Goal: Task Accomplishment & Management: Manage account settings

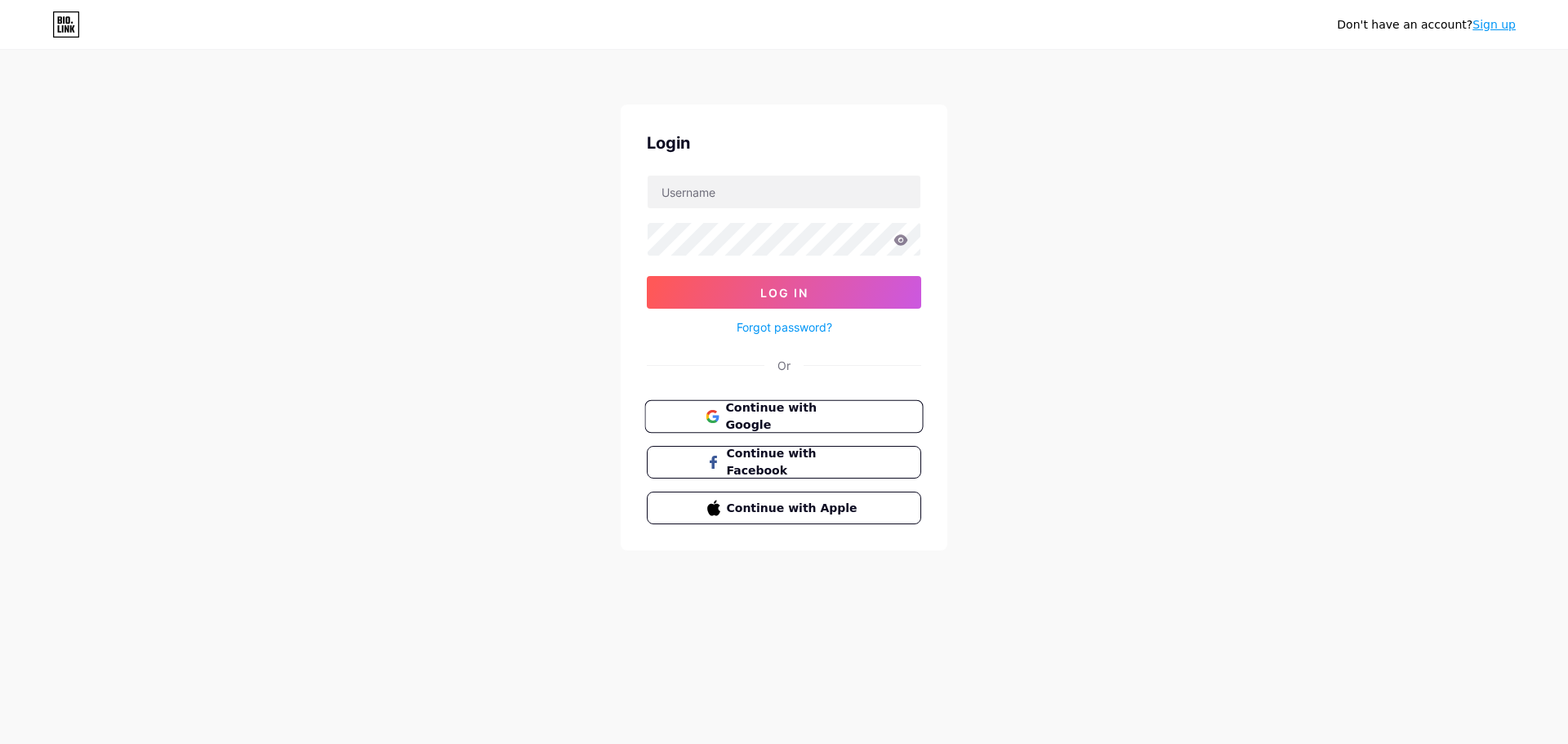
click at [787, 409] on span "Continue with Google" at bounding box center [793, 417] width 136 height 36
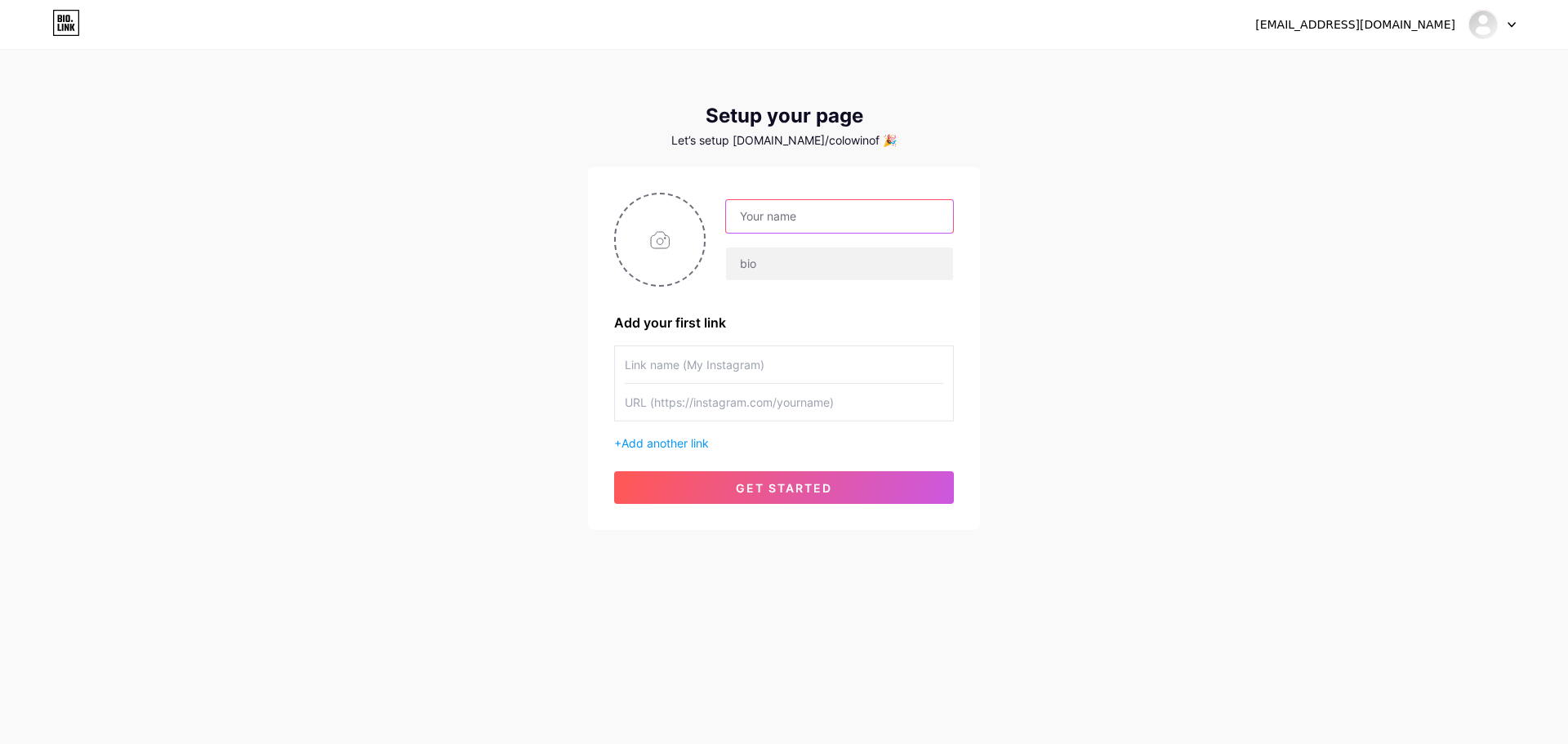
click at [824, 221] on input "text" at bounding box center [839, 216] width 227 height 33
type input "Colowin"
type input "SLOT PALING GACOR 2025"
click at [806, 356] on input "text" at bounding box center [784, 365] width 319 height 36
click at [782, 395] on input "text" at bounding box center [784, 402] width 319 height 36
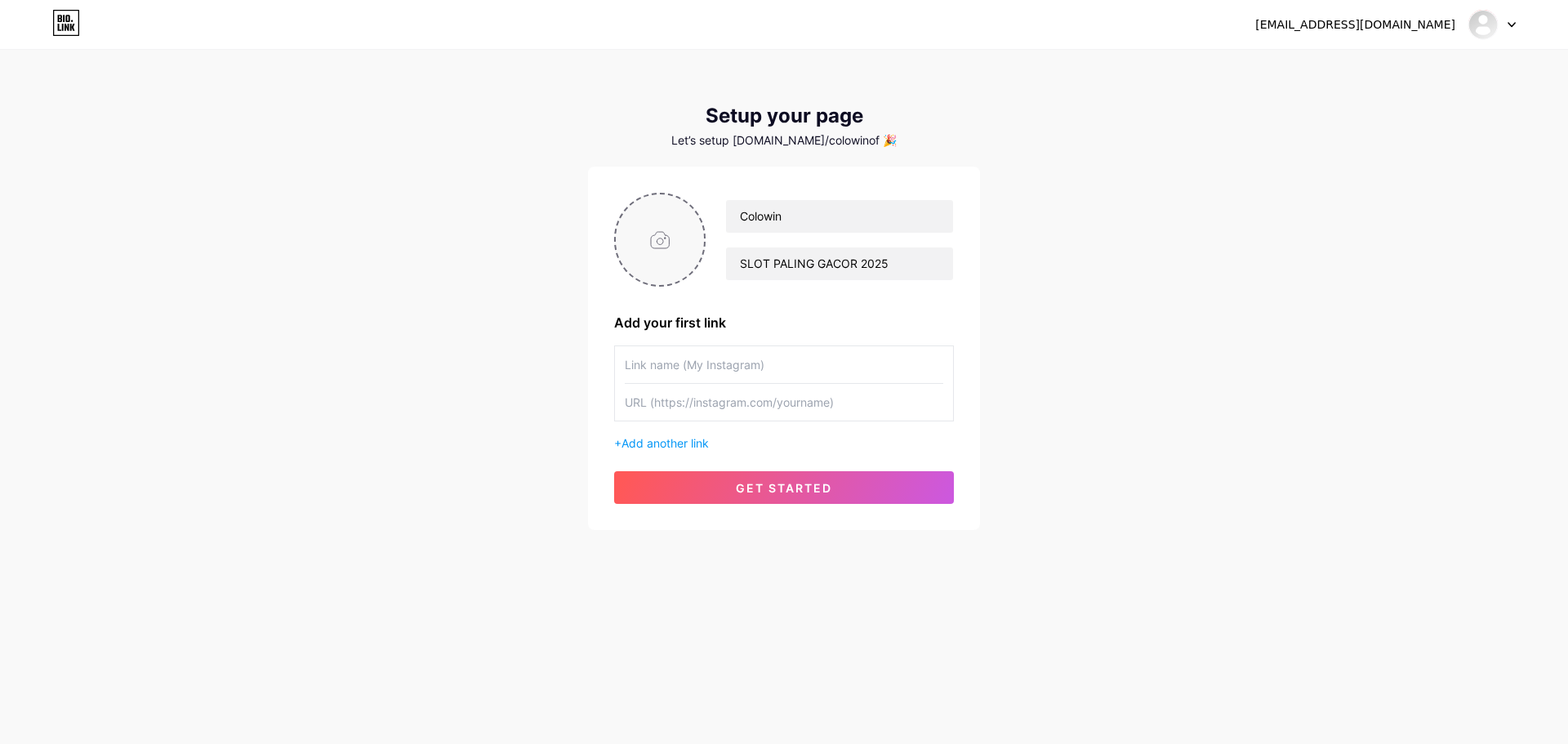
click at [654, 252] on input "file" at bounding box center [660, 239] width 88 height 91
type input "C:\fakepath\colowin.jfif"
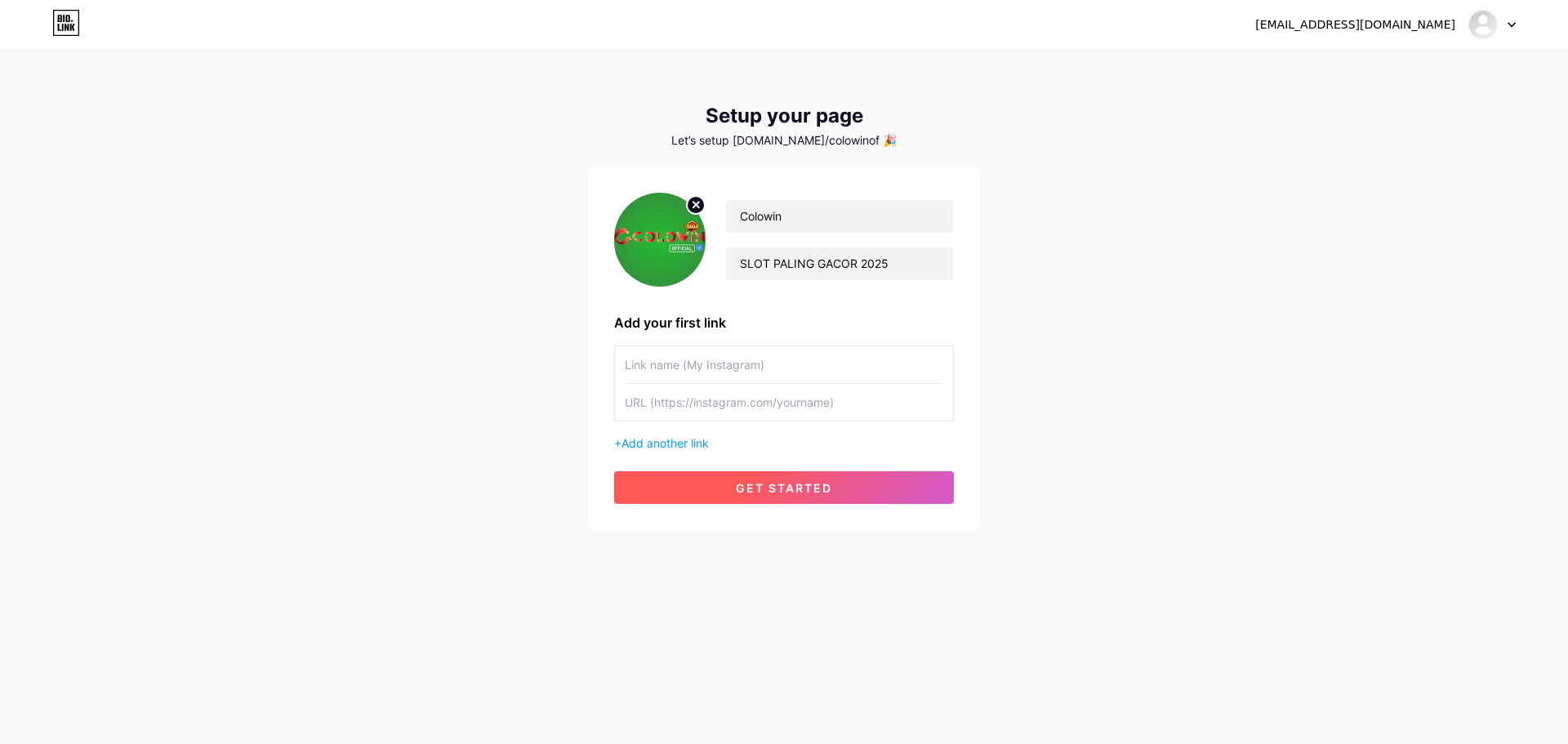
click at [820, 482] on span "get started" at bounding box center [783, 488] width 96 height 14
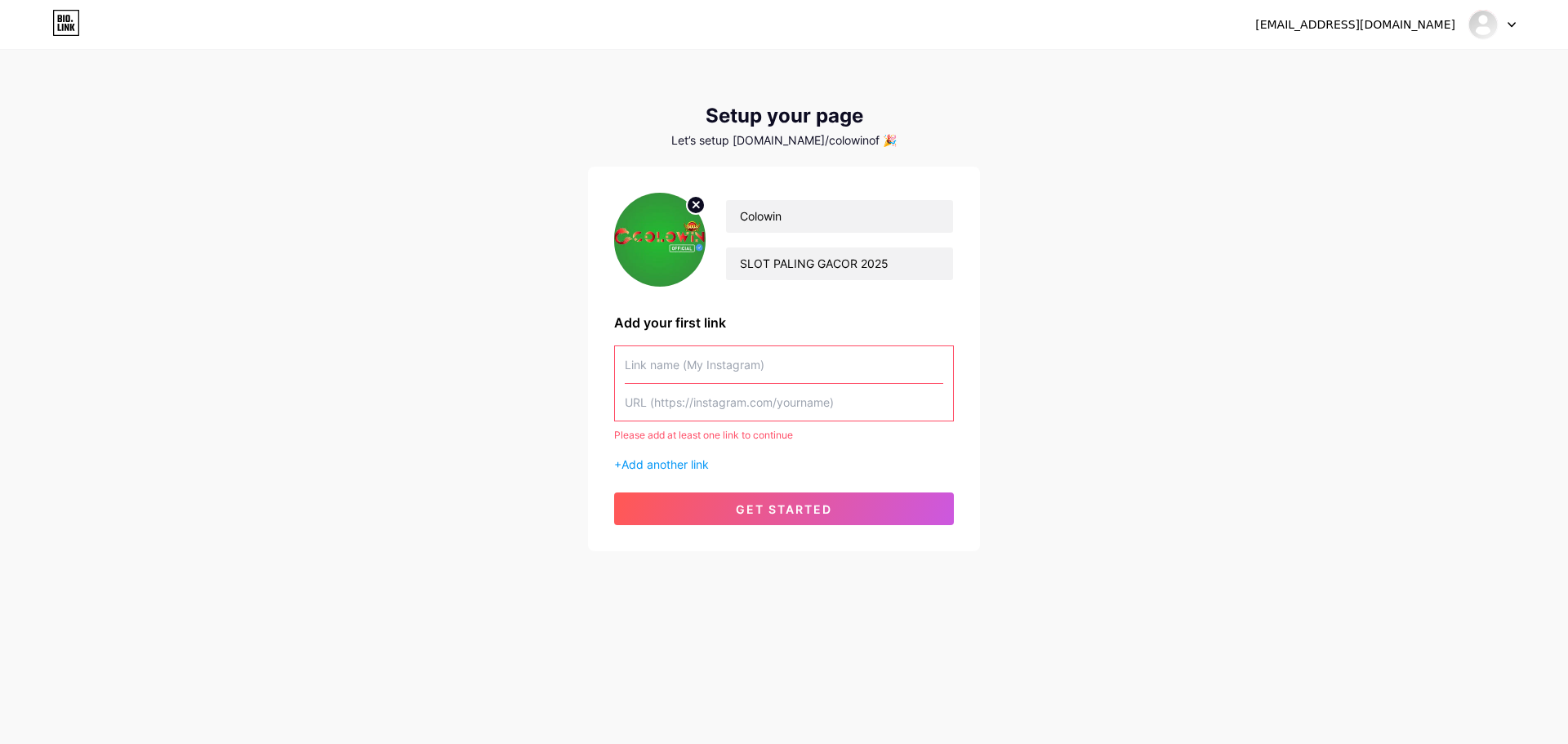
click at [783, 384] on input "text" at bounding box center [784, 402] width 319 height 36
click at [776, 378] on input "text" at bounding box center [784, 365] width 319 height 36
click at [770, 367] on input "text" at bounding box center [784, 365] width 319 height 36
click at [719, 360] on input "text" at bounding box center [784, 365] width 319 height 36
paste input "[URL][DOMAIN_NAME]"
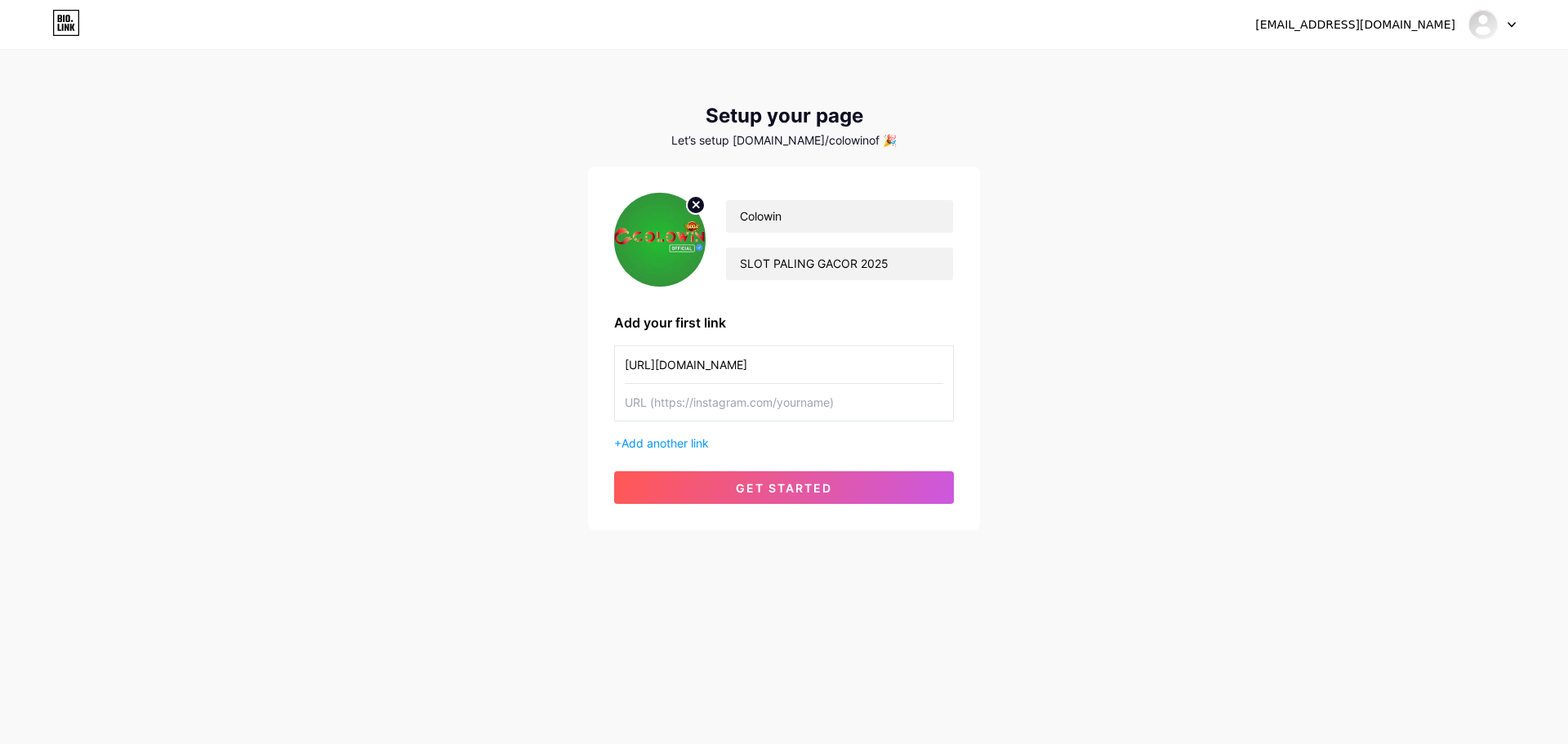
type input "[URL][DOMAIN_NAME]"
click at [722, 406] on input "text" at bounding box center [784, 402] width 319 height 36
click at [735, 365] on input "[URL][DOMAIN_NAME]" at bounding box center [784, 365] width 319 height 36
click at [691, 406] on input "text" at bounding box center [784, 402] width 319 height 36
paste input "[URL][DOMAIN_NAME]"
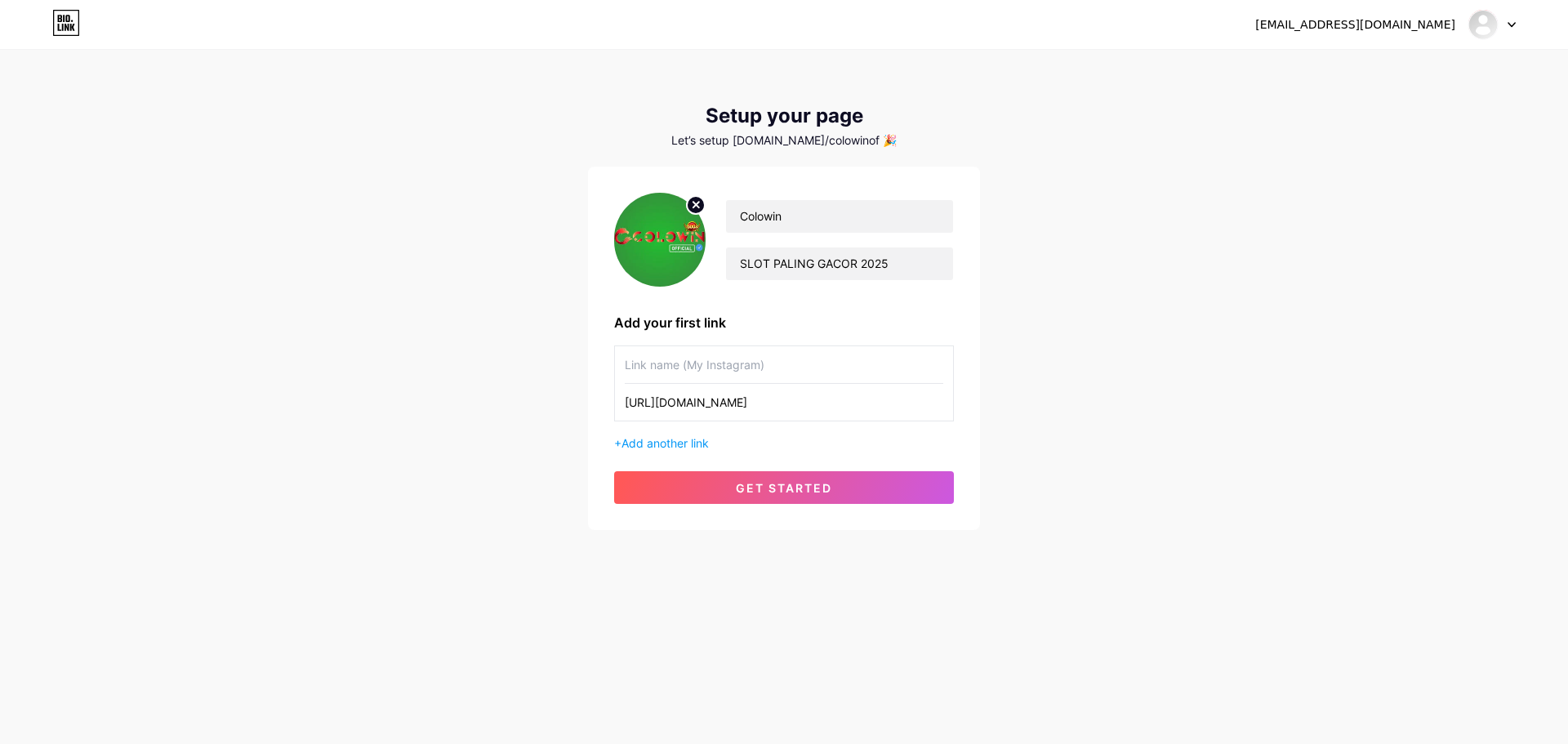
type input "[URL][DOMAIN_NAME]"
click at [722, 370] on input "text" at bounding box center [784, 365] width 319 height 36
type input "l"
type input "LINK COLOWIN"
click at [830, 471] on button "get started" at bounding box center [784, 487] width 340 height 33
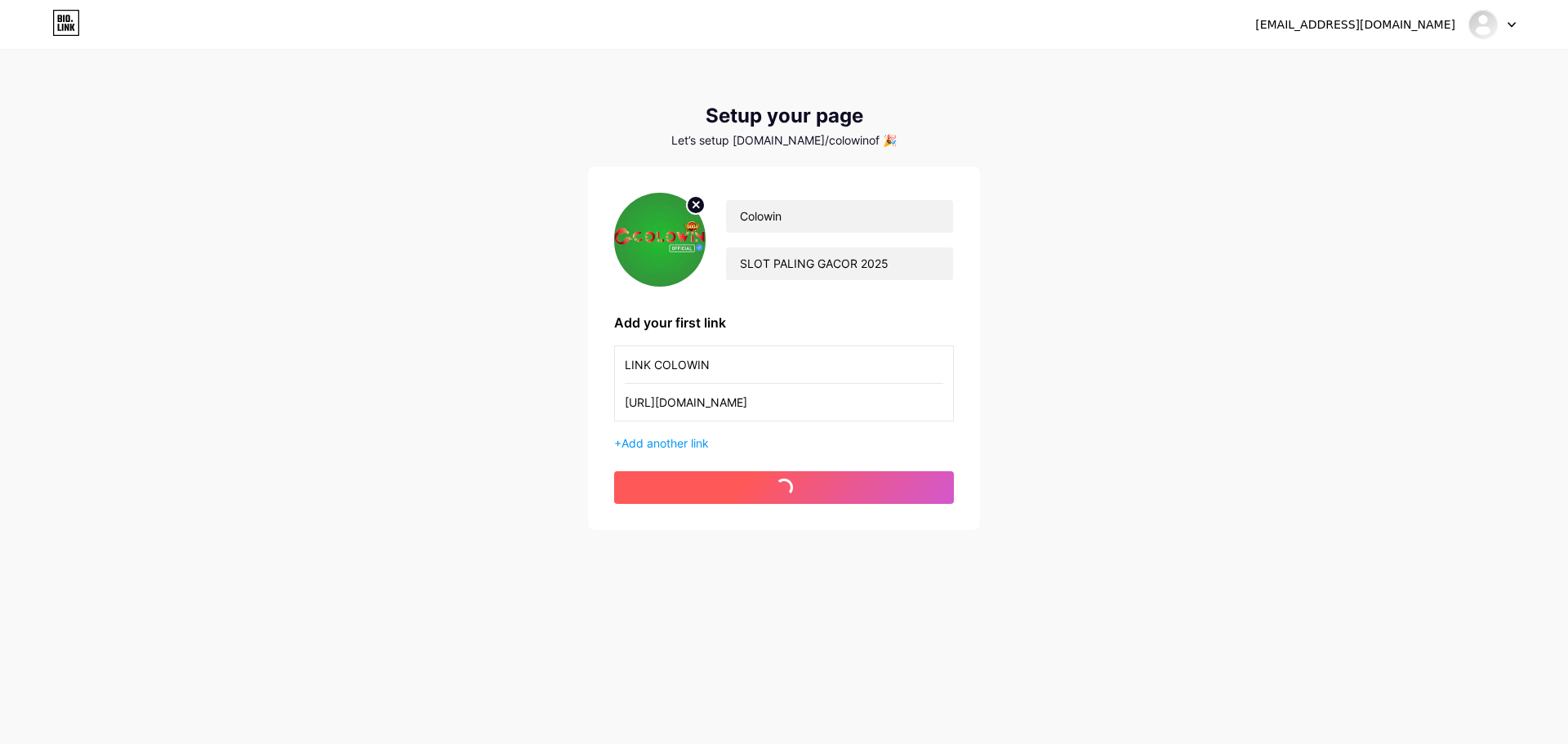
click at [830, 478] on button "get started" at bounding box center [784, 487] width 340 height 33
click at [820, 501] on button "get started" at bounding box center [784, 487] width 340 height 33
click at [820, 497] on button "get started" at bounding box center [784, 487] width 340 height 33
click at [804, 482] on span "get started" at bounding box center [783, 488] width 96 height 14
click at [658, 237] on img at bounding box center [660, 239] width 92 height 94
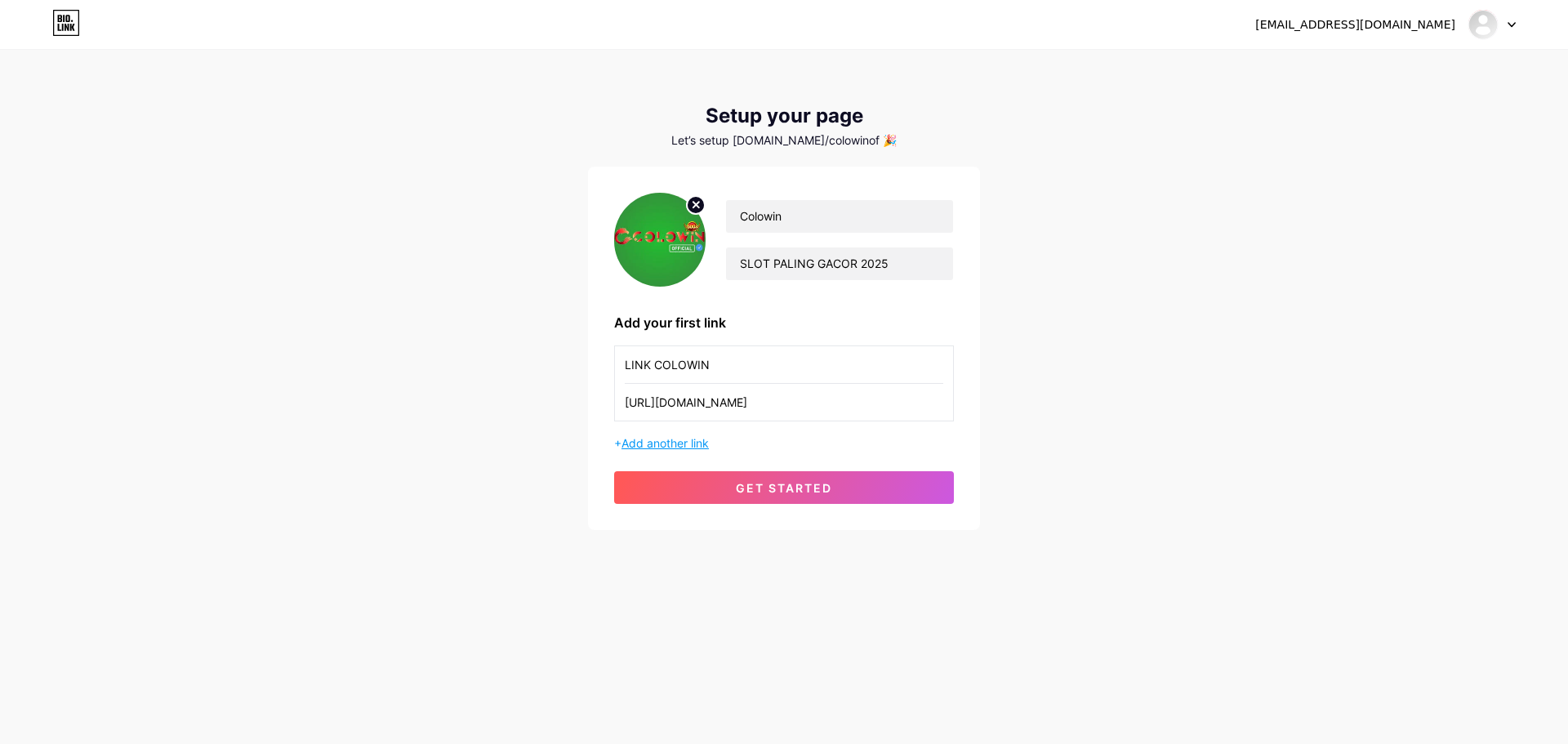
click at [673, 447] on span "Add another link" at bounding box center [665, 443] width 88 height 14
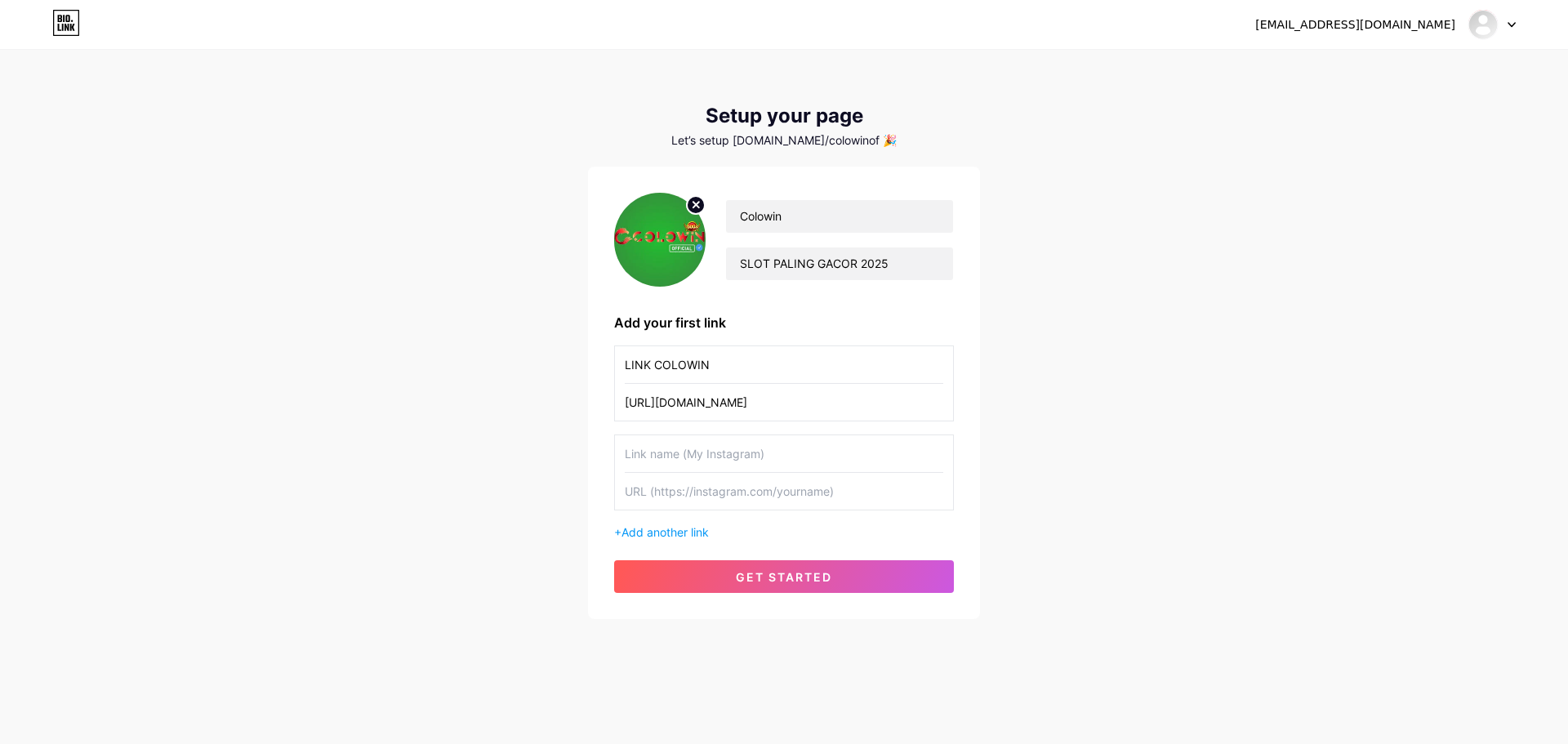
click at [816, 473] on input "text" at bounding box center [784, 491] width 319 height 36
click at [759, 563] on button "get started" at bounding box center [784, 577] width 340 height 33
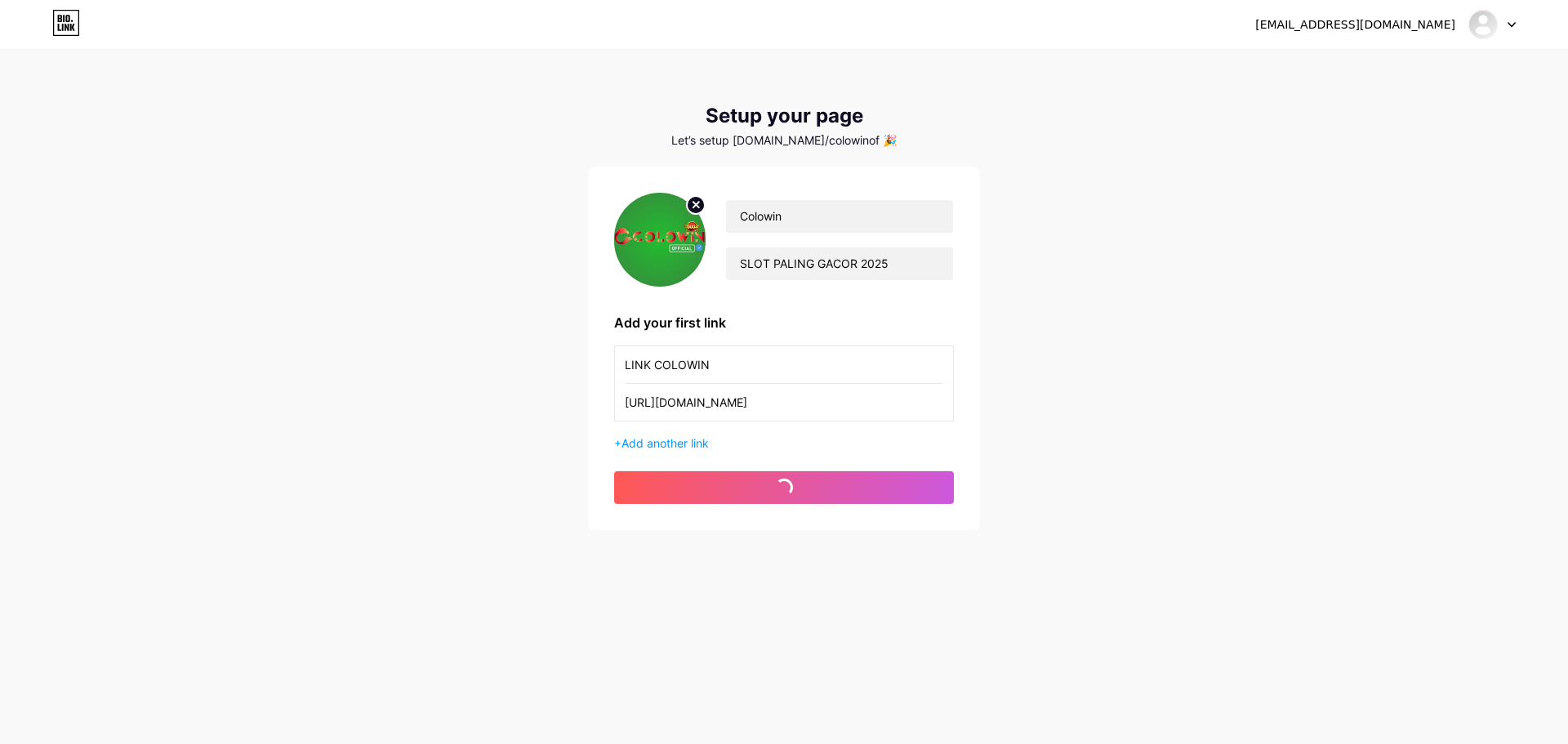
click at [758, 564] on div "[EMAIL_ADDRESS][DOMAIN_NAME] Dashboard Logout Setup your page Let’s setup [DOMA…" at bounding box center [784, 291] width 1568 height 582
click at [75, 16] on icon at bounding box center [66, 22] width 28 height 26
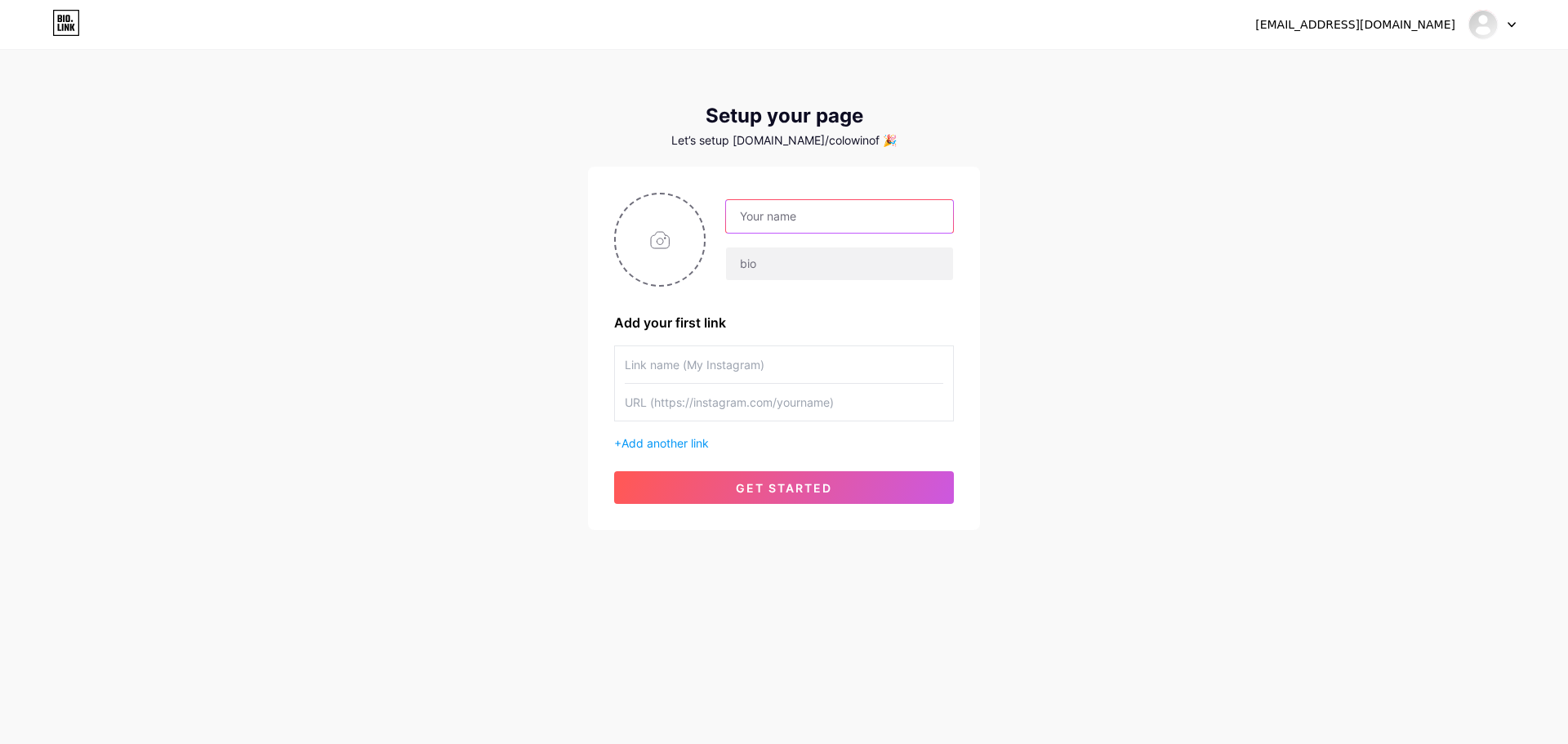
click at [788, 217] on input "text" at bounding box center [839, 216] width 227 height 33
type input "COLOWIN"
type input "LINK [GEOGRAPHIC_DATA] 2025"
click at [645, 253] on input "file" at bounding box center [660, 239] width 88 height 91
type input "C:\fakepath\colowin.jfif"
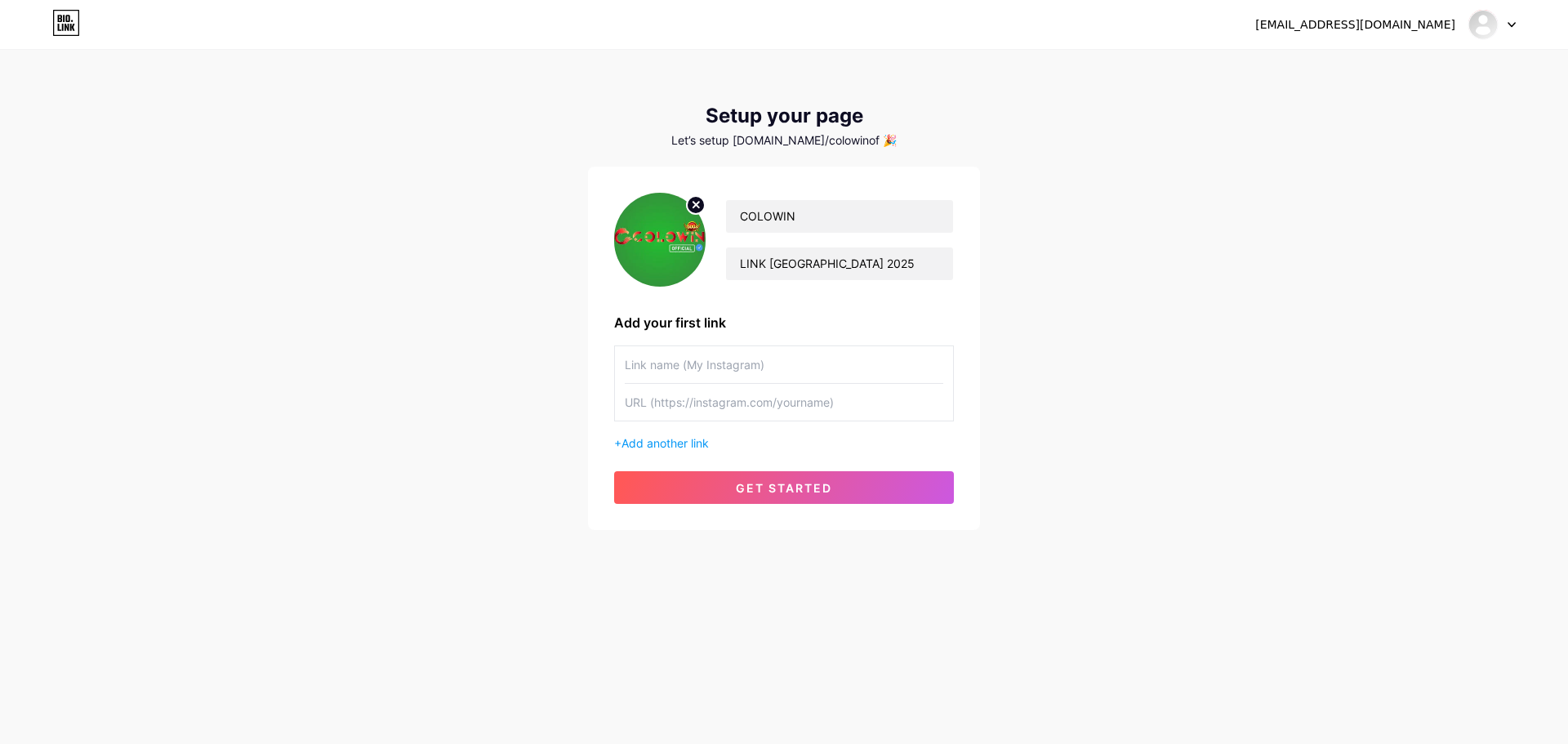
click at [908, 612] on div "[EMAIL_ADDRESS][DOMAIN_NAME] Dashboard Logout Setup your page Let’s setup [DOMA…" at bounding box center [784, 372] width 1568 height 744
click at [766, 351] on input "text" at bounding box center [784, 365] width 319 height 36
click at [685, 408] on input "text" at bounding box center [784, 402] width 319 height 36
paste input "[URL][DOMAIN_NAME]"
type input "[URL][DOMAIN_NAME]"
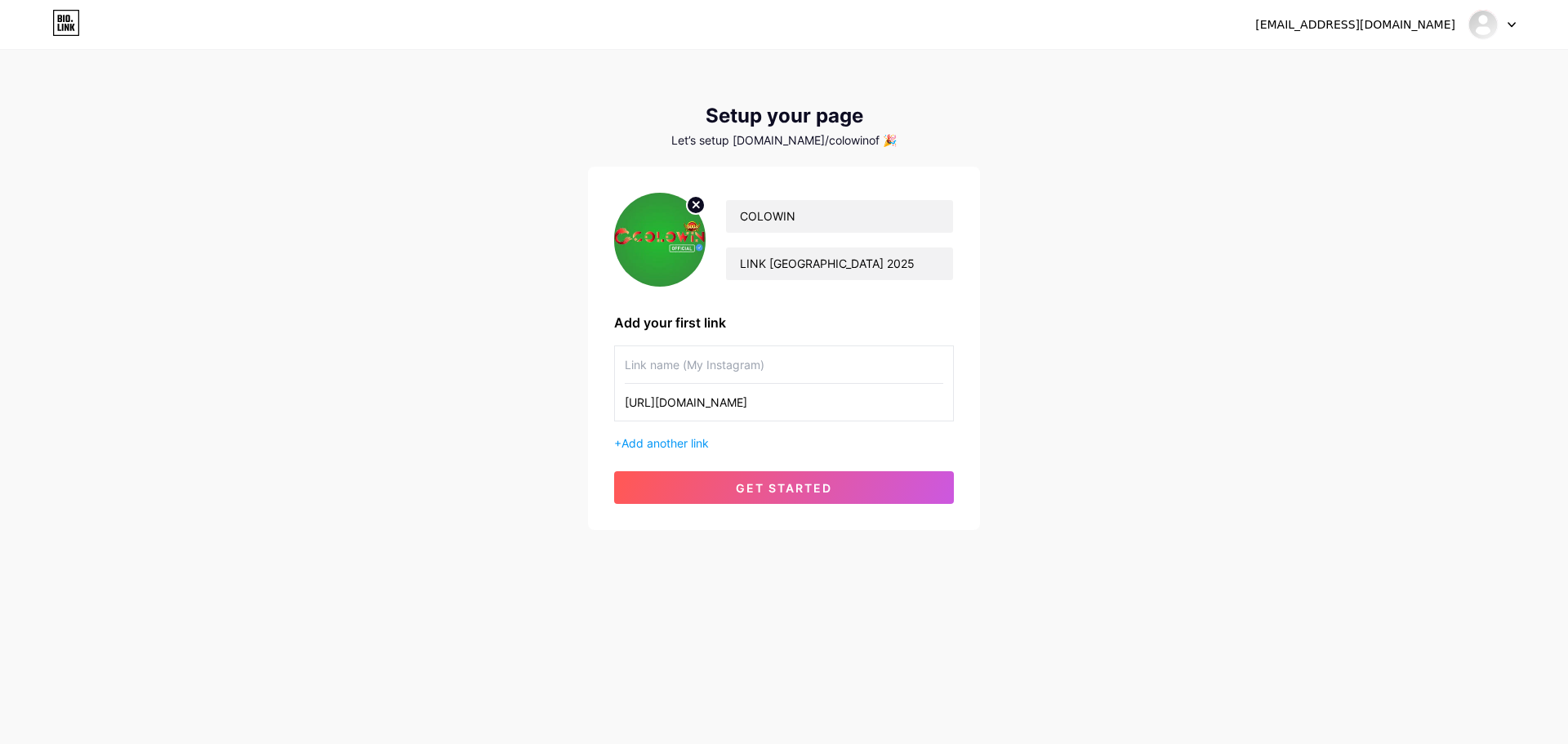
click at [696, 369] on input "text" at bounding box center [784, 365] width 319 height 36
type input "L"
type input "LINK COLOWIN"
click at [798, 477] on button "get started" at bounding box center [784, 487] width 340 height 33
drag, startPoint x: 920, startPoint y: 628, endPoint x: 932, endPoint y: 626, distance: 12.2
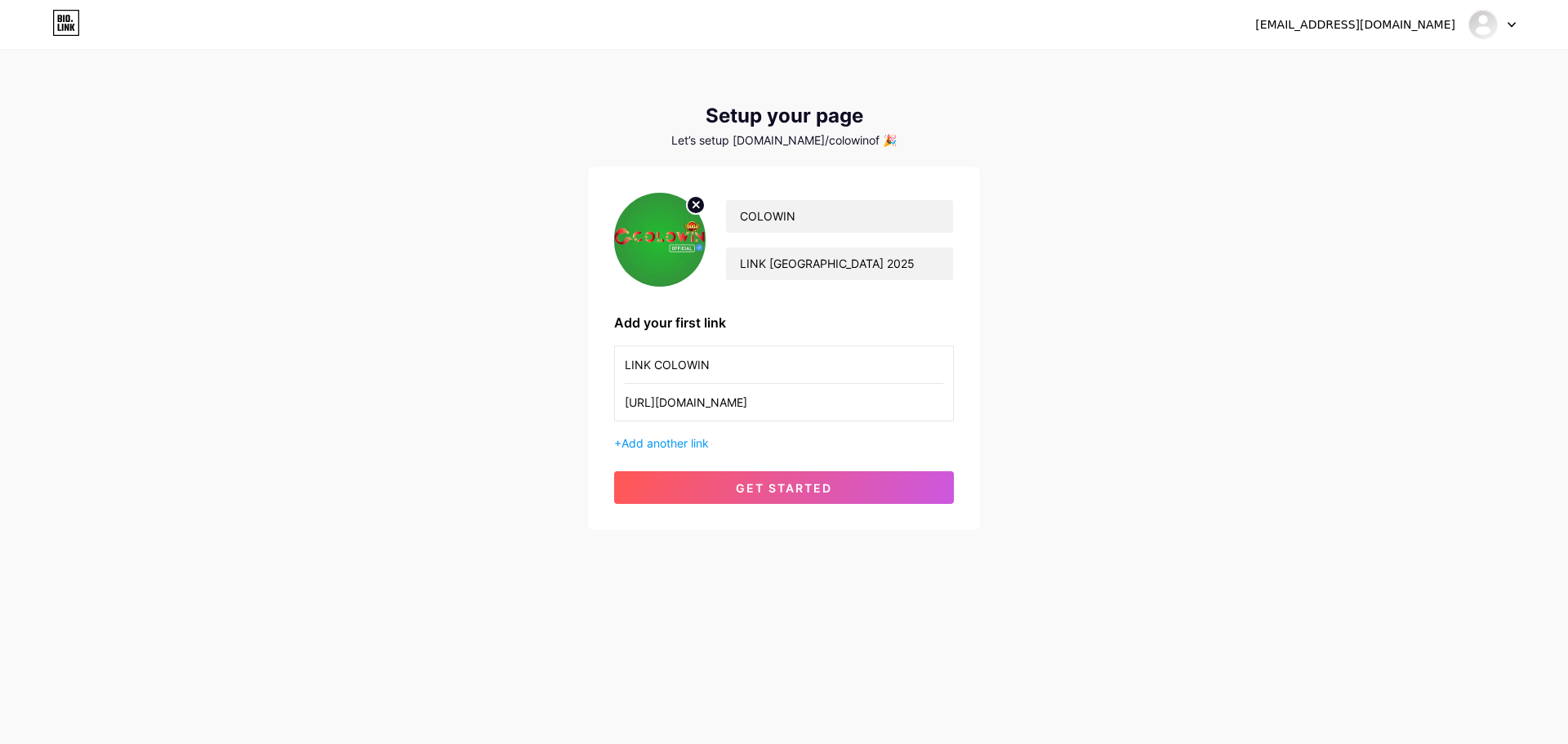
click at [932, 626] on div "[EMAIL_ADDRESS][DOMAIN_NAME] Dashboard Logout Setup your page Let’s setup [DOMA…" at bounding box center [784, 372] width 1568 height 744
click at [771, 482] on span "get started" at bounding box center [783, 488] width 96 height 14
drag, startPoint x: 1028, startPoint y: 585, endPoint x: 1090, endPoint y: 485, distance: 117.7
click at [1033, 579] on div "[EMAIL_ADDRESS][DOMAIN_NAME] Dashboard Logout Setup your page Let’s setup [DOMA…" at bounding box center [784, 372] width 1568 height 744
click at [845, 150] on div "Setup your page Let’s setup [DOMAIN_NAME]/colowinof 🎉 COLOWIN LINK SLOT GACOR 2…" at bounding box center [784, 317] width 392 height 425
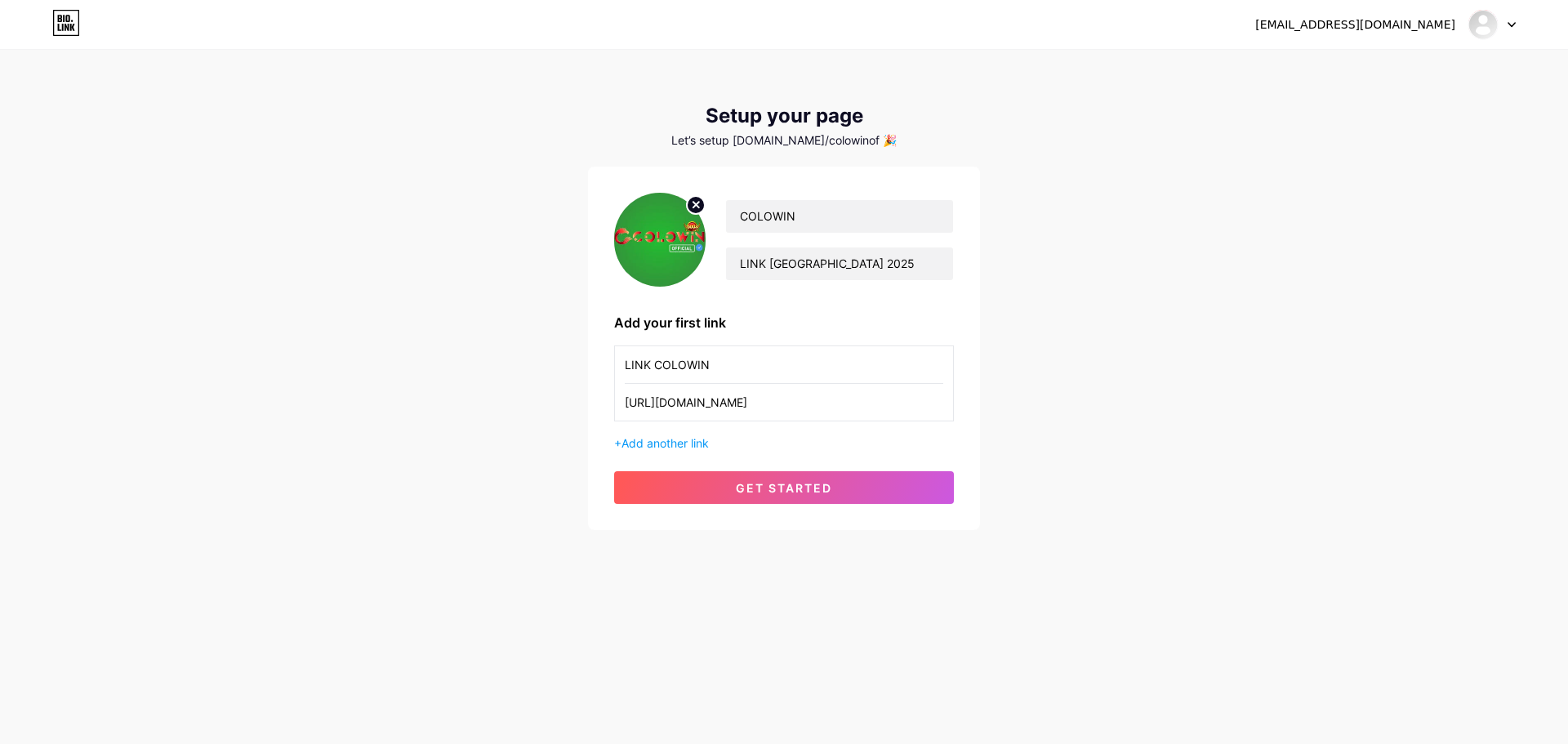
click at [833, 139] on div "Let’s setup [DOMAIN_NAME]/colowinof 🎉" at bounding box center [784, 140] width 392 height 13
click at [943, 143] on div "Let’s setup [DOMAIN_NAME]/colowinof 🎉" at bounding box center [784, 140] width 392 height 13
click at [834, 217] on input "COLOWIN" at bounding box center [839, 216] width 227 height 33
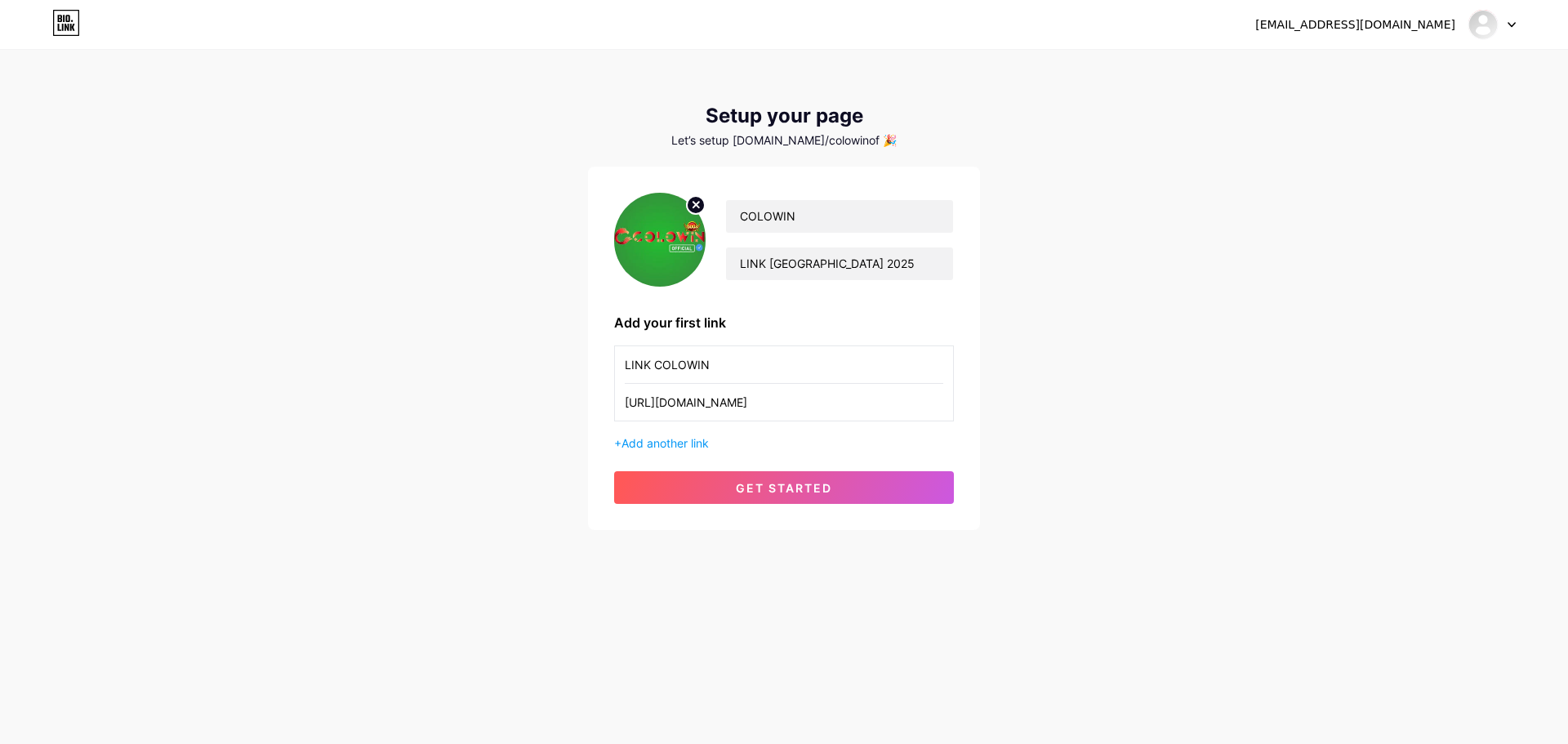
click at [932, 165] on div "Setup your page Let’s setup [DOMAIN_NAME]/colowinof 🎉 COLOWIN LINK SLOT GACOR 2…" at bounding box center [784, 317] width 392 height 425
click at [814, 476] on button "get started" at bounding box center [784, 487] width 340 height 33
click at [782, 469] on div "COLOWIN LINK [GEOGRAPHIC_DATA] 2025 Add your first link LINK COLOWIN [URL][DOMA…" at bounding box center [784, 348] width 340 height 311
click at [780, 475] on button "get started" at bounding box center [784, 487] width 340 height 33
click at [786, 469] on div "COLOWIN LINK [GEOGRAPHIC_DATA] 2025 Add your first link LINK COLOWIN [URL][DOMA…" at bounding box center [784, 348] width 340 height 311
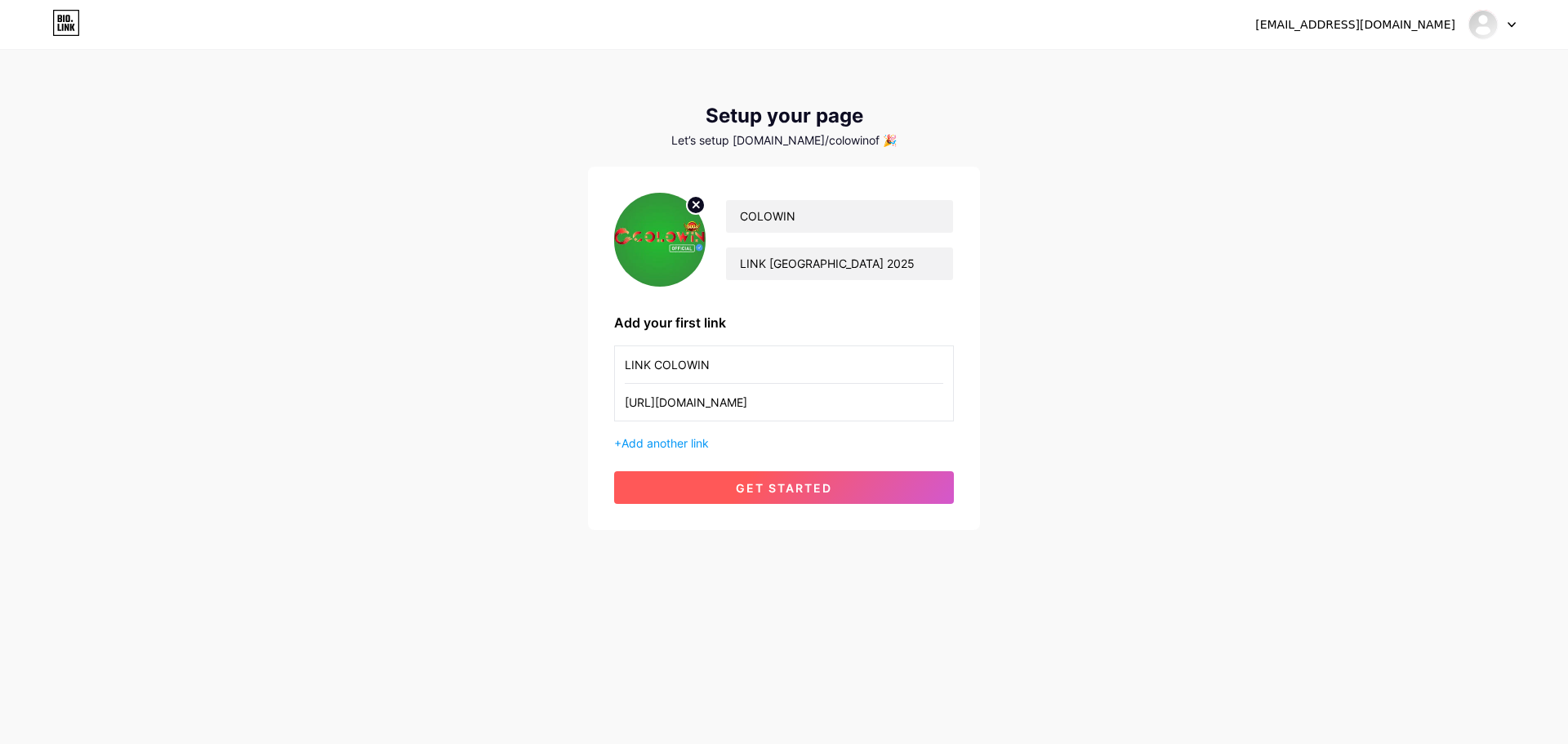
click at [785, 483] on span "get started" at bounding box center [783, 488] width 96 height 14
click at [778, 475] on button "get started" at bounding box center [784, 487] width 340 height 33
drag, startPoint x: 979, startPoint y: 619, endPoint x: 941, endPoint y: 606, distance: 40.2
click at [979, 619] on div "[EMAIL_ADDRESS][DOMAIN_NAME] Dashboard Logout Setup your page Let’s setup [DOMA…" at bounding box center [784, 372] width 1568 height 744
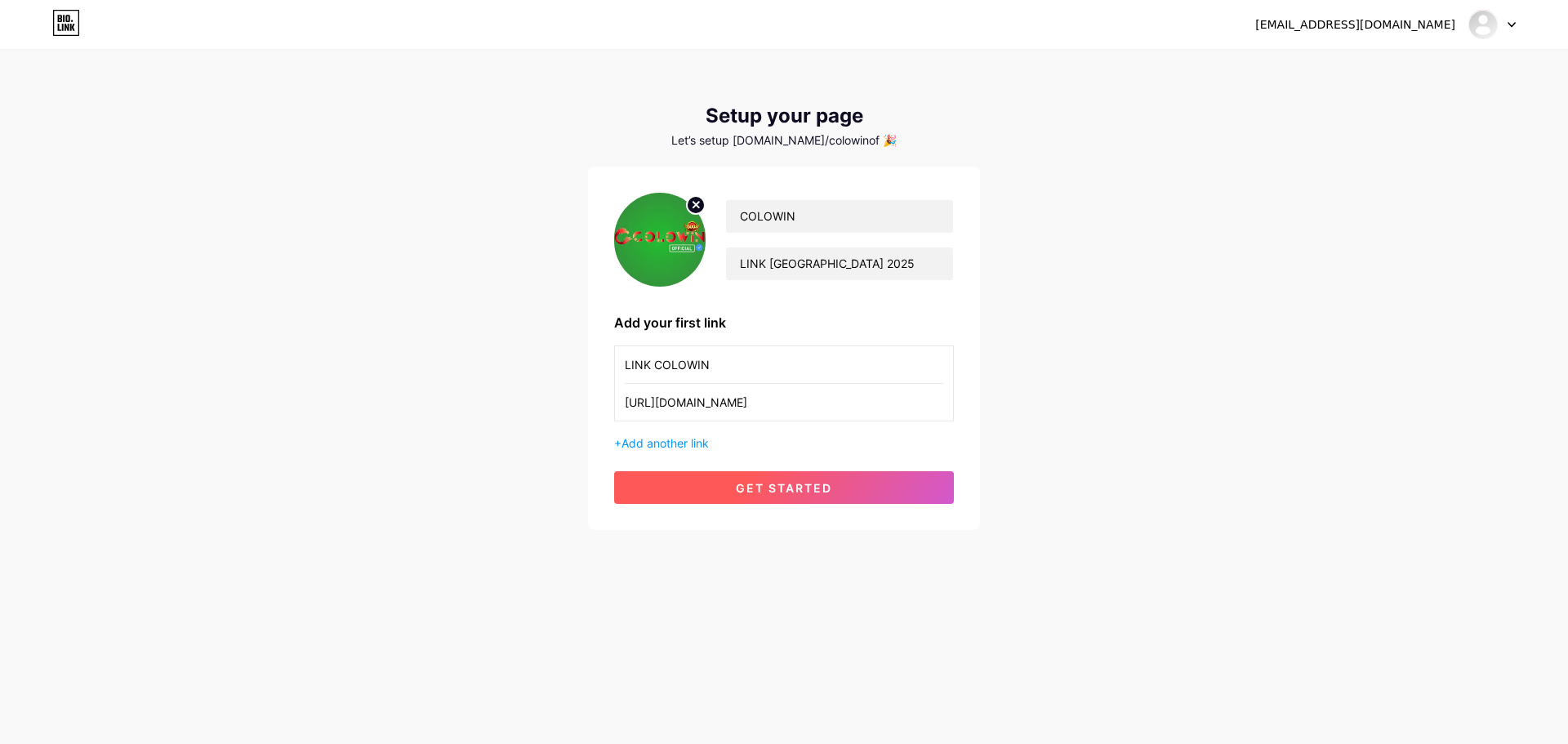
click at [715, 482] on button "get started" at bounding box center [784, 487] width 340 height 33
click at [907, 601] on div "[EMAIL_ADDRESS][DOMAIN_NAME] Dashboard Logout Setup your page Let’s setup [DOMA…" at bounding box center [784, 372] width 1568 height 744
drag, startPoint x: 819, startPoint y: 523, endPoint x: 805, endPoint y: 490, distance: 35.8
click at [818, 522] on div "COLOWIN LINK [GEOGRAPHIC_DATA] 2025 Add your first link LINK COLOWIN [URL][DOMA…" at bounding box center [784, 348] width 392 height 364
click at [805, 490] on span "get started" at bounding box center [783, 488] width 96 height 14
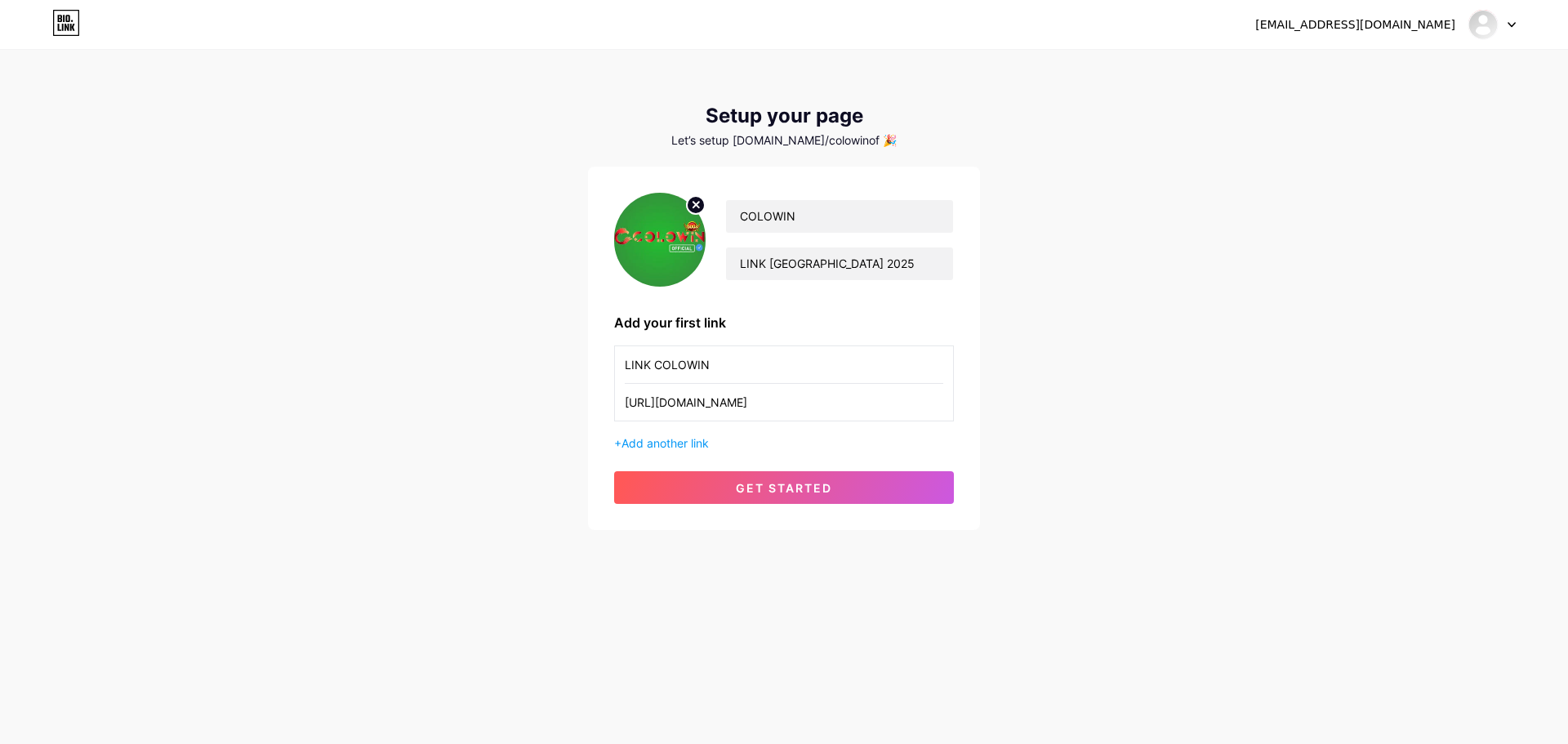
click at [1073, 339] on div "[EMAIL_ADDRESS][DOMAIN_NAME] Dashboard Logout Setup your page Let’s setup [DOMA…" at bounding box center [784, 291] width 1568 height 582
drag, startPoint x: 840, startPoint y: 189, endPoint x: 833, endPoint y: 171, distance: 19.3
click at [840, 188] on div "COLOWIN LINK [GEOGRAPHIC_DATA] 2025 Add your first link LINK COLOWIN [URL][DOMA…" at bounding box center [784, 348] width 392 height 364
click at [814, 140] on div "Let’s setup [DOMAIN_NAME]/colowinof 🎉" at bounding box center [784, 140] width 392 height 13
click at [1510, 28] on div at bounding box center [1491, 23] width 48 height 29
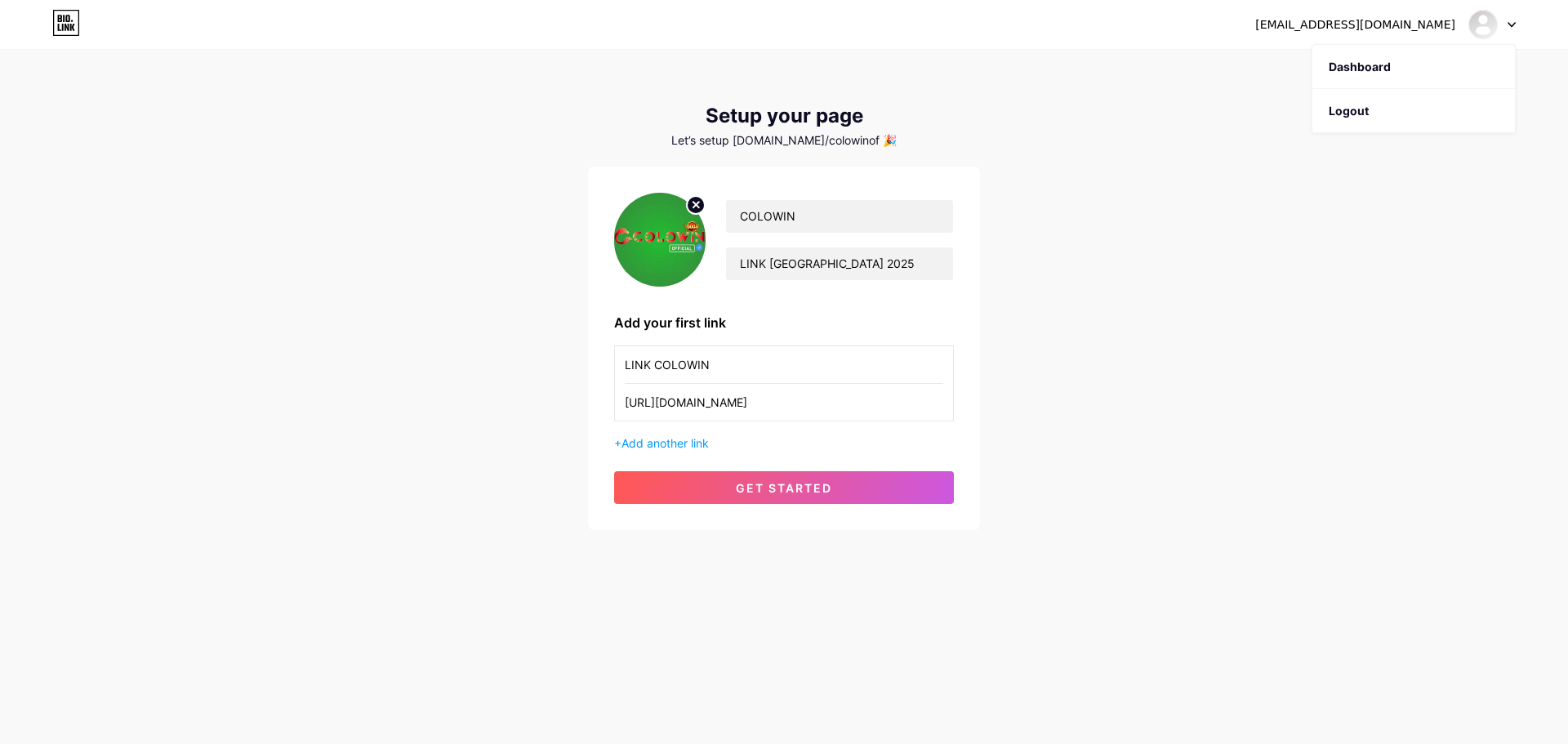
click at [1510, 28] on div at bounding box center [1491, 23] width 48 height 29
click at [1303, 322] on div "[EMAIL_ADDRESS][DOMAIN_NAME] Dashboard Logout Setup your page Let’s setup [DOMA…" at bounding box center [784, 291] width 1568 height 582
click at [1516, 29] on div "[EMAIL_ADDRESS][DOMAIN_NAME] Dashboard Logout" at bounding box center [784, 23] width 1568 height 29
click at [1509, 22] on icon at bounding box center [1511, 24] width 7 height 4
click at [1394, 65] on link "Dashboard" at bounding box center [1413, 66] width 203 height 44
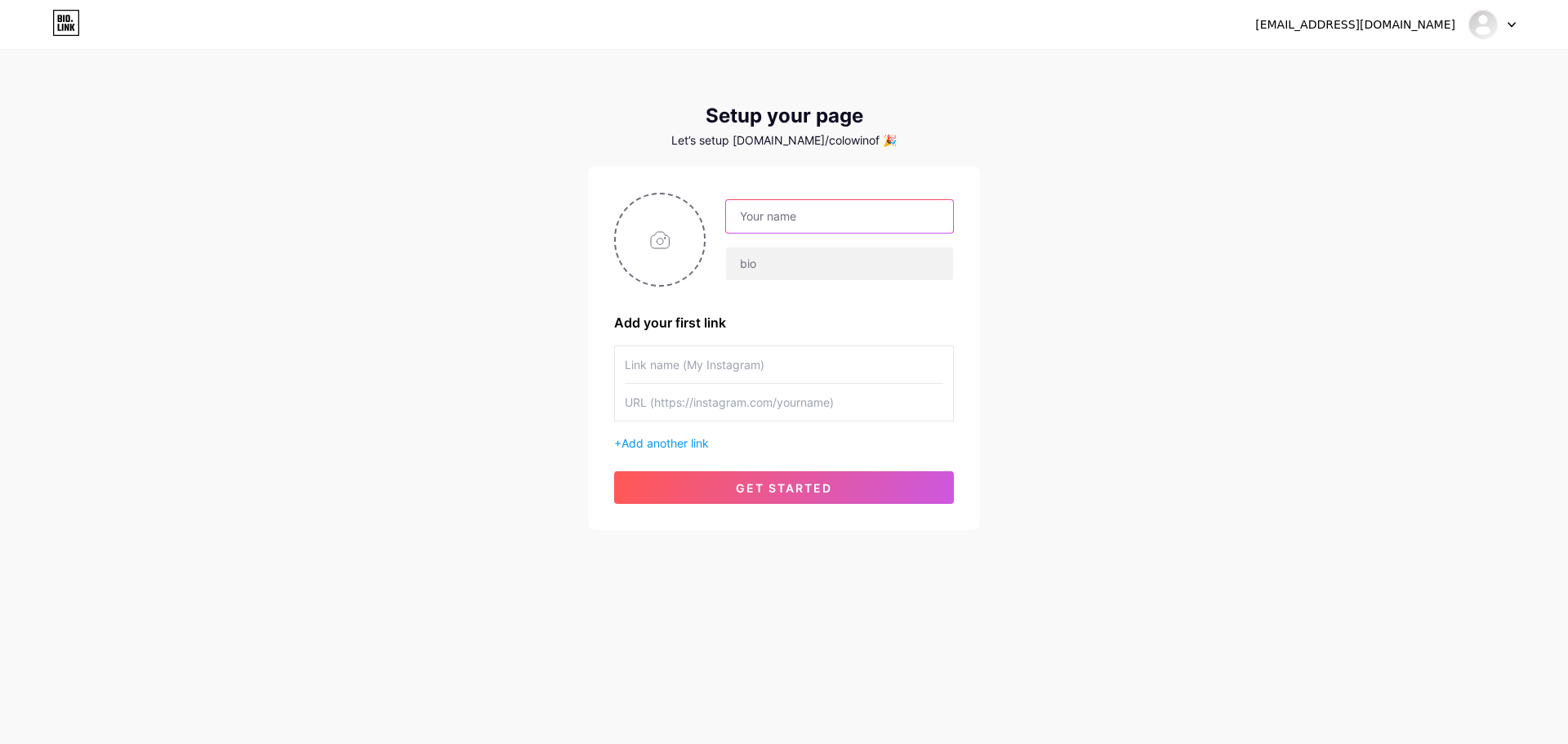
click at [792, 204] on input "text" at bounding box center [839, 216] width 227 height 33
click at [763, 217] on input "text" at bounding box center [839, 216] width 227 height 33
type input "O"
type input "COCO"
click at [662, 234] on input "file" at bounding box center [660, 239] width 88 height 91
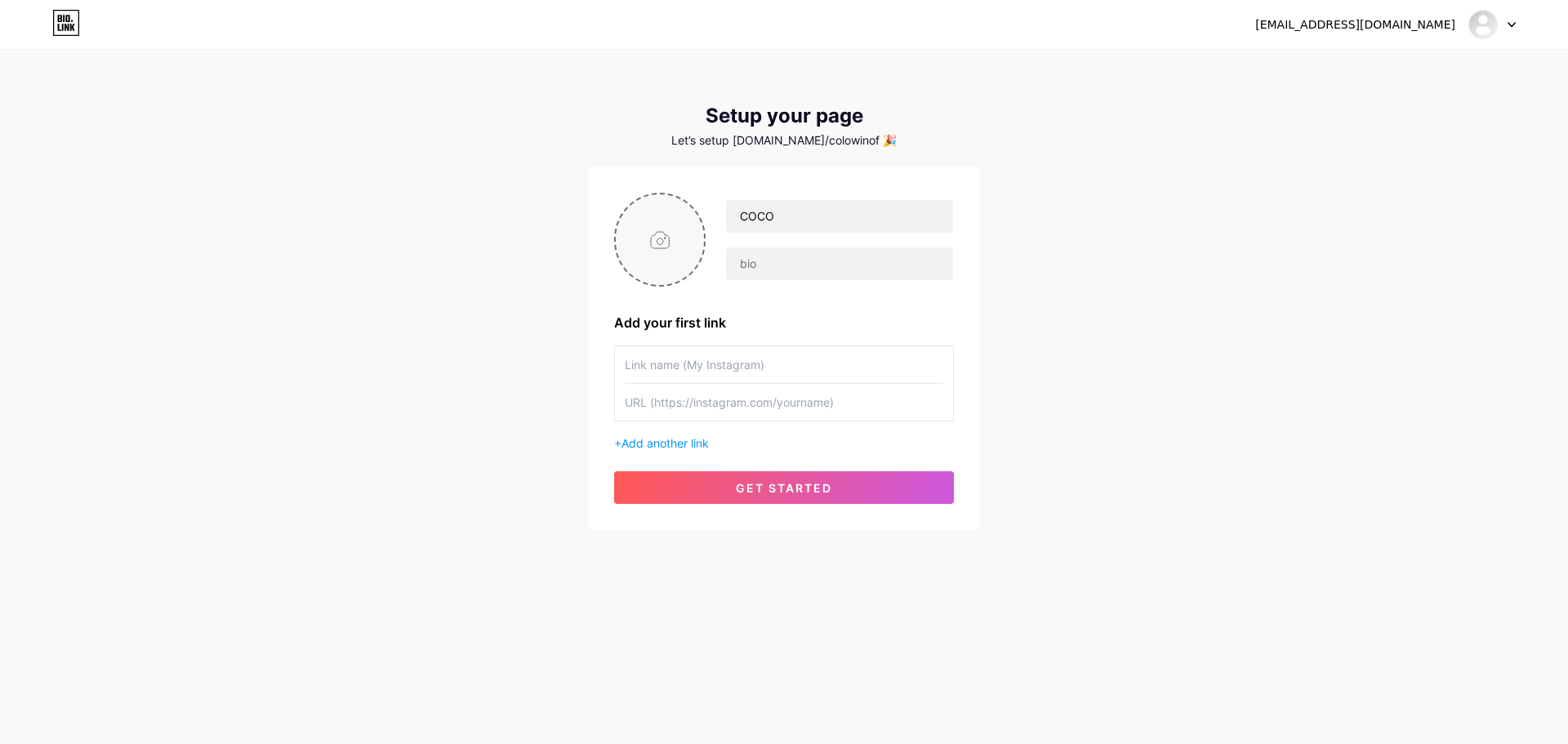
type input "C:\fakepath\catcat.jpg"
click at [768, 260] on input "text" at bounding box center [839, 264] width 227 height 33
type input "NATA DE COCO"
click at [703, 366] on input "text" at bounding box center [784, 365] width 319 height 36
drag, startPoint x: 742, startPoint y: 368, endPoint x: 722, endPoint y: 387, distance: 27.6
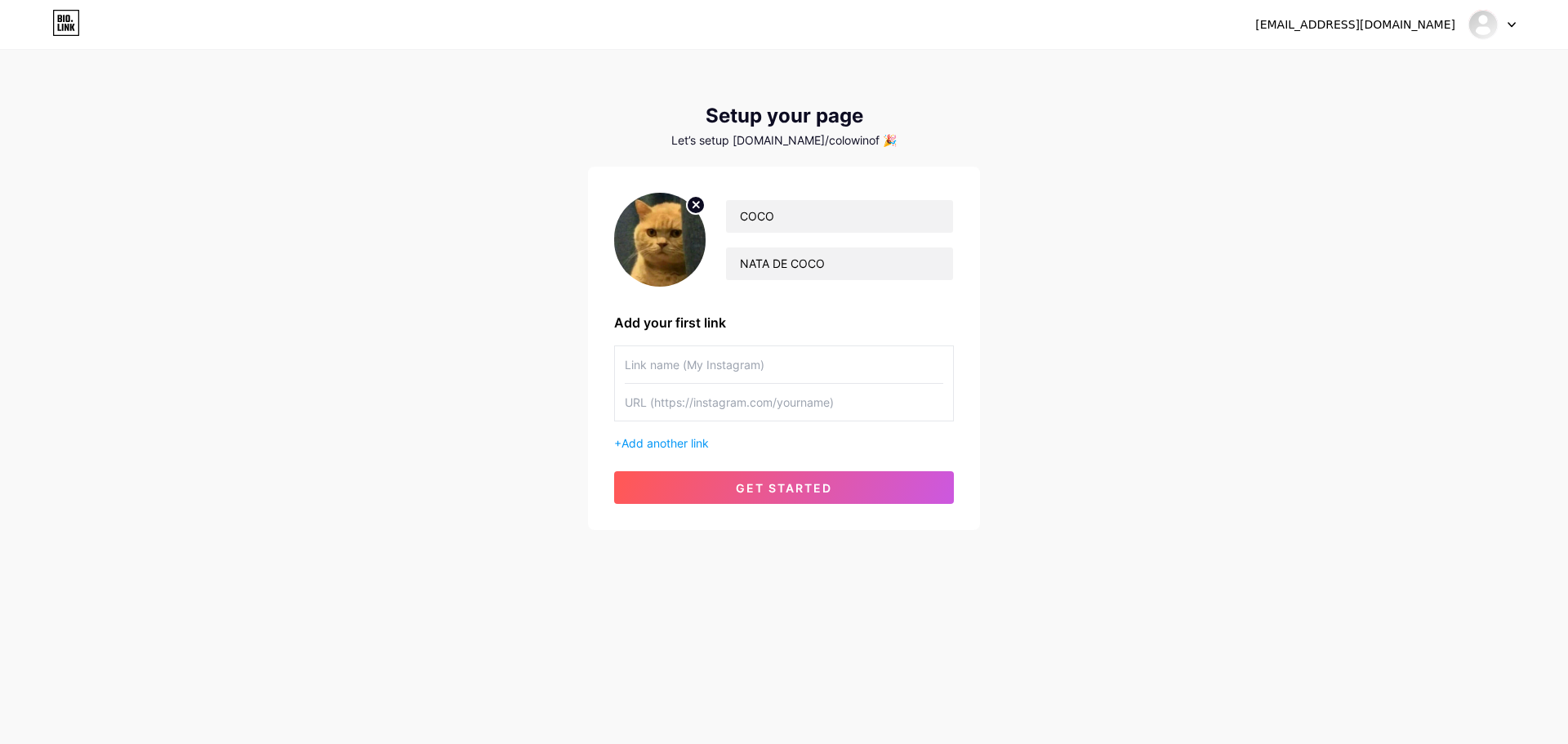
click at [736, 376] on input "text" at bounding box center [784, 365] width 319 height 36
click at [709, 395] on input "text" at bounding box center [784, 402] width 319 height 36
paste input "[URL][DOMAIN_NAME]"
type input "[URL][DOMAIN_NAME]"
click at [698, 366] on input "text" at bounding box center [784, 365] width 319 height 36
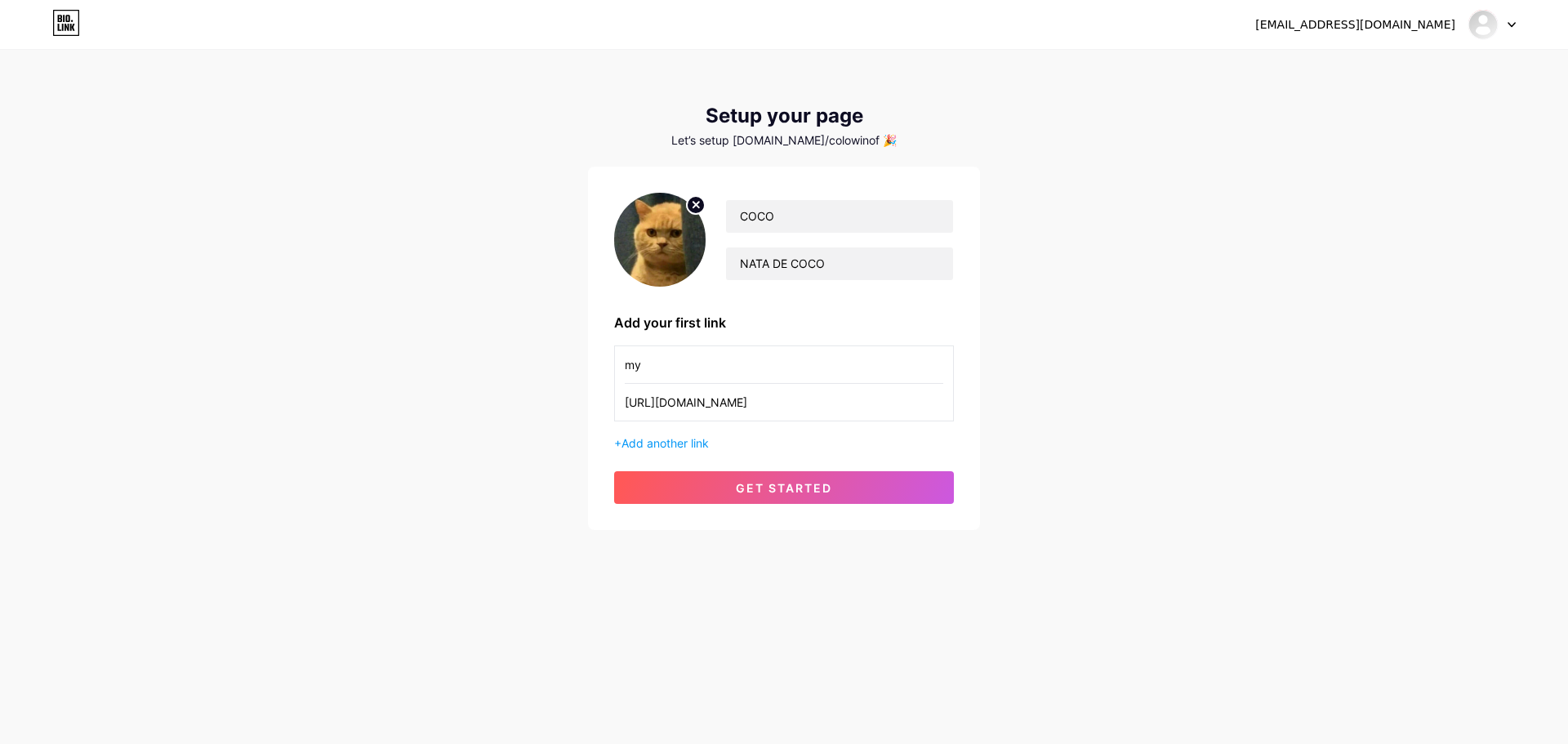
type input "m"
type input "MY COCO IG"
click at [726, 477] on button "get started" at bounding box center [784, 487] width 340 height 33
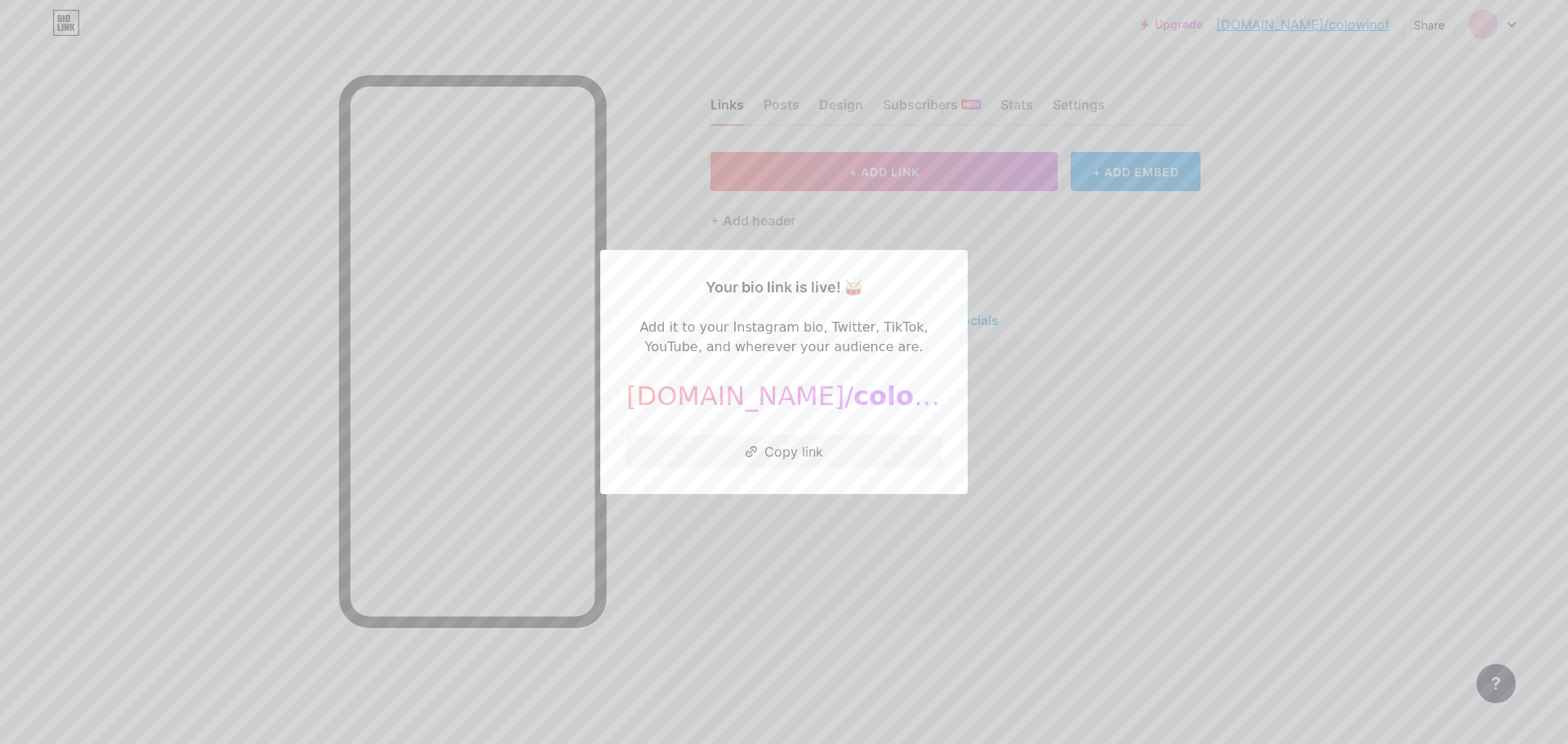
click at [1035, 449] on div at bounding box center [784, 372] width 1568 height 744
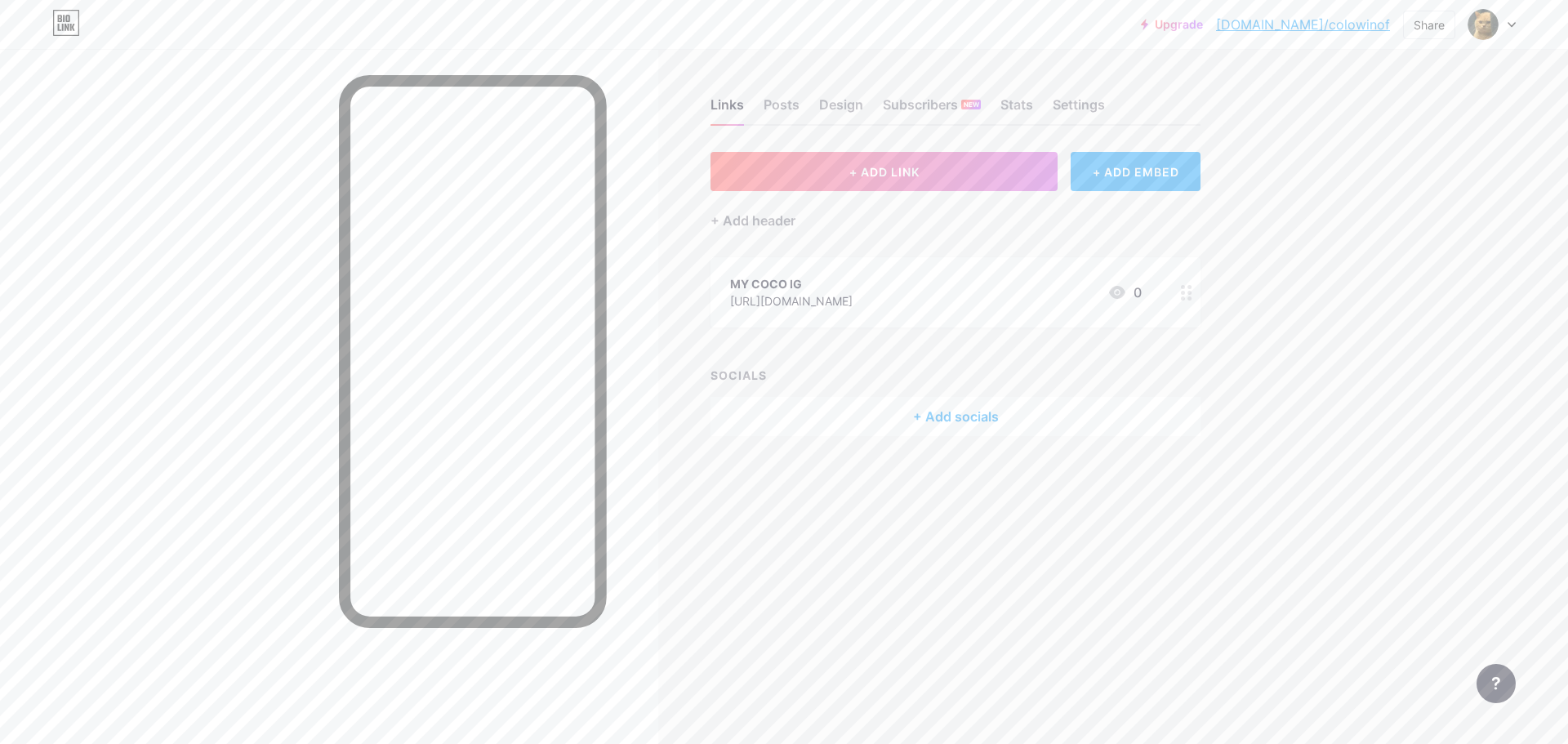
click at [1184, 291] on circle at bounding box center [1183, 293] width 4 height 4
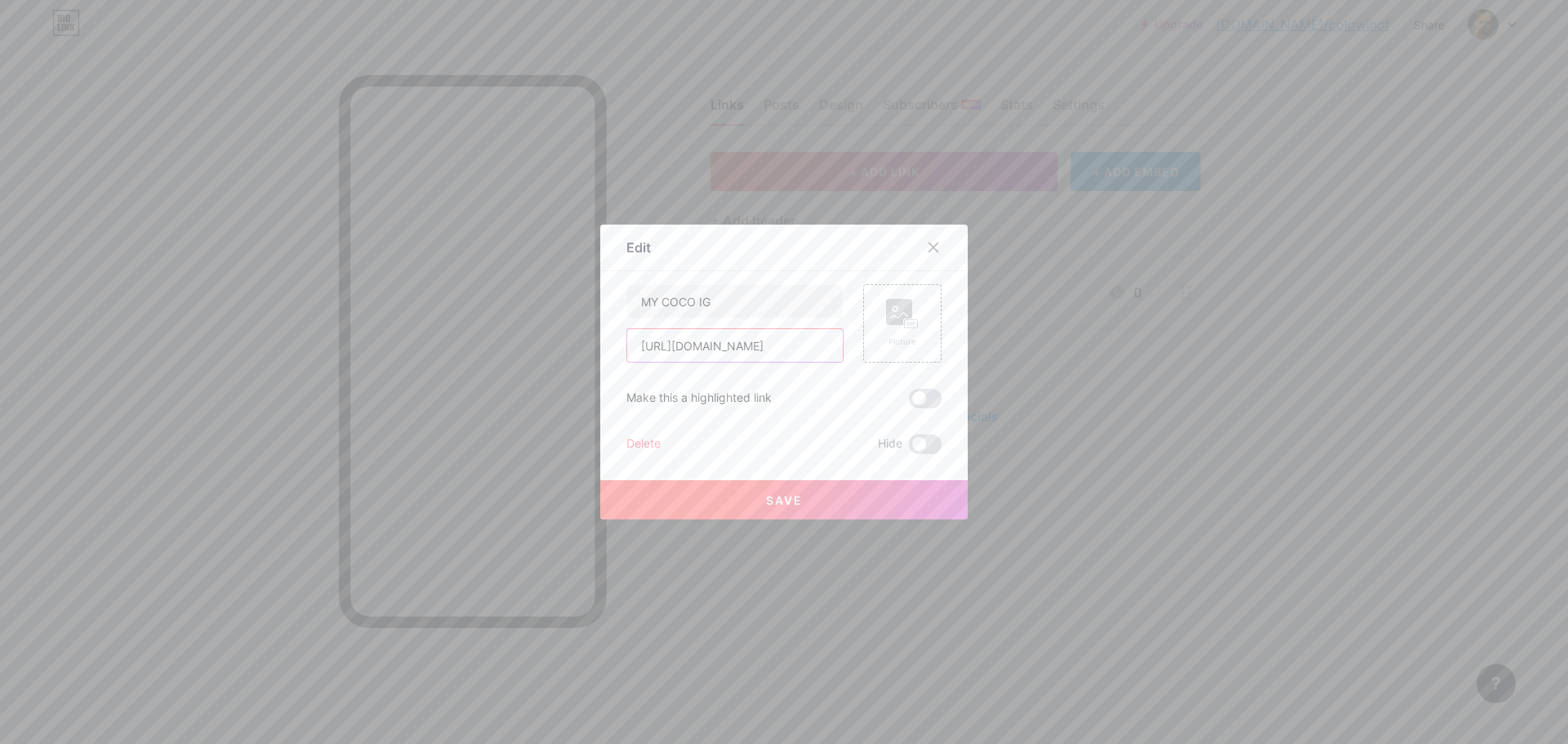
click at [734, 340] on input "[URL][DOMAIN_NAME]" at bounding box center [734, 345] width 216 height 33
paste input "[DOMAIN_NAME][URL]"
type input "[URL][DOMAIN_NAME]"
click at [725, 302] on input "MY COCO IG" at bounding box center [734, 301] width 216 height 33
click at [797, 309] on input "link" at bounding box center [734, 301] width 216 height 33
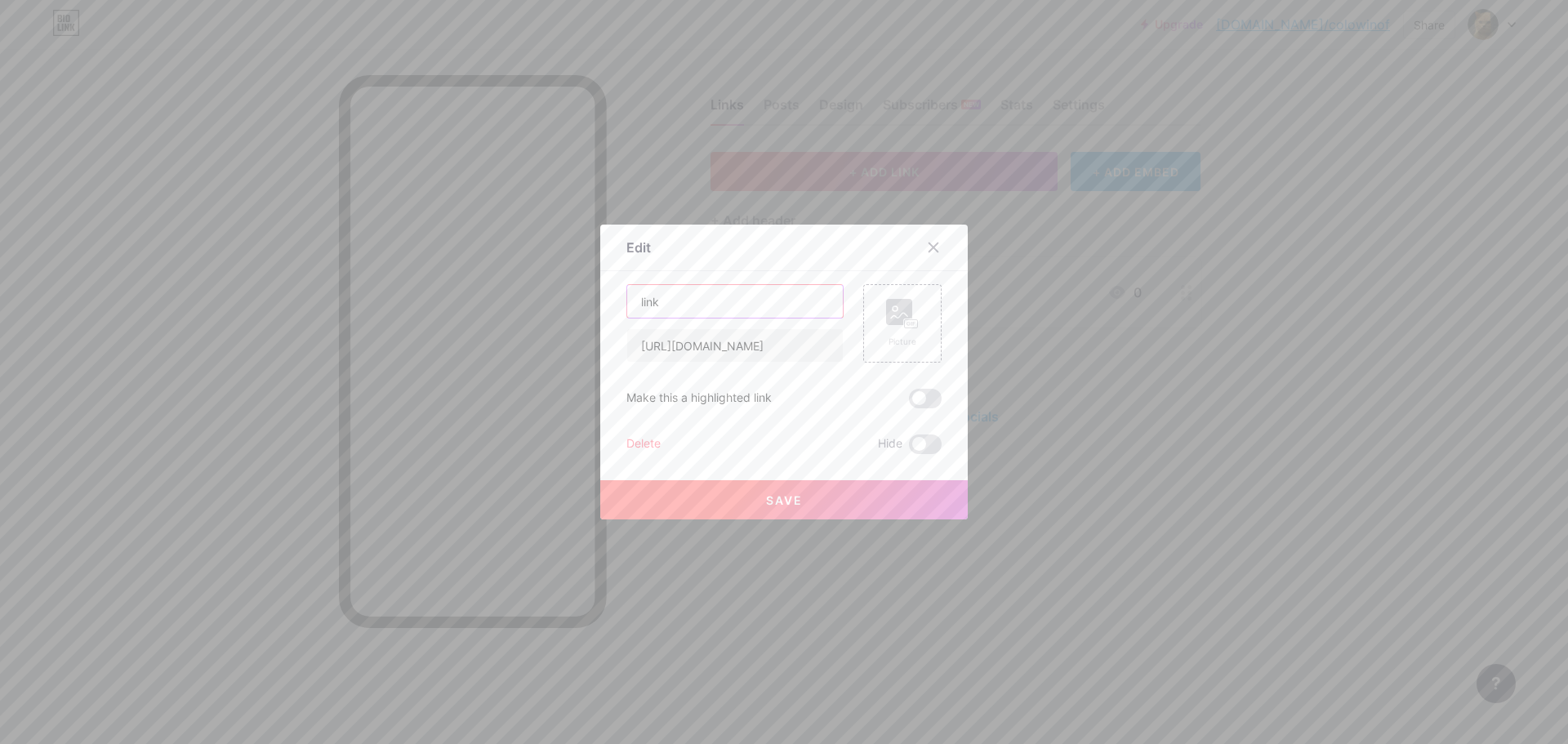
click at [727, 314] on input "link" at bounding box center [734, 301] width 216 height 33
type input "LINK COLOWIN"
click at [886, 334] on div "Picture" at bounding box center [902, 323] width 33 height 49
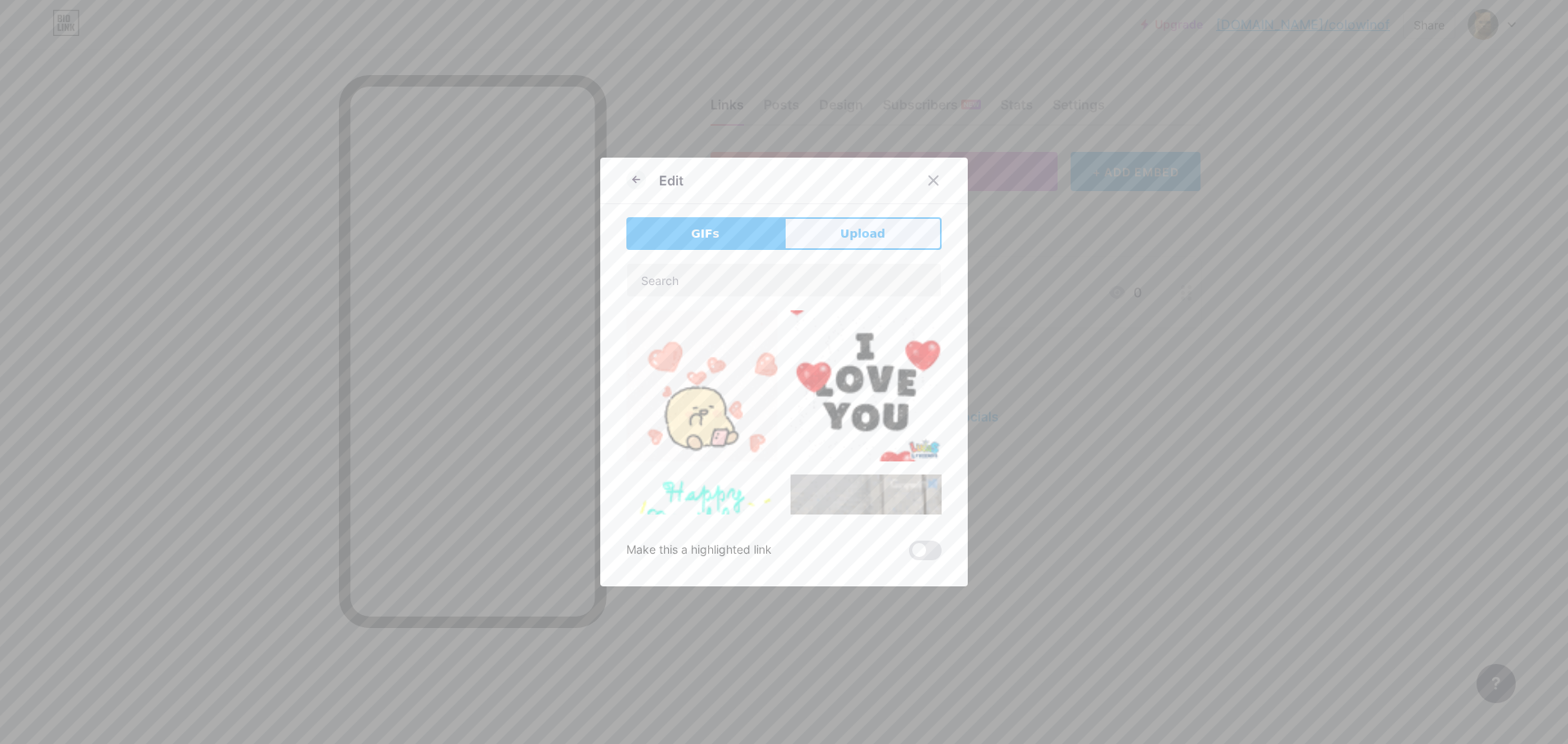
click at [820, 236] on button "Upload" at bounding box center [862, 233] width 158 height 33
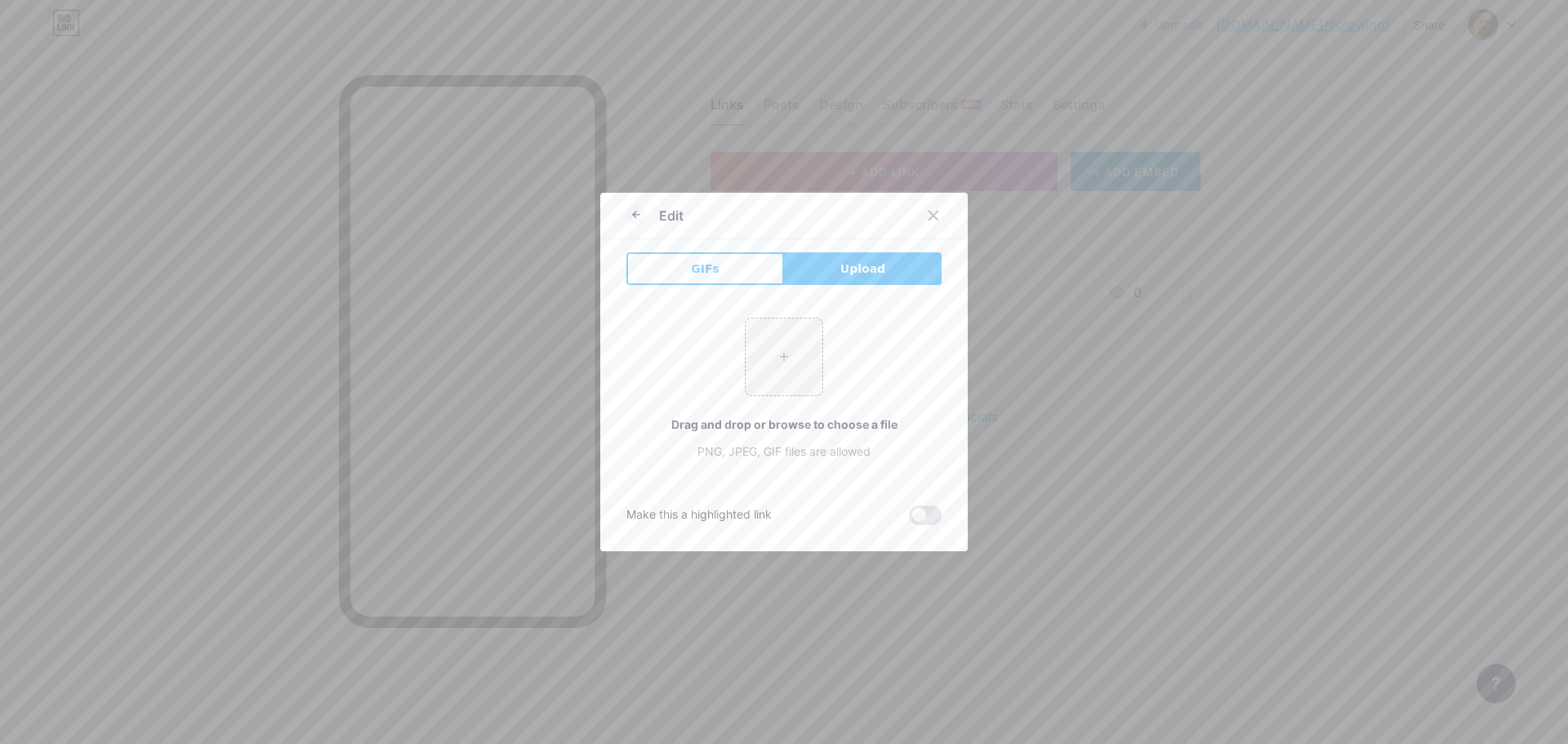
drag, startPoint x: 685, startPoint y: 265, endPoint x: 878, endPoint y: 299, distance: 196.0
click at [866, 332] on div "GIFs Upload Content YouTube Play YouTube video without leaving your page. ADD V…" at bounding box center [783, 389] width 315 height 273
click at [851, 276] on span "Upload" at bounding box center [862, 269] width 45 height 17
click at [775, 353] on input "file" at bounding box center [784, 357] width 77 height 77
type input "C:\fakepath\512.gif"
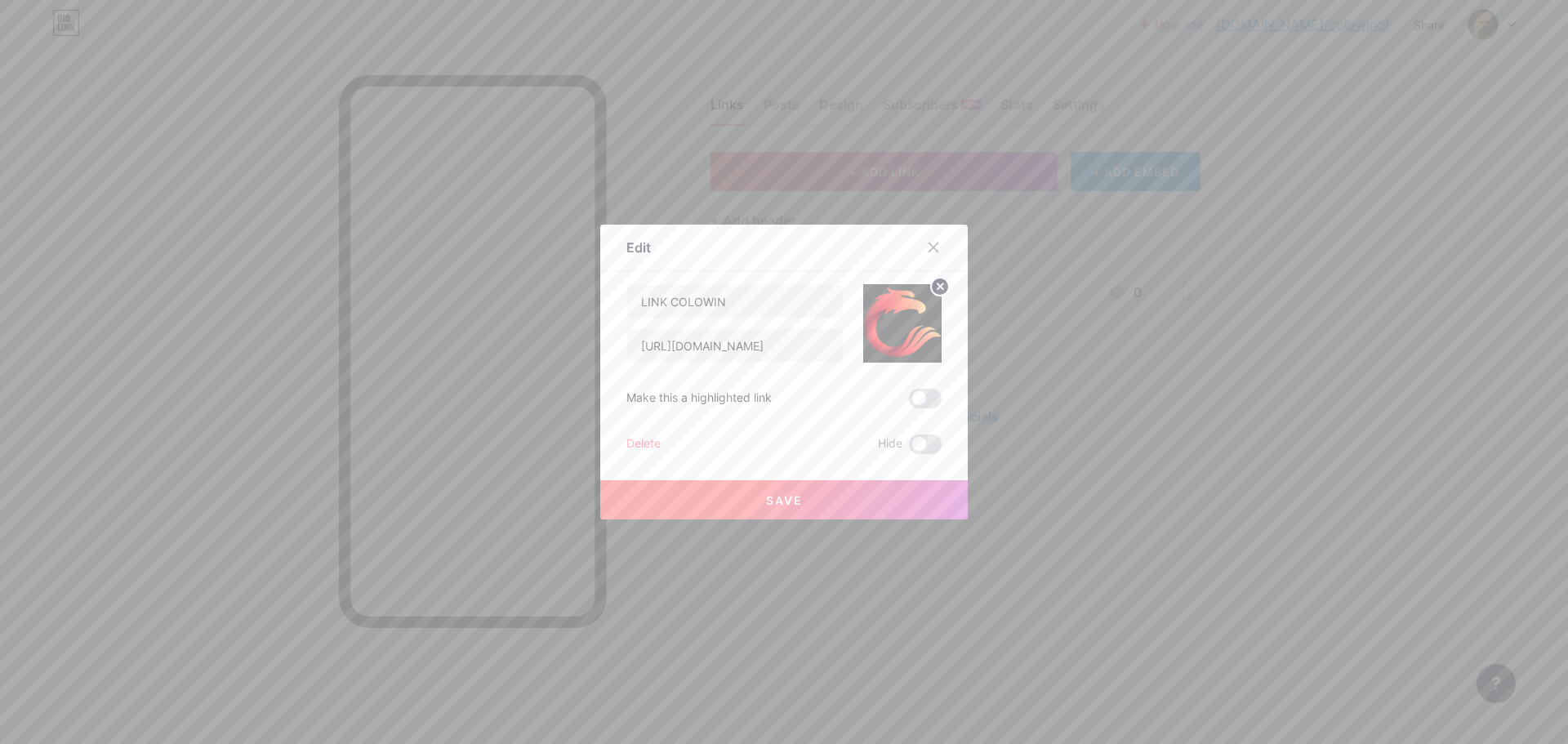
click at [775, 497] on span "Save" at bounding box center [784, 500] width 36 height 14
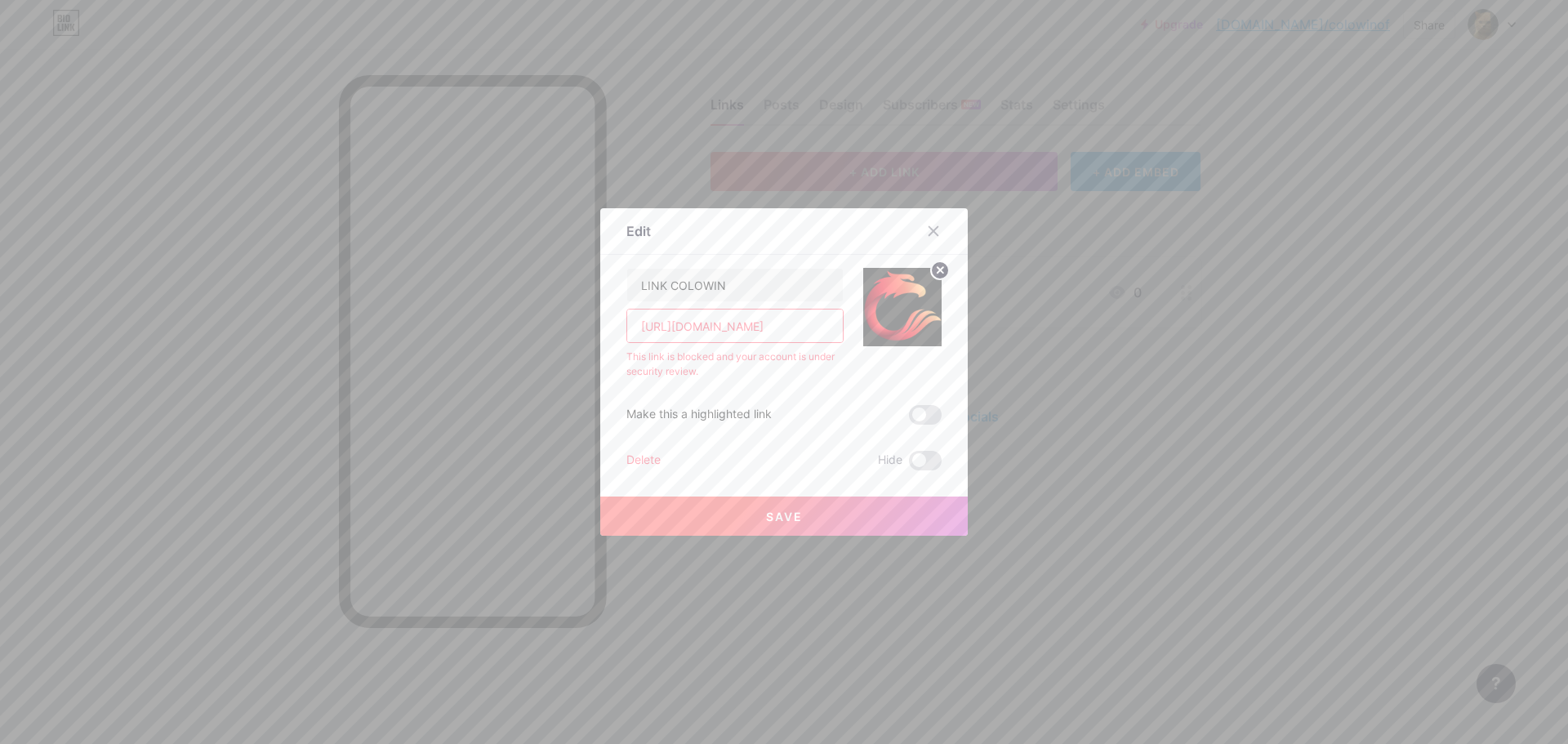
click at [787, 335] on input "[URL][DOMAIN_NAME]" at bounding box center [734, 325] width 216 height 33
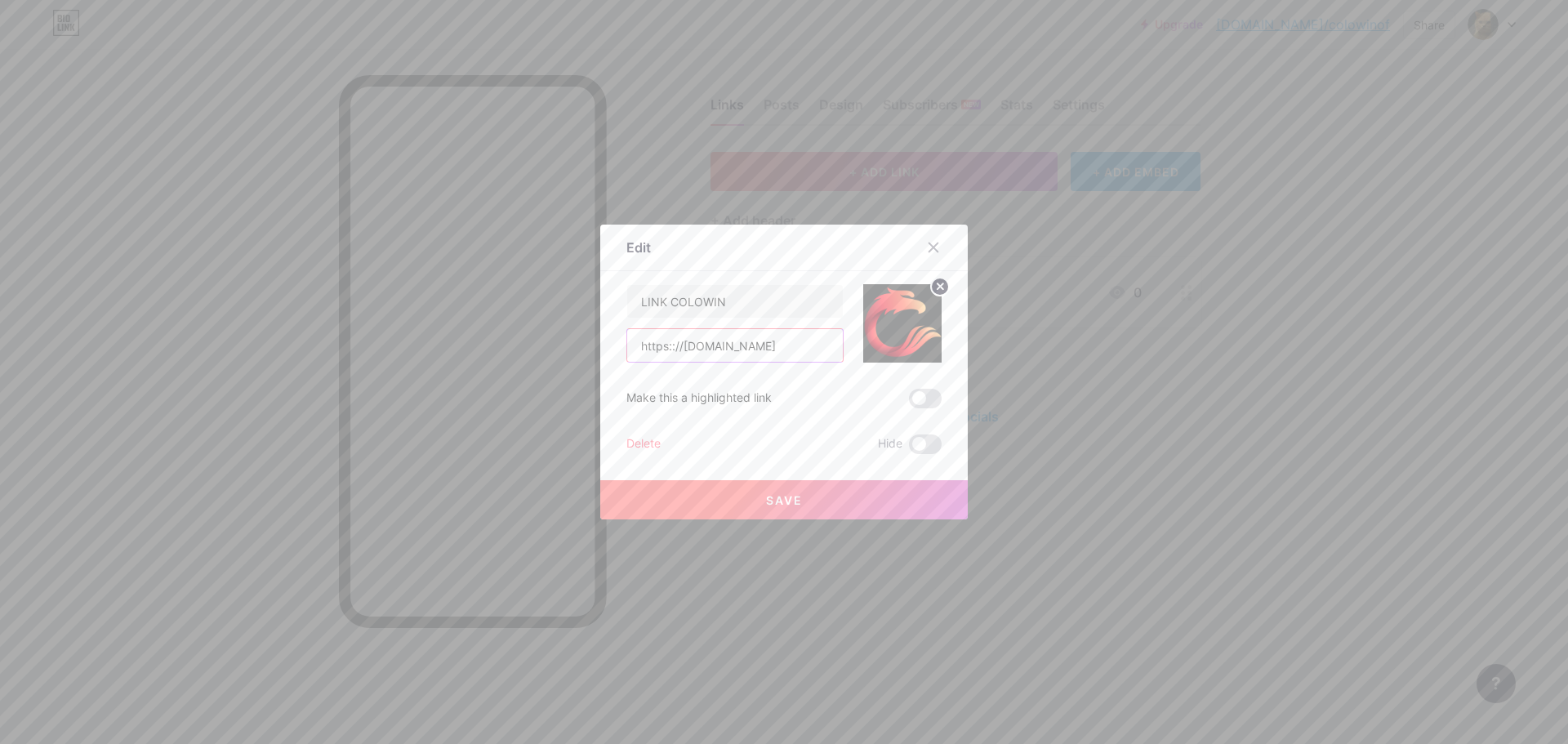
type input "https:://[DOMAIN_NAME]"
click at [842, 491] on button "Save" at bounding box center [783, 500] width 367 height 39
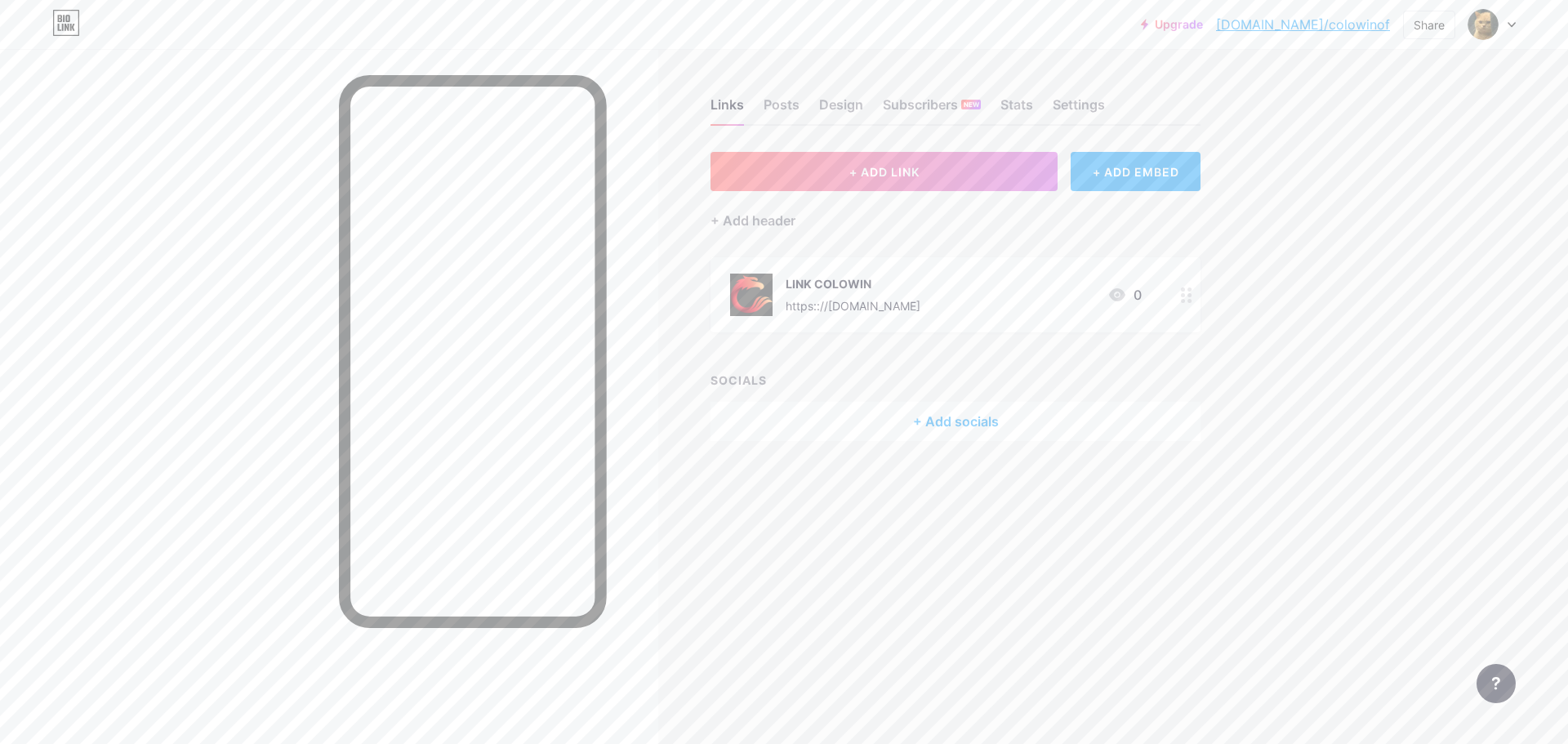
click at [754, 299] on img at bounding box center [750, 294] width 42 height 42
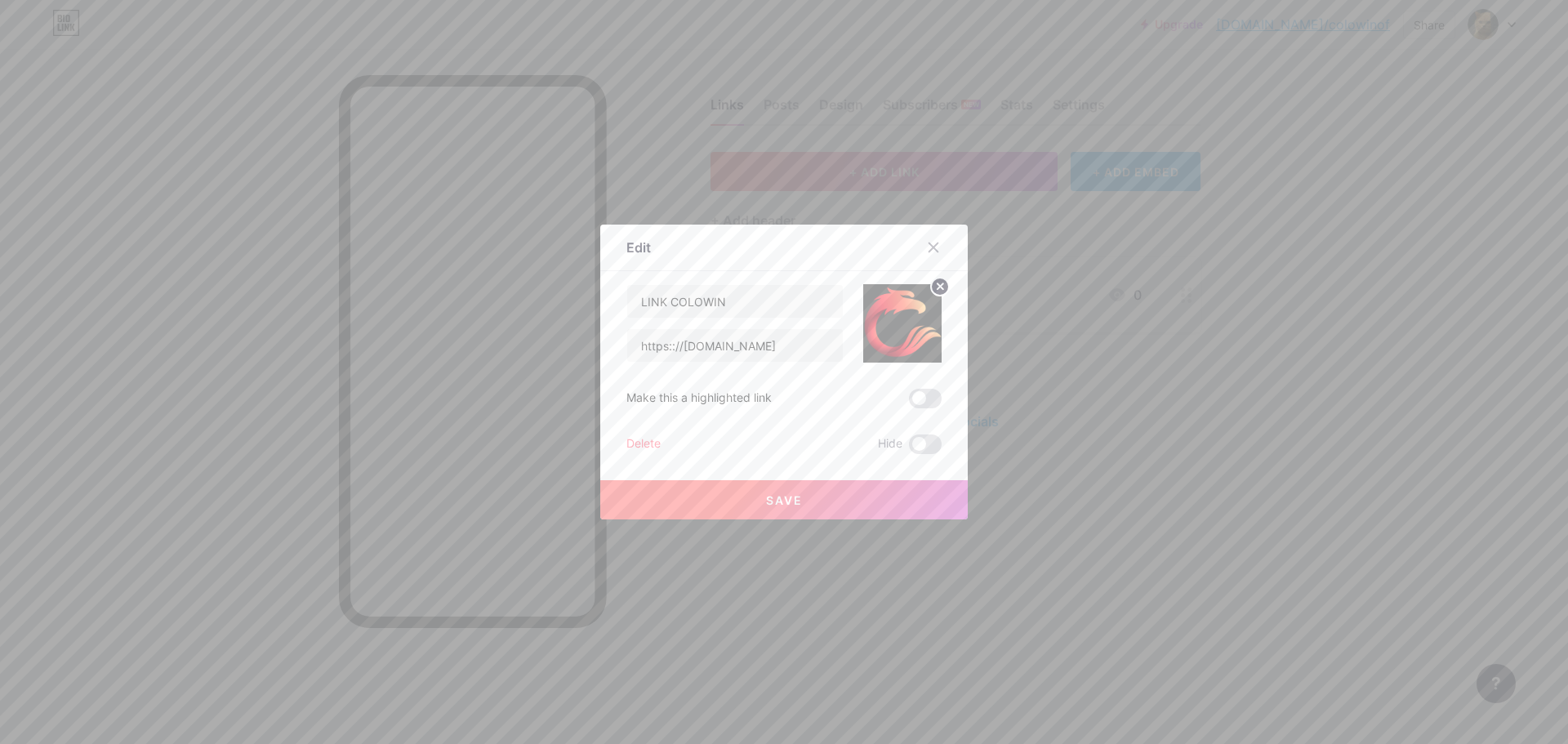
click at [931, 289] on circle at bounding box center [939, 286] width 18 height 18
click at [901, 332] on div "Picture" at bounding box center [902, 323] width 33 height 49
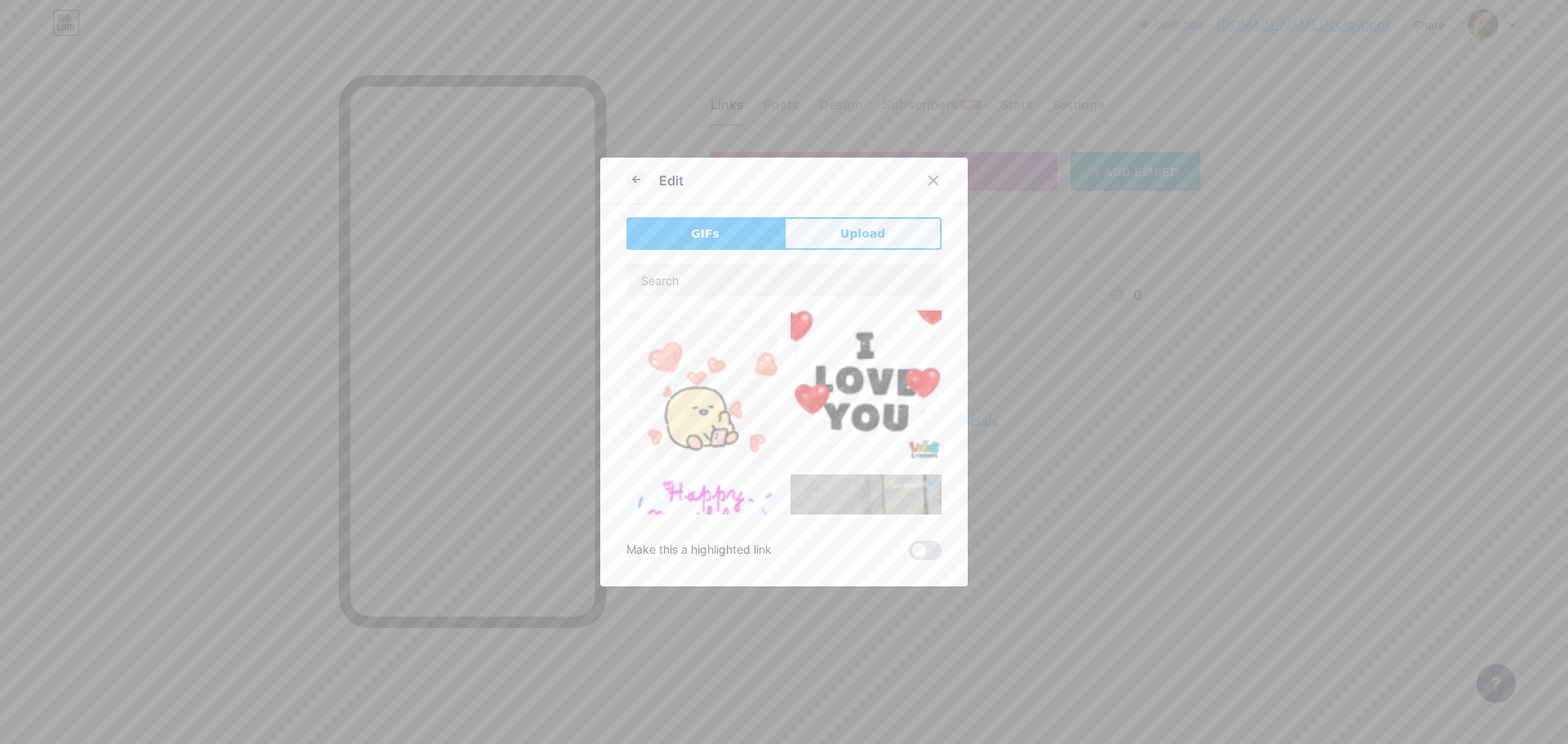
click at [856, 227] on span "Upload" at bounding box center [862, 234] width 45 height 17
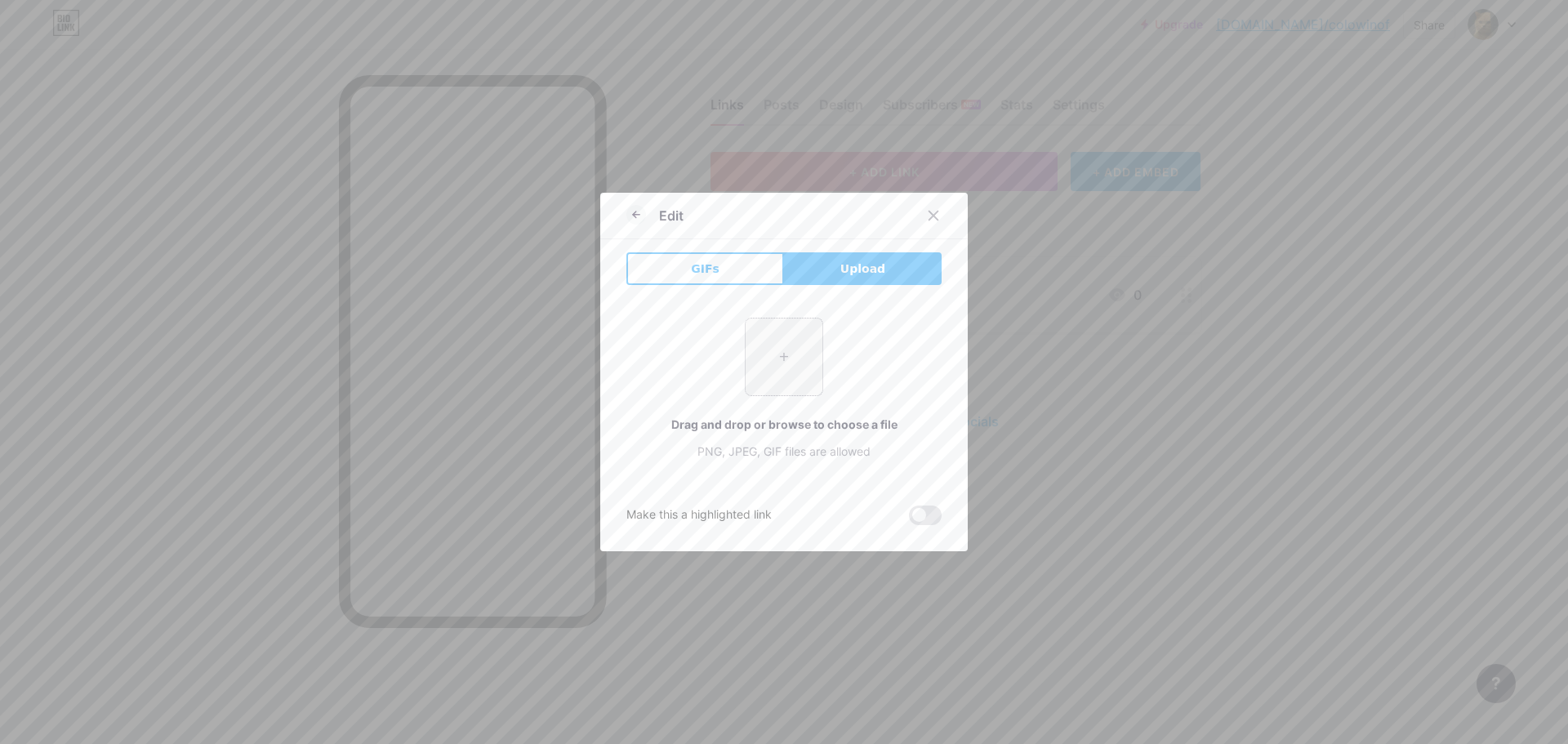
click at [777, 353] on input "file" at bounding box center [784, 357] width 77 height 77
type input "C:\fakepath\naga-mentahan.png"
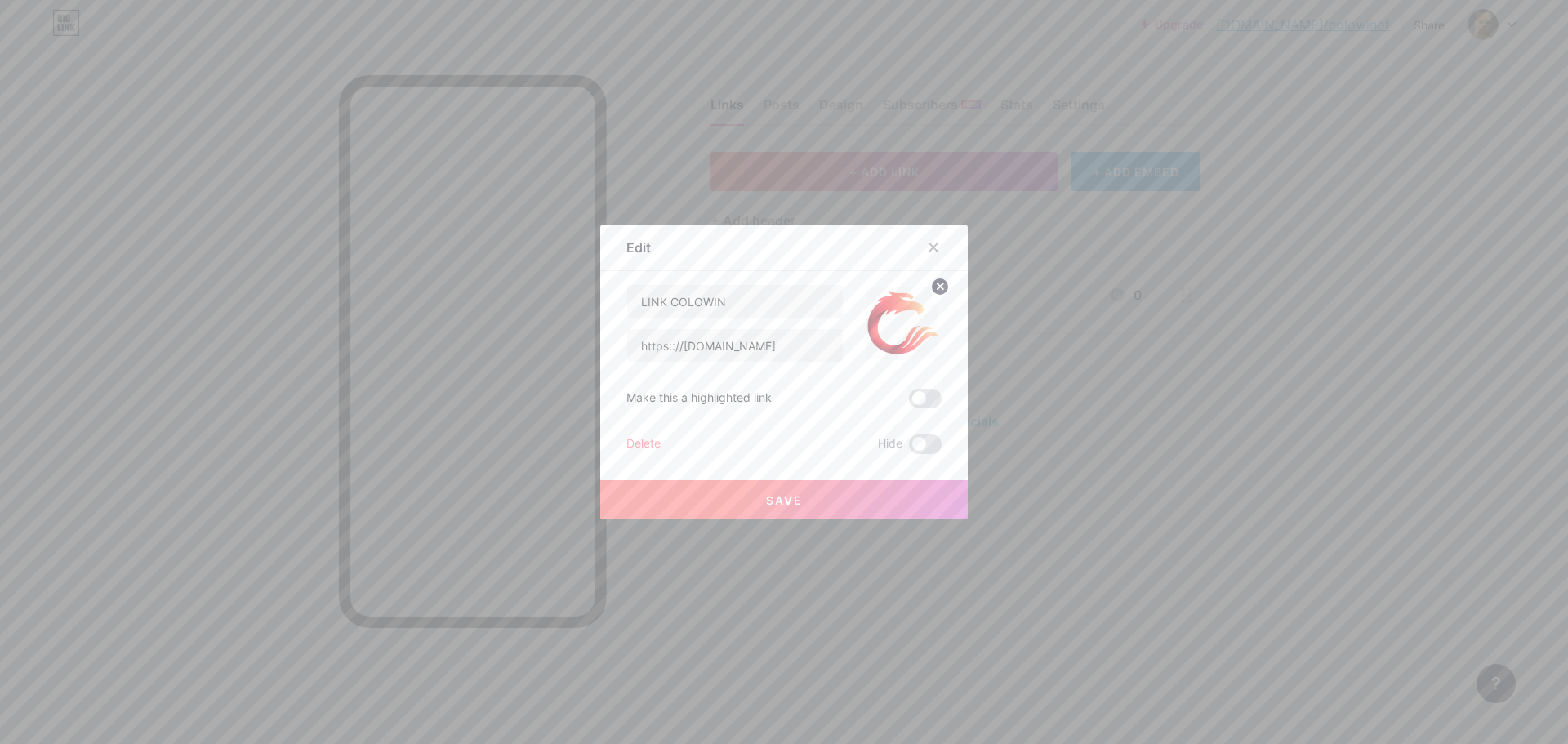
click at [770, 501] on span "Save" at bounding box center [784, 500] width 36 height 14
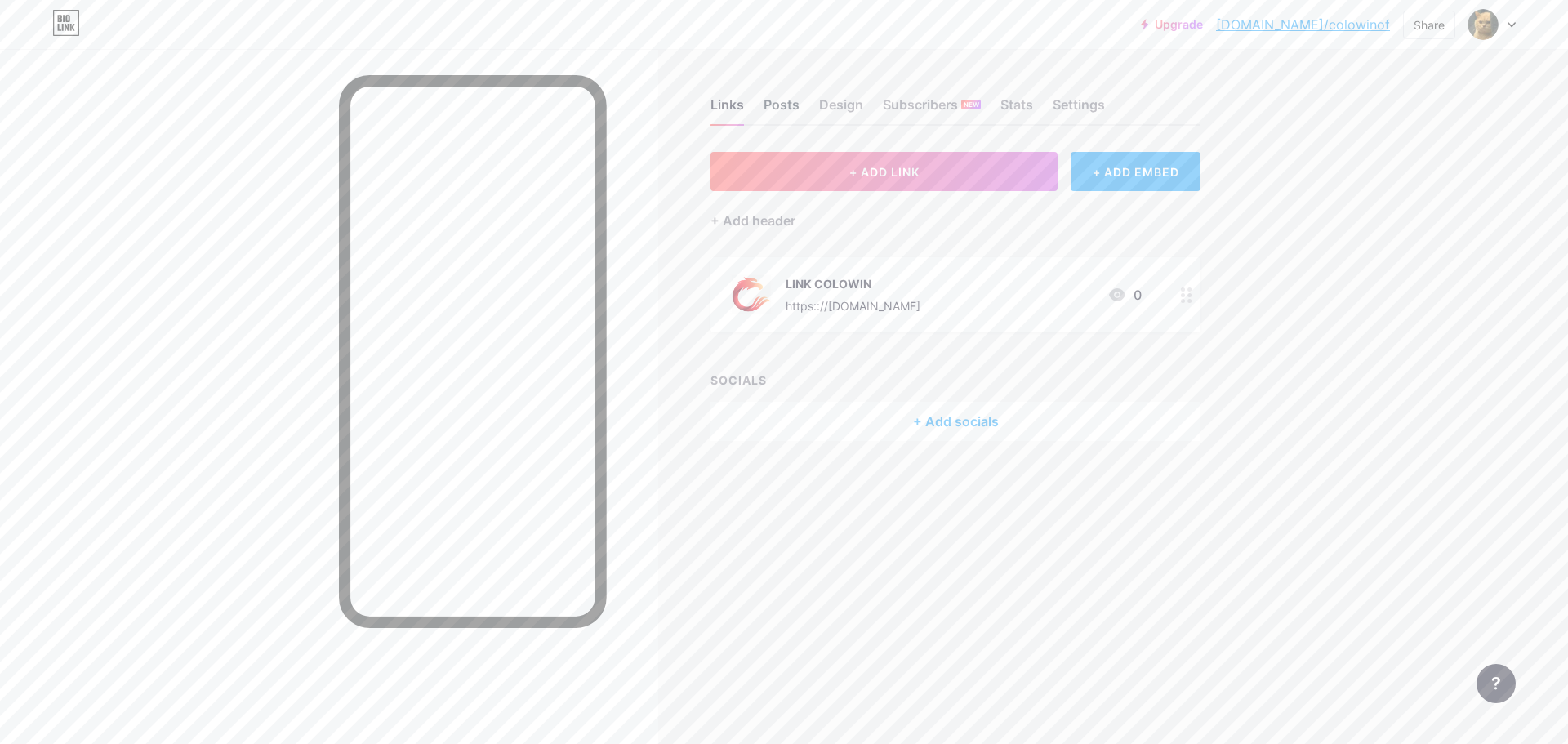
click at [763, 100] on div "Posts" at bounding box center [781, 108] width 36 height 29
click at [788, 103] on div "Posts" at bounding box center [781, 108] width 36 height 29
click at [820, 104] on div "Design" at bounding box center [841, 108] width 44 height 29
click at [1099, 115] on div "Settings" at bounding box center [1079, 108] width 52 height 29
click at [911, 113] on div "Subscribers NEW" at bounding box center [932, 108] width 98 height 29
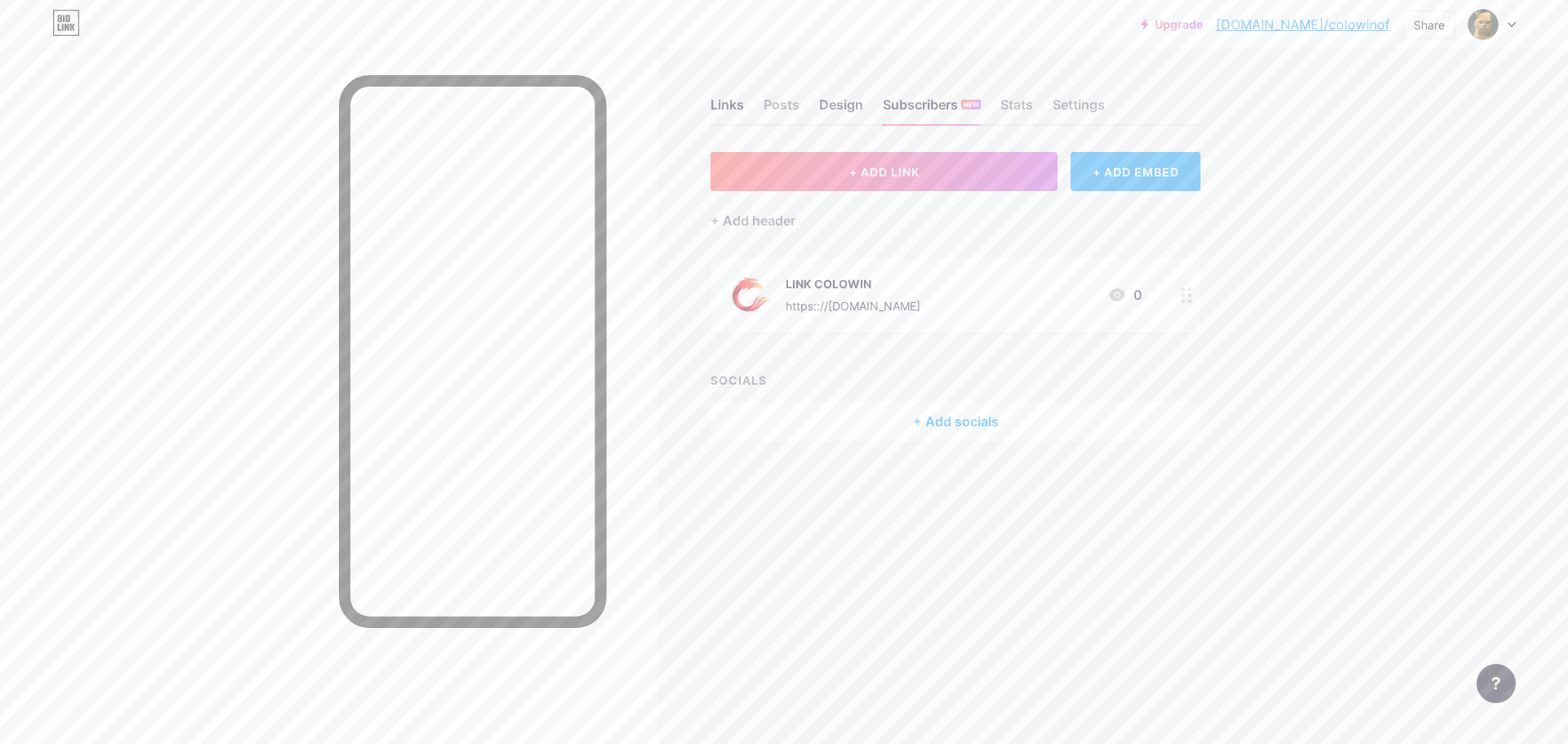
click at [838, 108] on div "Design" at bounding box center [841, 108] width 44 height 29
click at [1482, 23] on img at bounding box center [1483, 24] width 26 height 26
click at [1480, 107] on div "[DOMAIN_NAME]/colowinof" at bounding box center [1422, 113] width 126 height 13
click at [1447, 107] on div "[DOMAIN_NAME]/colowinof" at bounding box center [1422, 113] width 126 height 13
click at [762, 102] on div "Links Posts Design Subscribers NEW Stats Settings" at bounding box center [955, 96] width 490 height 57
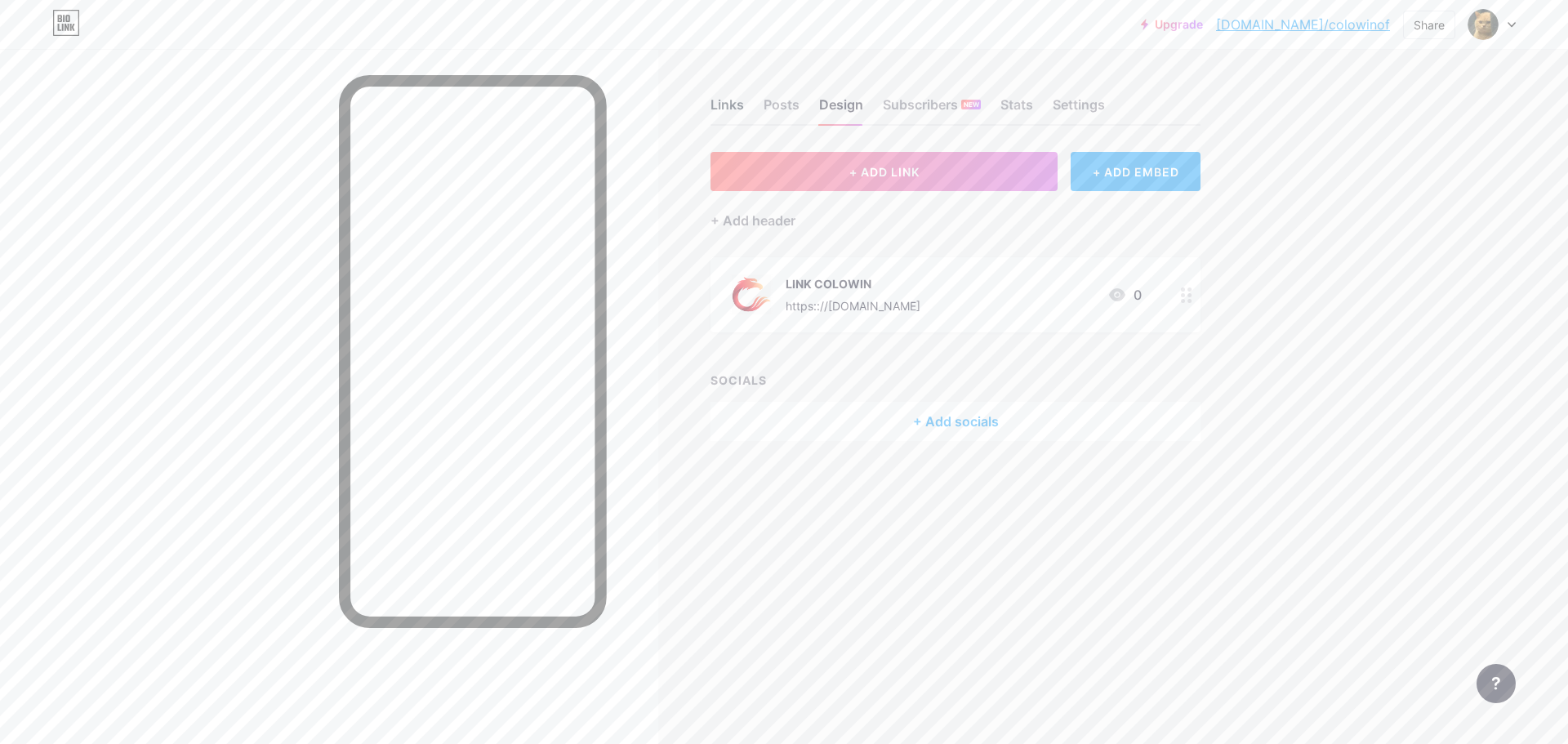
click at [729, 107] on div "Links" at bounding box center [727, 108] width 34 height 29
click at [796, 107] on div "Posts" at bounding box center [781, 108] width 36 height 29
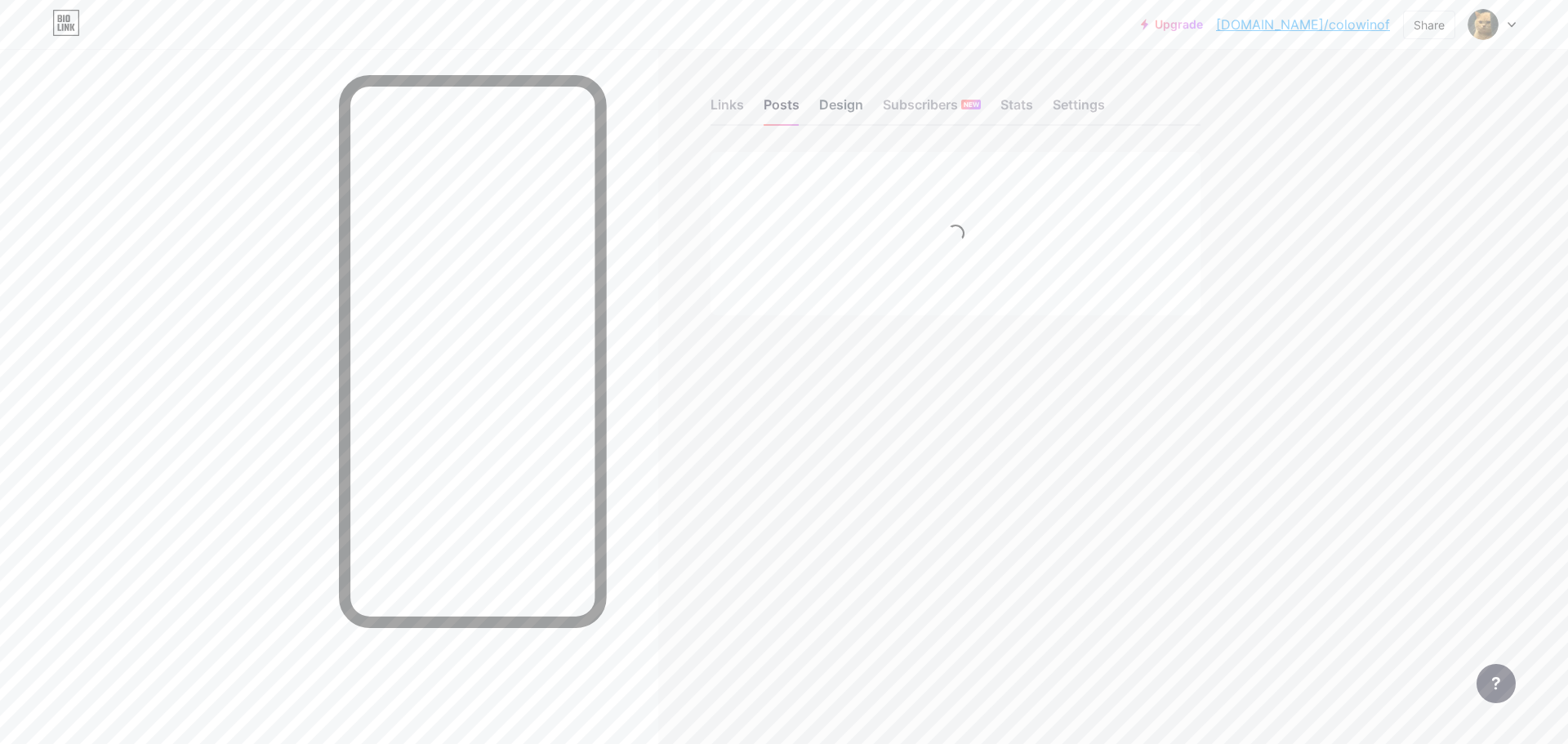
click at [848, 105] on div "Design" at bounding box center [841, 108] width 44 height 29
click at [727, 104] on div "Links" at bounding box center [727, 108] width 34 height 29
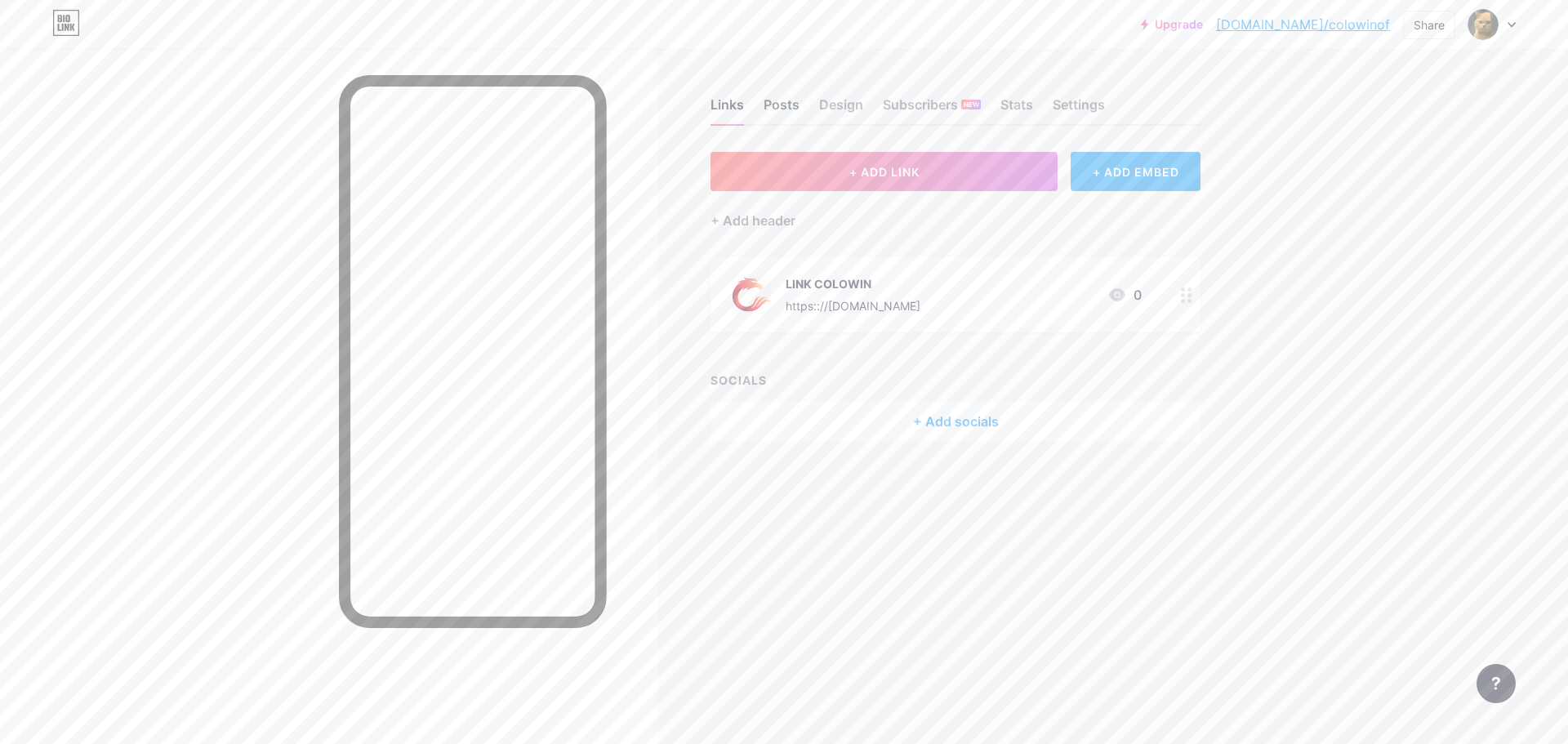
click at [776, 103] on div "Posts" at bounding box center [781, 108] width 36 height 29
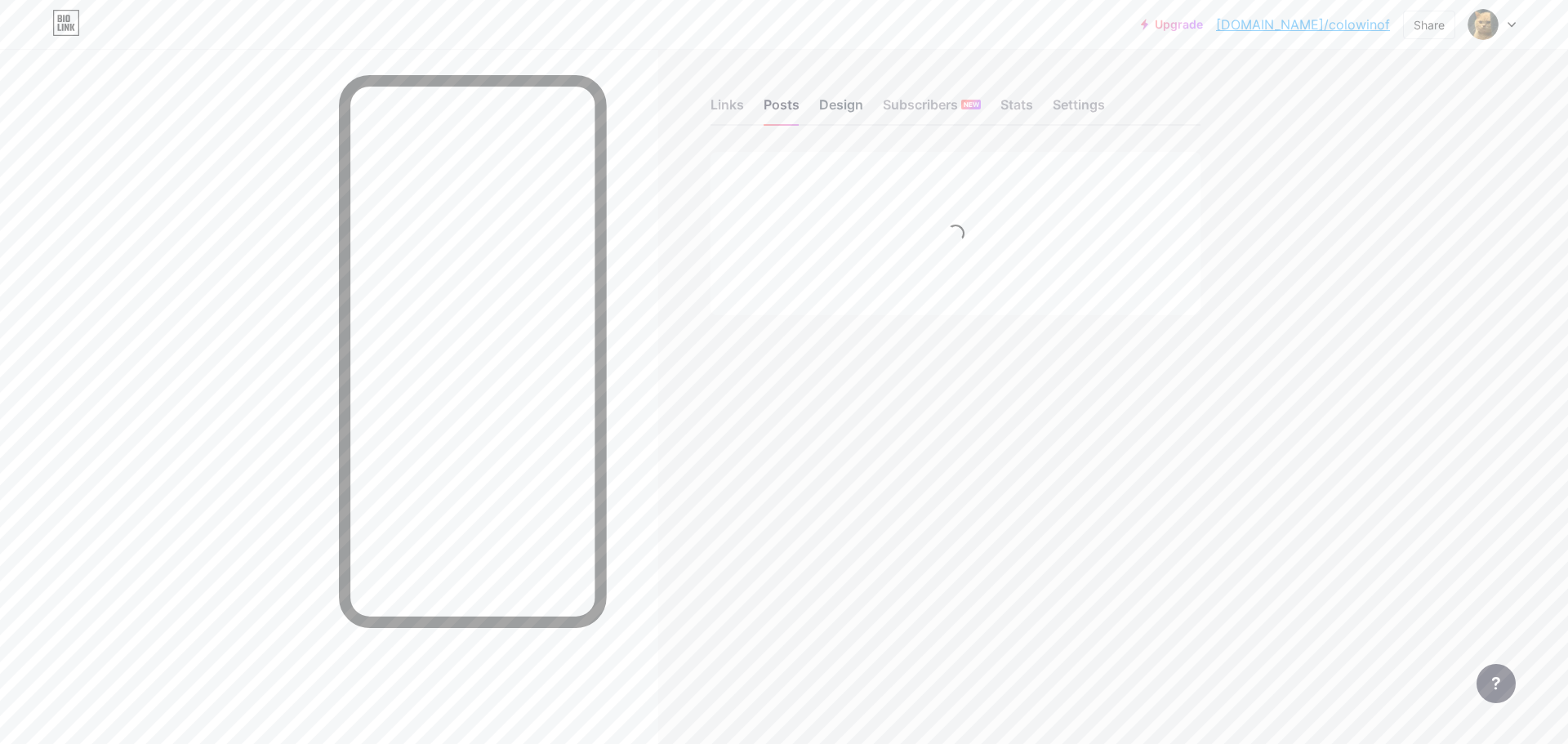
click at [829, 103] on div "Design" at bounding box center [841, 108] width 44 height 29
click at [1091, 94] on div "Settings" at bounding box center [1079, 108] width 52 height 29
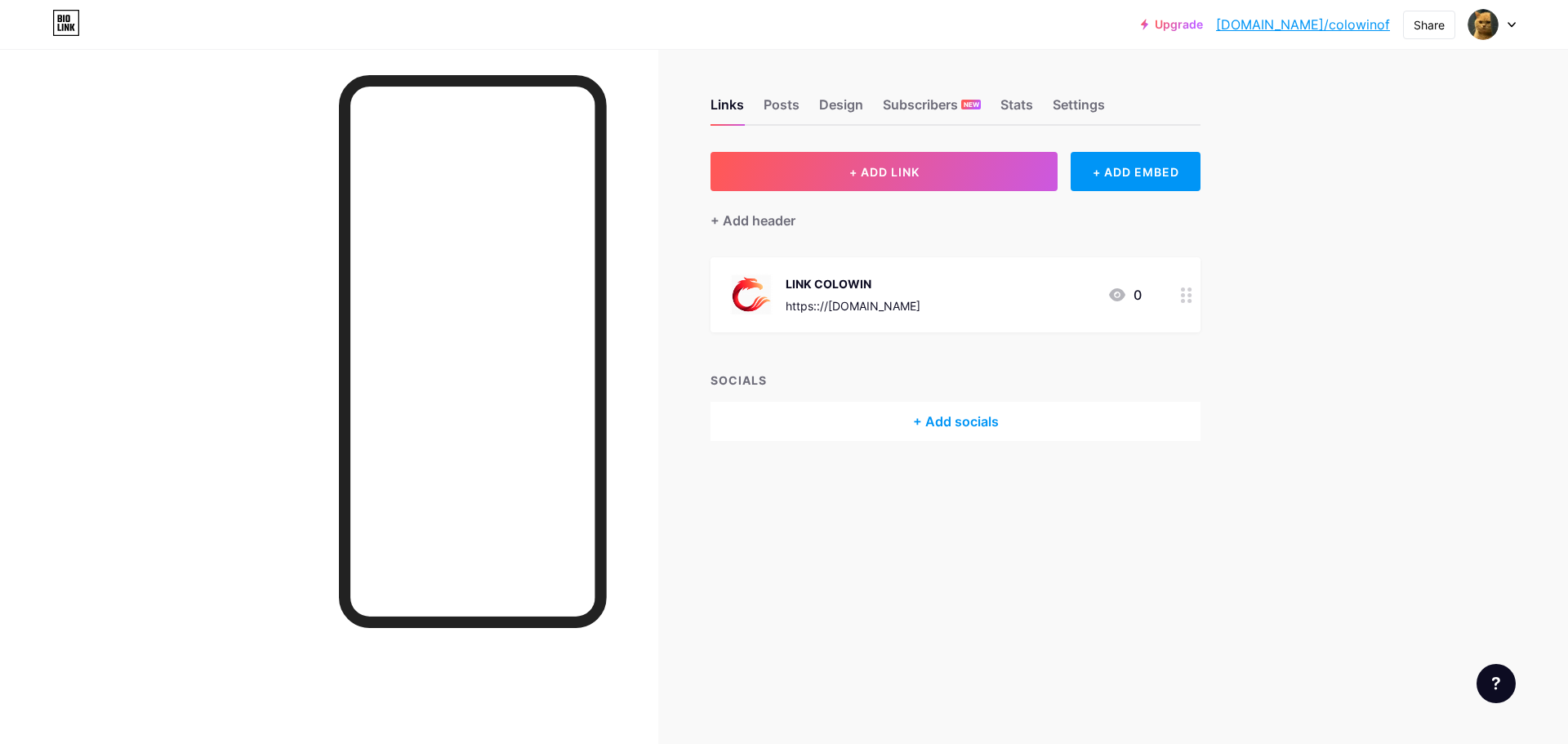
drag, startPoint x: 549, startPoint y: 676, endPoint x: 564, endPoint y: 673, distance: 15.3
click at [550, 676] on div at bounding box center [473, 434] width 268 height 718
click at [1073, 109] on div "Settings" at bounding box center [1079, 108] width 52 height 29
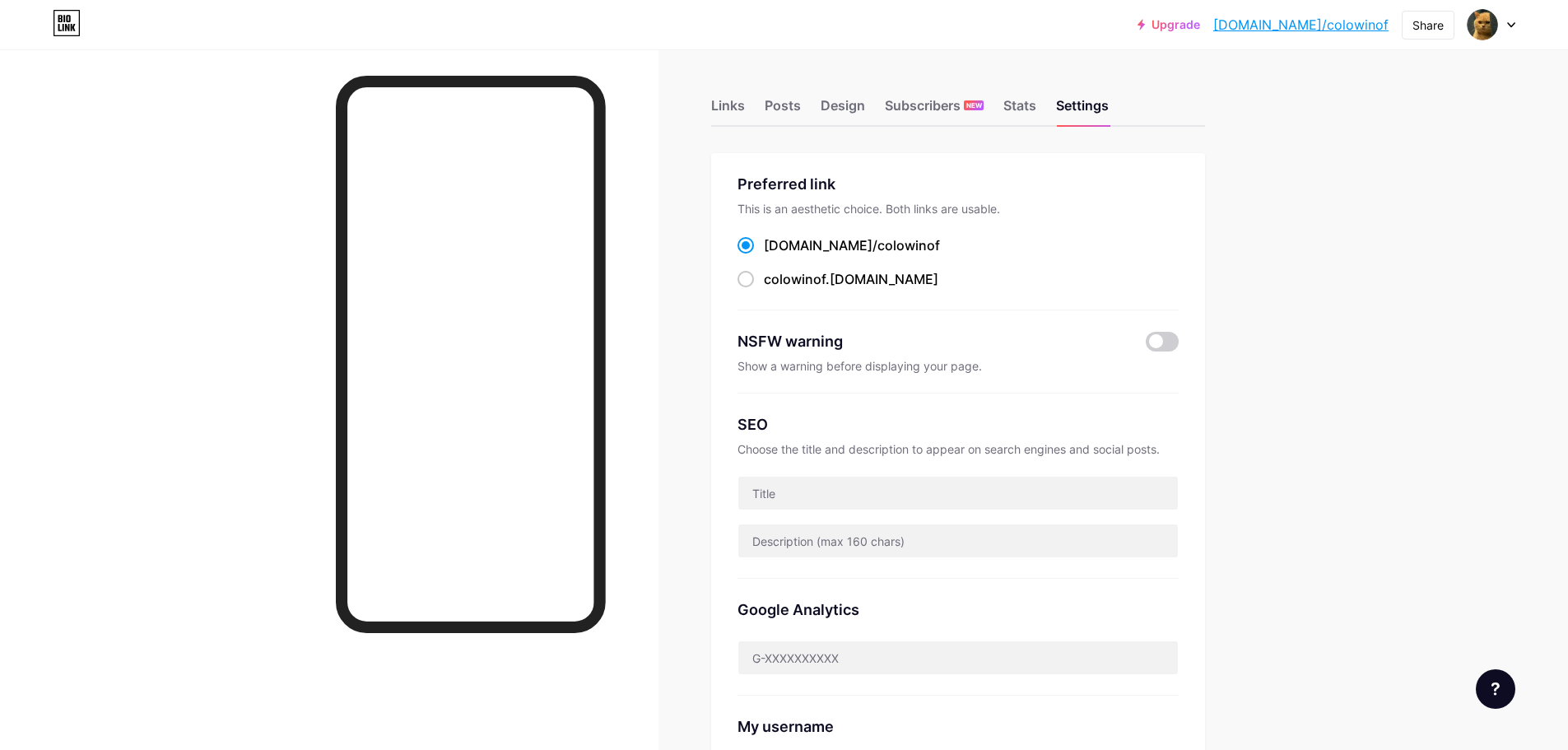
click at [903, 240] on div "[DOMAIN_NAME]/ colowinof" at bounding box center [958, 246] width 441 height 21
click at [904, 240] on div "bio.link/ colowinof" at bounding box center [958, 246] width 441 height 21
click at [878, 243] on span "colowinof" at bounding box center [909, 245] width 62 height 16
click at [774, 255] on input "bio.link/ colowinof" at bounding box center [768, 260] width 10 height 10
click at [774, 267] on div "bio.link/ colowinof colowinof .bio.link" at bounding box center [958, 263] width 441 height 55
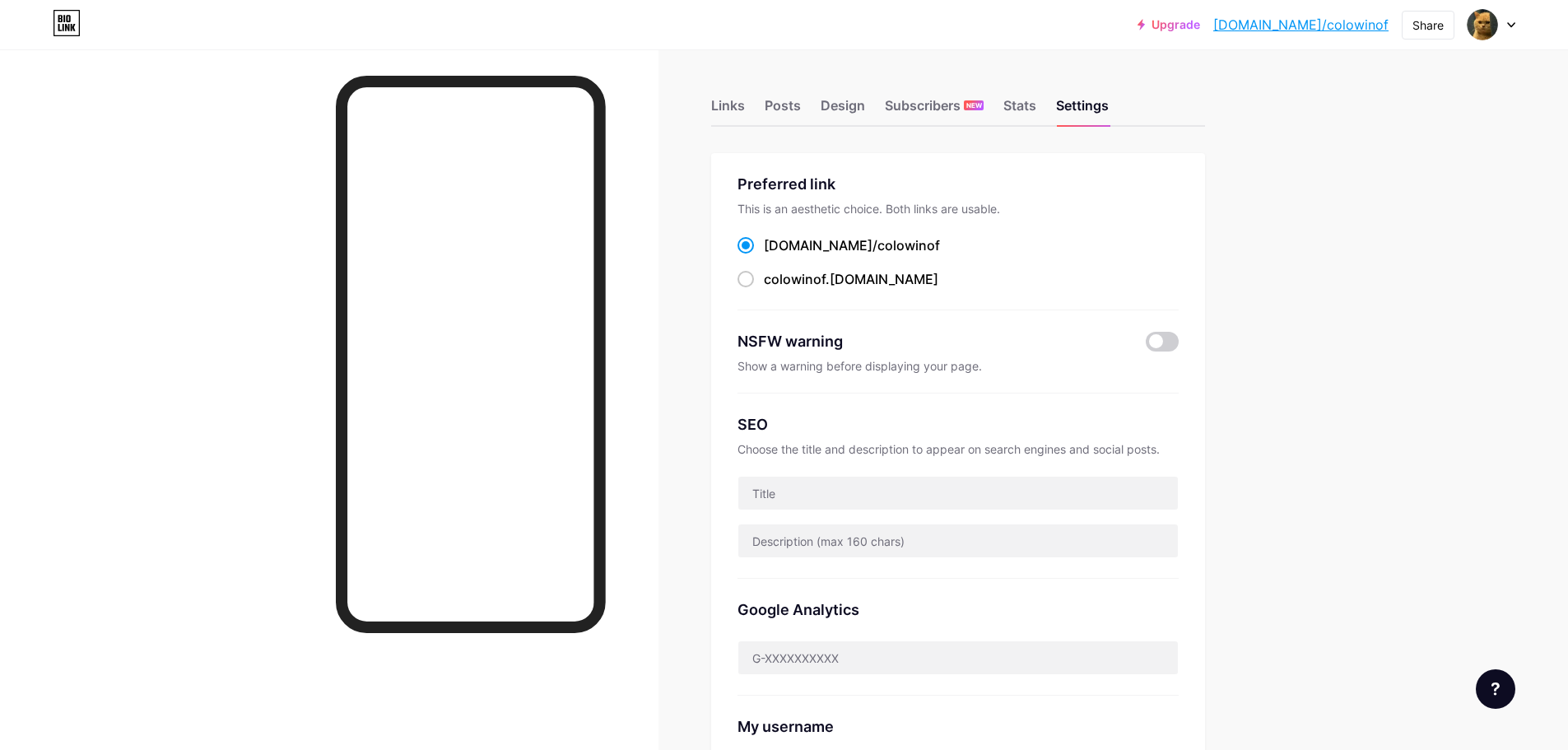
click at [865, 208] on div "This is an aesthetic choice. Both links are usable." at bounding box center [958, 208] width 441 height 14
click at [982, 231] on div "Preferred link This is an aesthetic choice. Both links are usable. bio.link/ co…" at bounding box center [958, 242] width 441 height 138
click at [878, 242] on span "colowinof" at bounding box center [909, 245] width 62 height 16
click at [774, 255] on input "bio.link/ colowinof" at bounding box center [768, 260] width 10 height 10
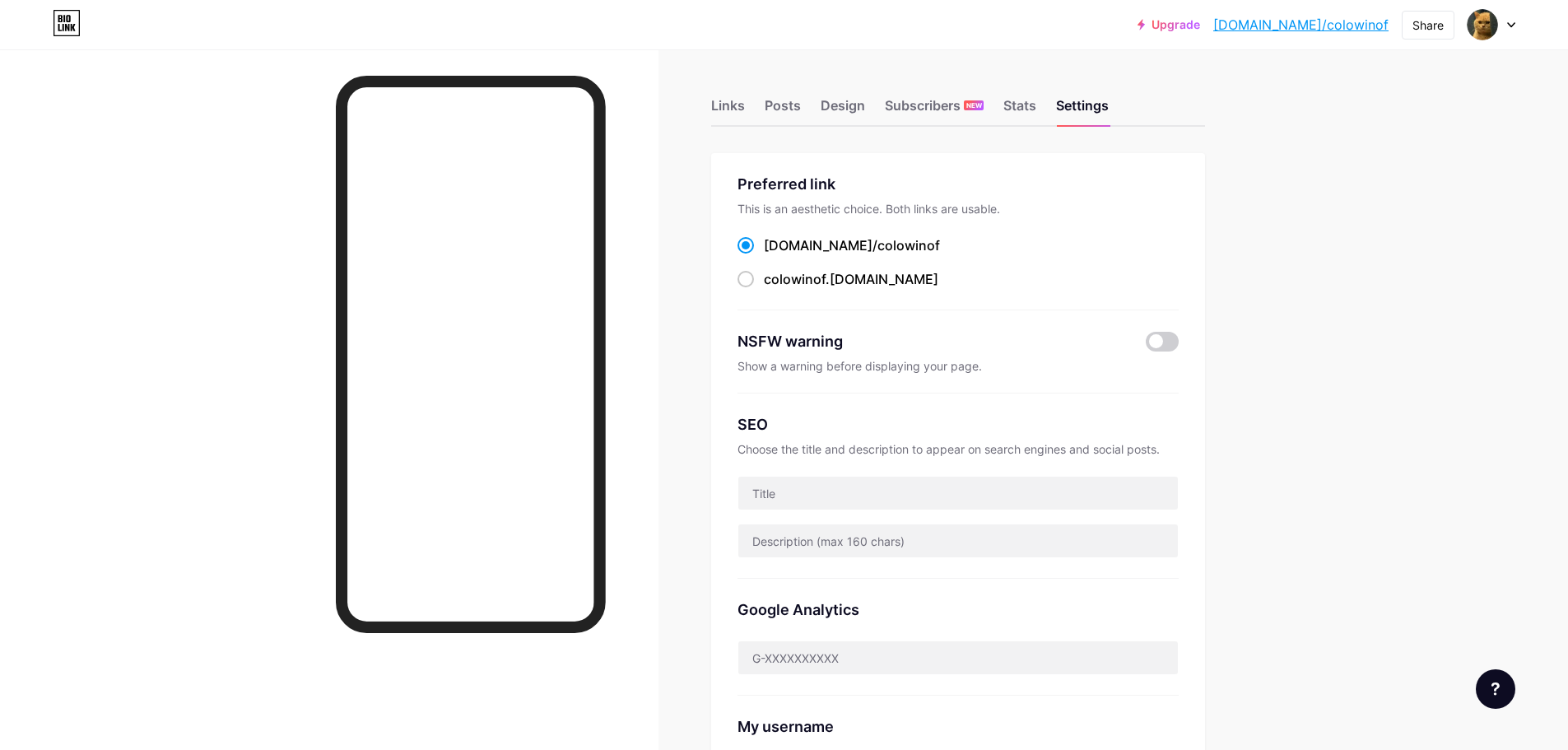
click at [809, 243] on div "bio.link/ colowinof" at bounding box center [851, 245] width 176 height 20
click at [774, 255] on input "bio.link/ colowinof" at bounding box center [768, 260] width 10 height 10
click at [826, 280] on span "colowinof" at bounding box center [795, 279] width 62 height 16
click at [774, 289] on input "colowinof .bio.link" at bounding box center [768, 294] width 10 height 10
radio input "true"
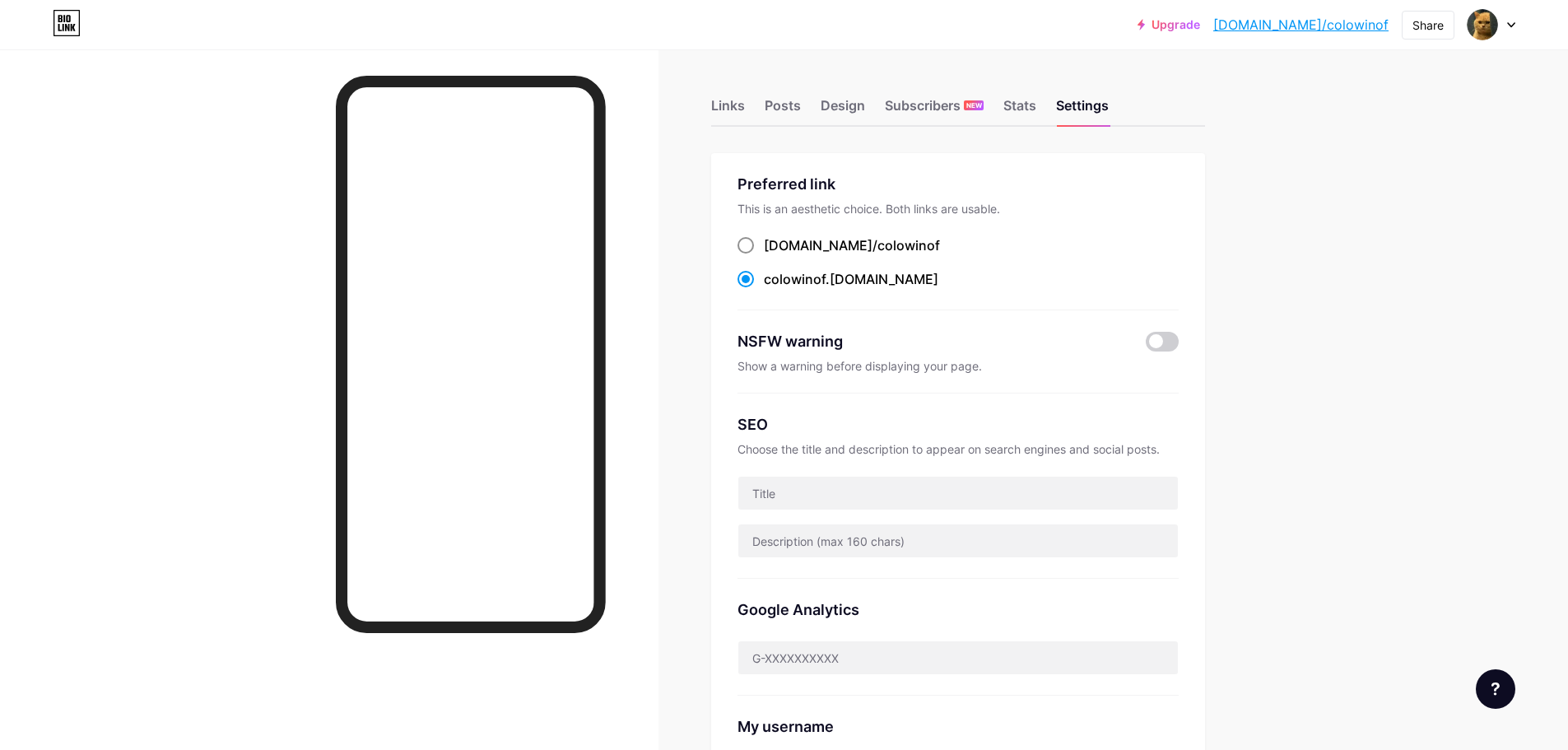
click at [844, 236] on div "bio.link/ colowinof" at bounding box center [851, 245] width 176 height 20
click at [774, 255] on input "bio.link/ colowinof" at bounding box center [768, 260] width 10 height 10
radio input "true"
click at [1499, 24] on div at bounding box center [1491, 24] width 48 height 29
click at [1002, 283] on div "colowinof .bio.link" at bounding box center [958, 280] width 441 height 21
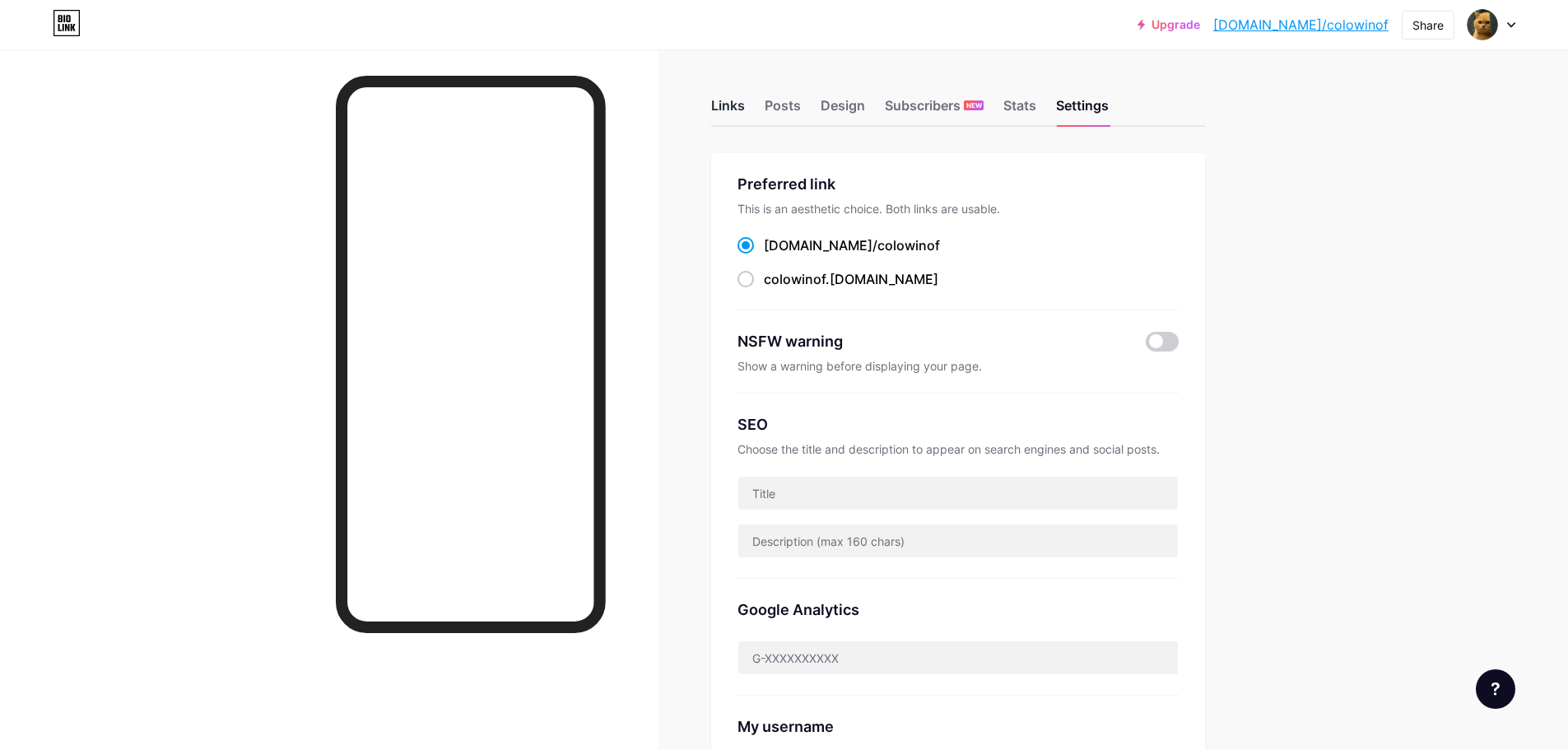
click at [735, 96] on div "Links" at bounding box center [728, 109] width 34 height 29
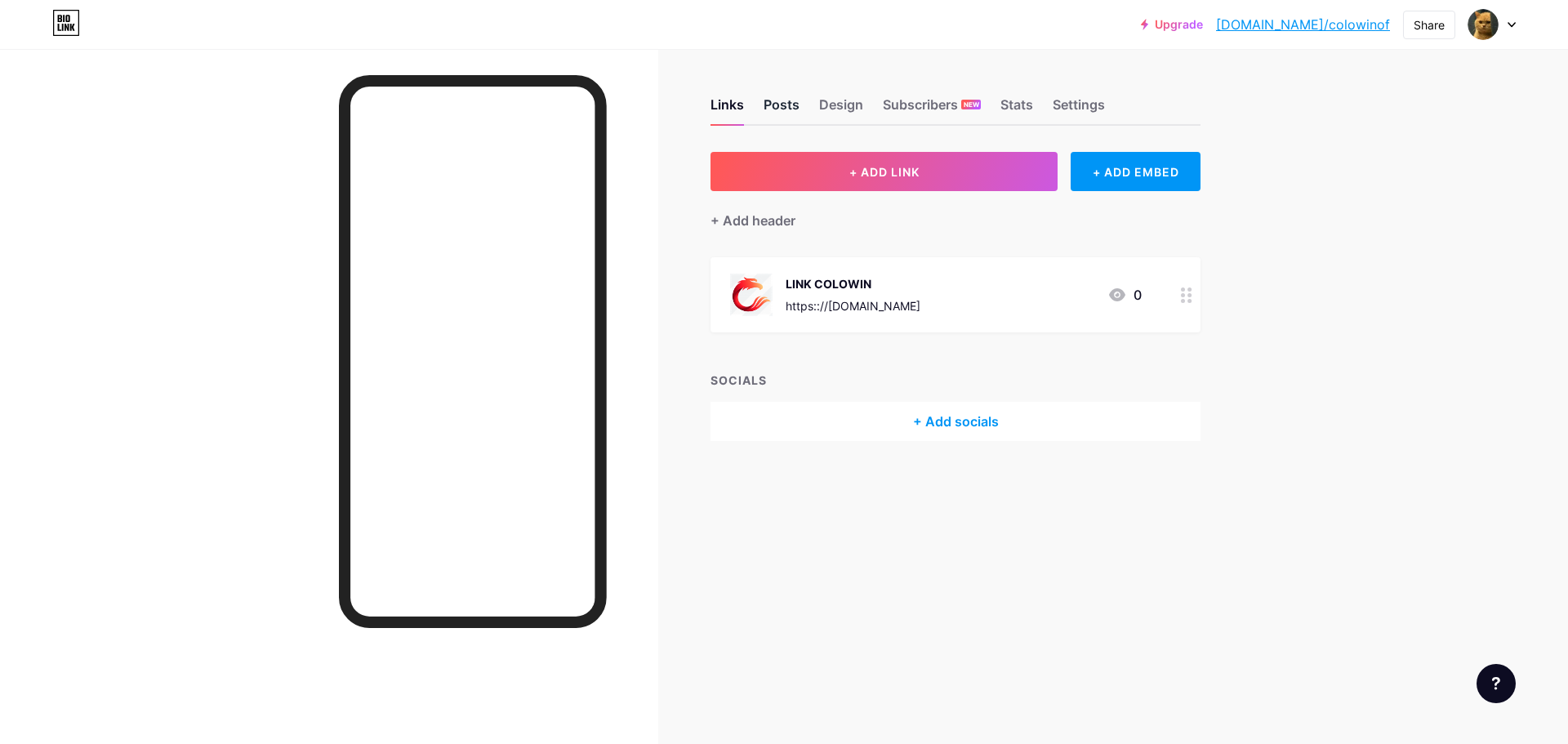
click at [781, 99] on div "Posts" at bounding box center [781, 108] width 36 height 29
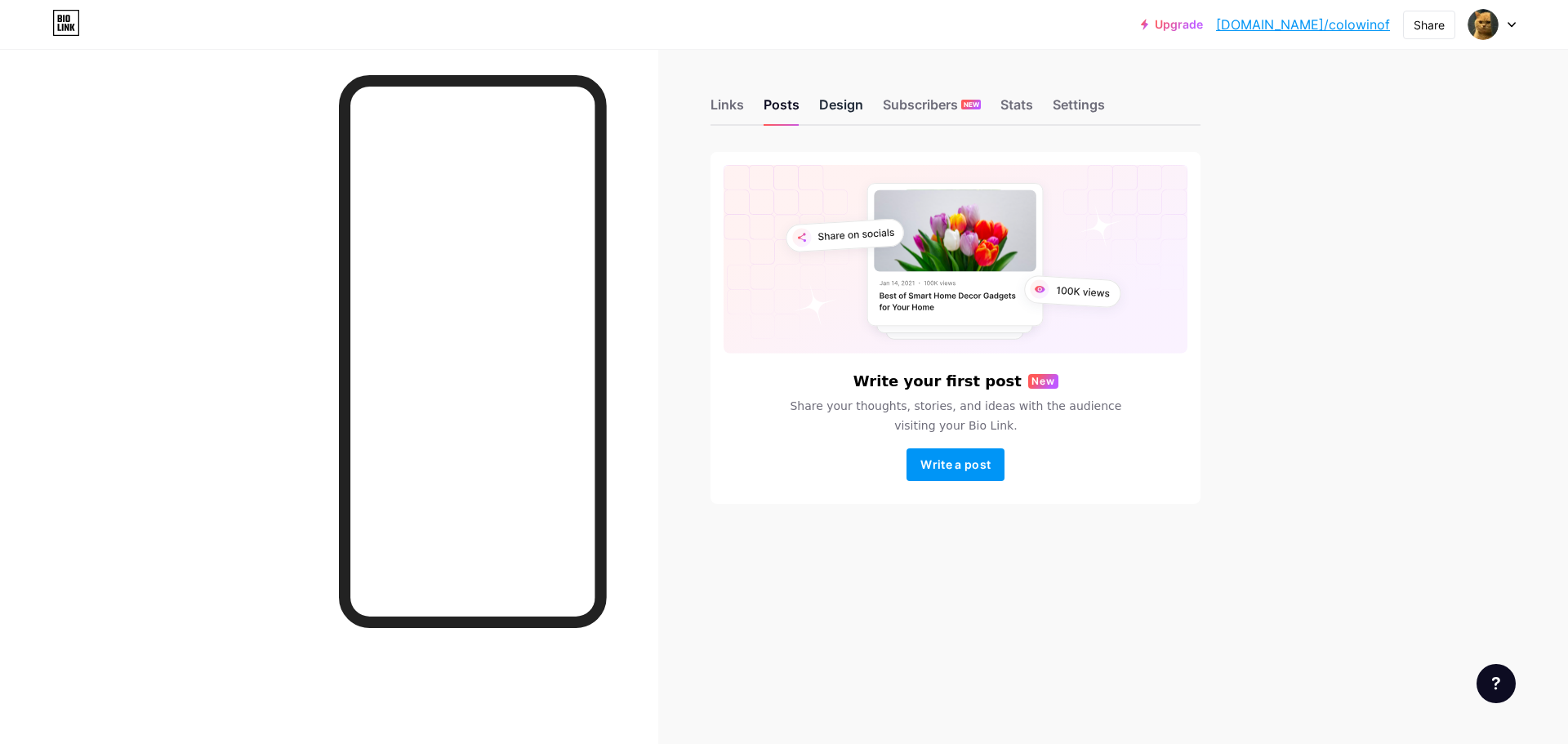
click at [839, 98] on div "Design" at bounding box center [841, 108] width 44 height 29
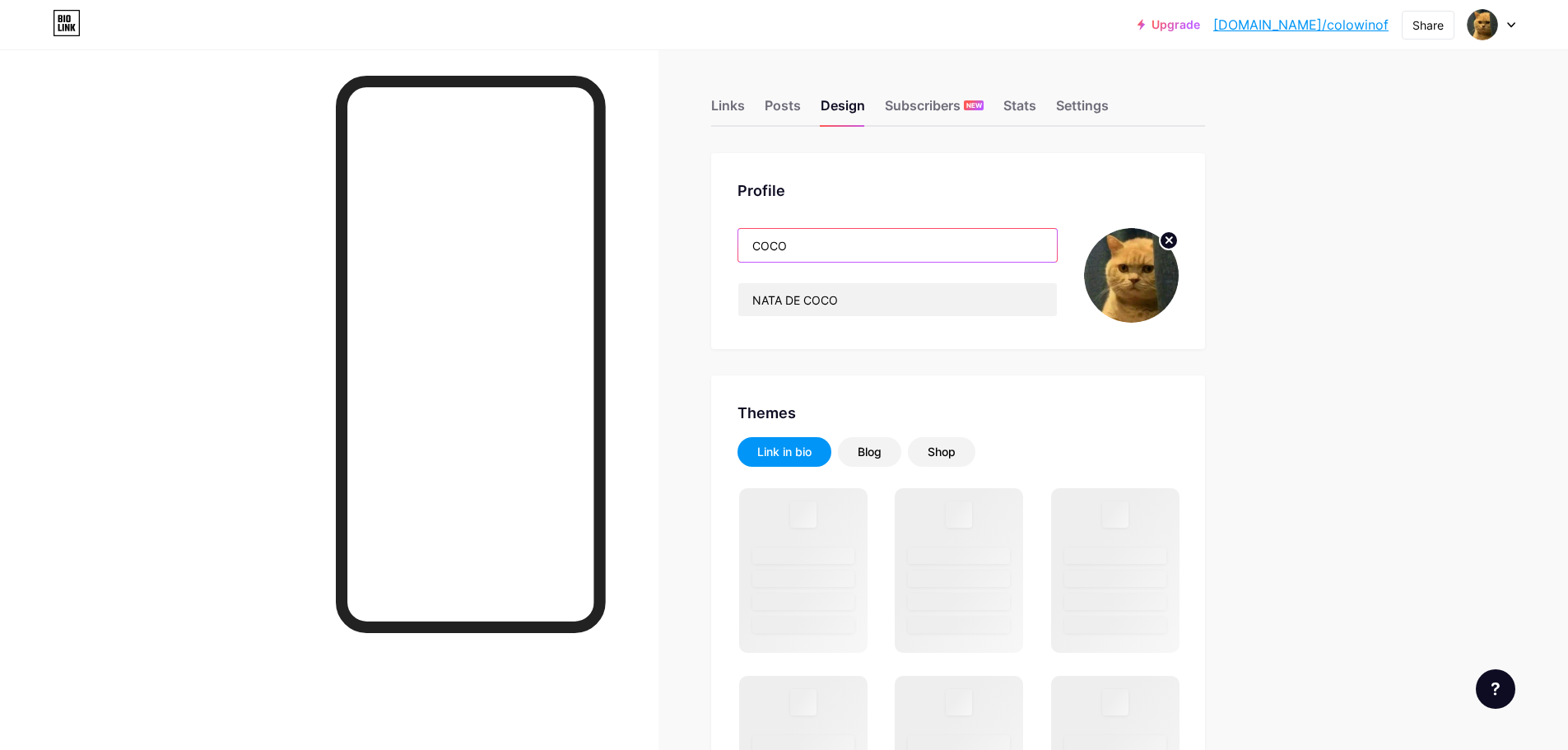
click at [911, 251] on input "COCO" at bounding box center [897, 245] width 318 height 33
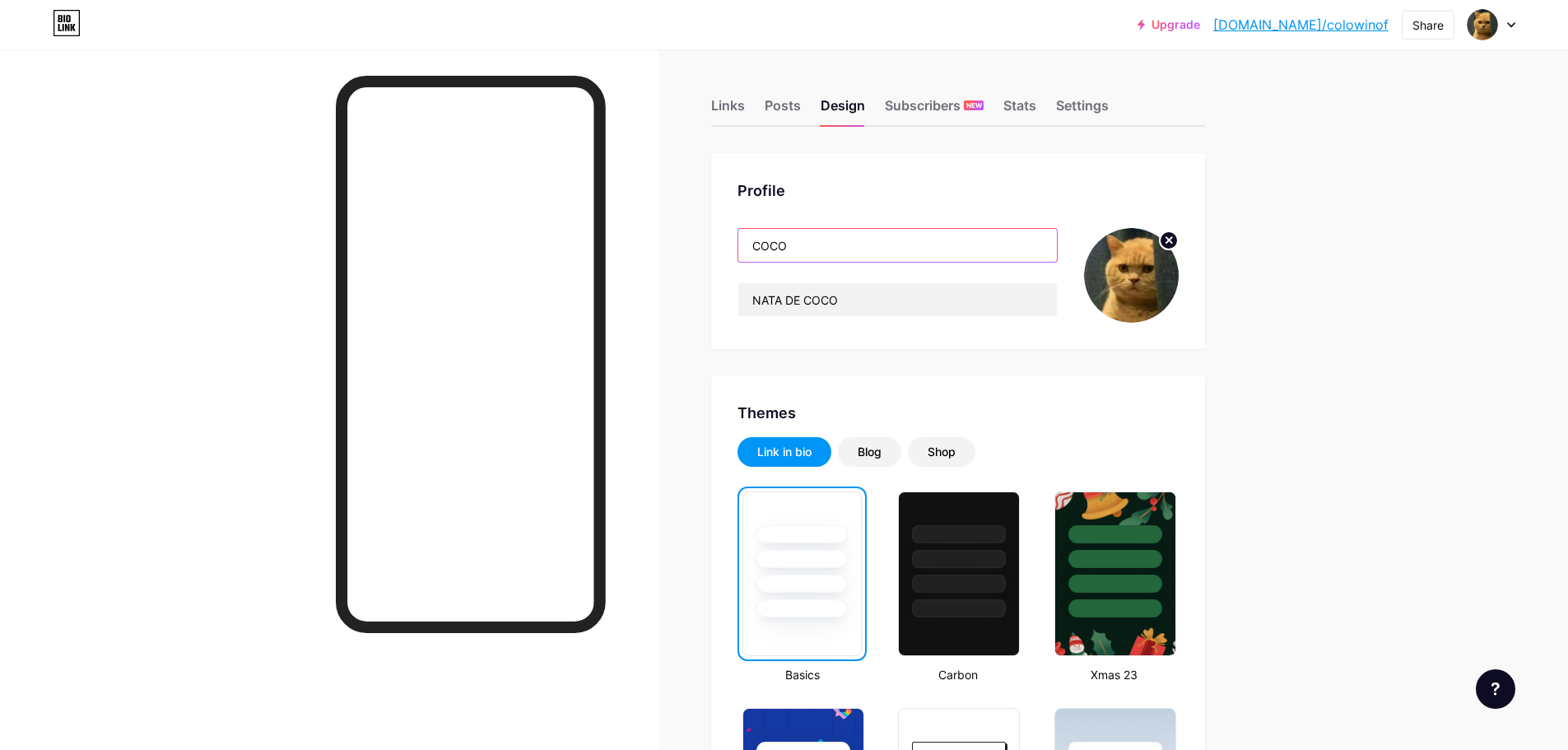
type input "c"
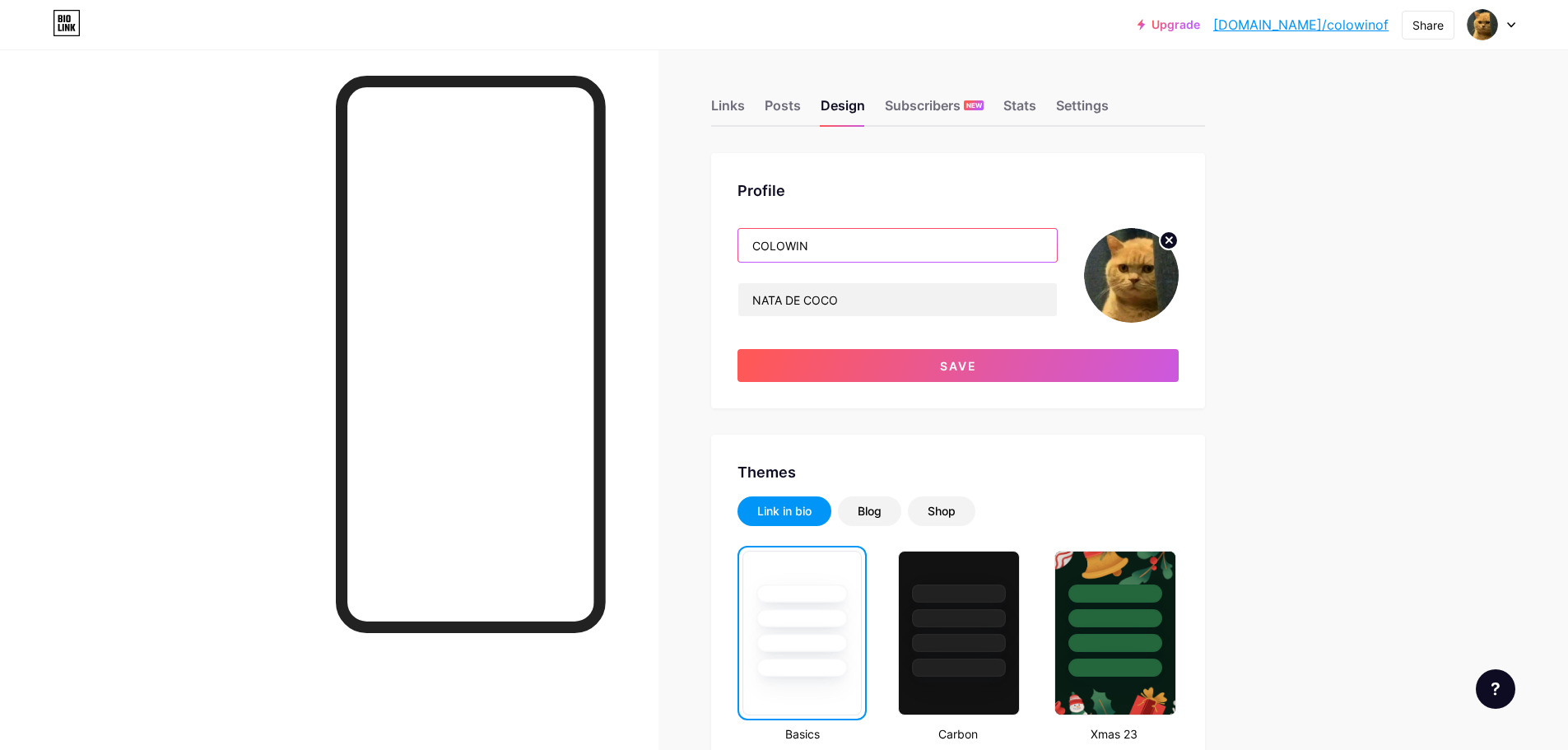
type input "COLOWIN"
type input "Link"
type input "LINK [GEOGRAPHIC_DATA] 2025"
click at [1133, 293] on img at bounding box center [1131, 275] width 95 height 95
click at [1165, 249] on div at bounding box center [1131, 275] width 95 height 95
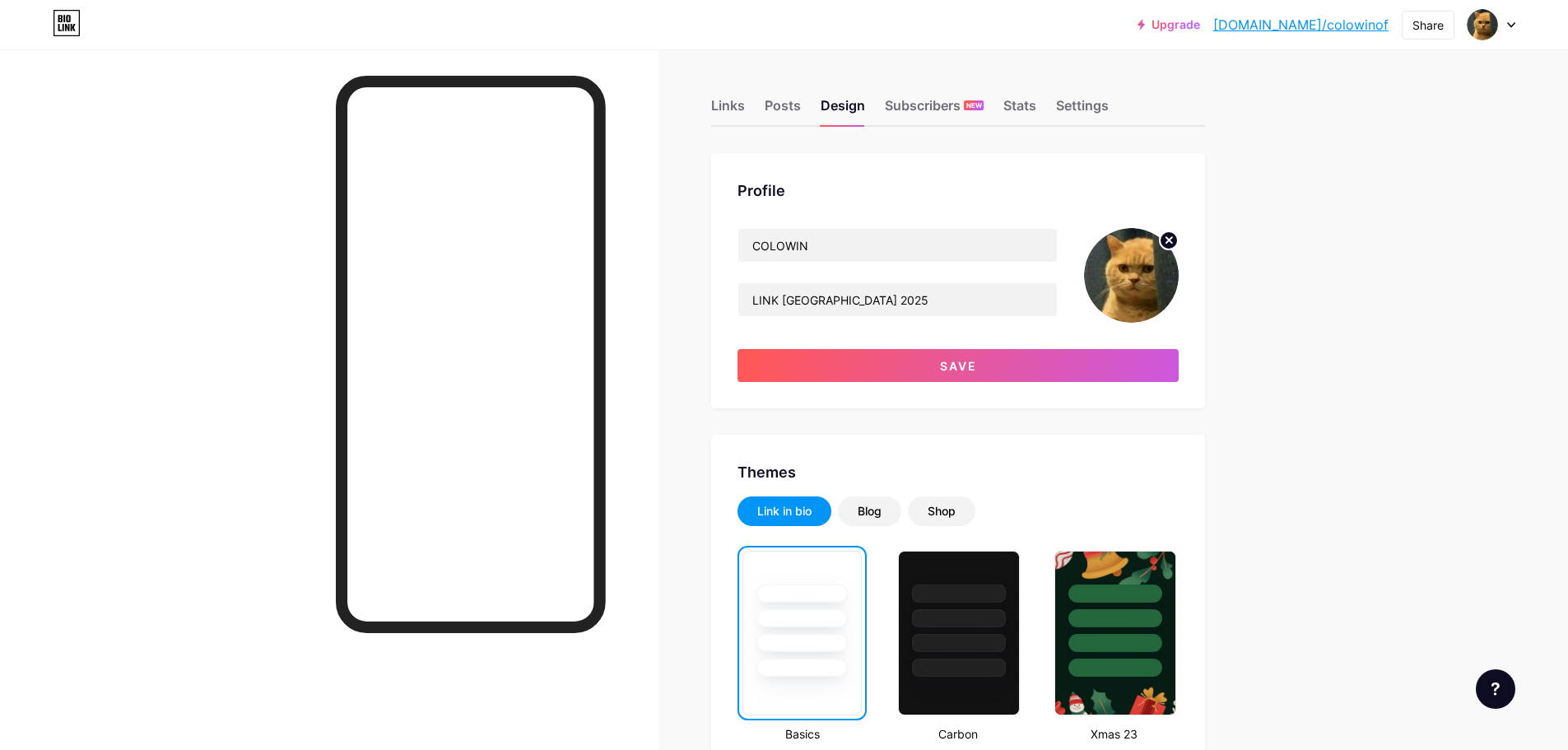
click at [1167, 245] on circle at bounding box center [1168, 240] width 18 height 18
click at [1140, 276] on input "file" at bounding box center [1131, 275] width 95 height 95
type input "C:\fakepath\colowin.jfif"
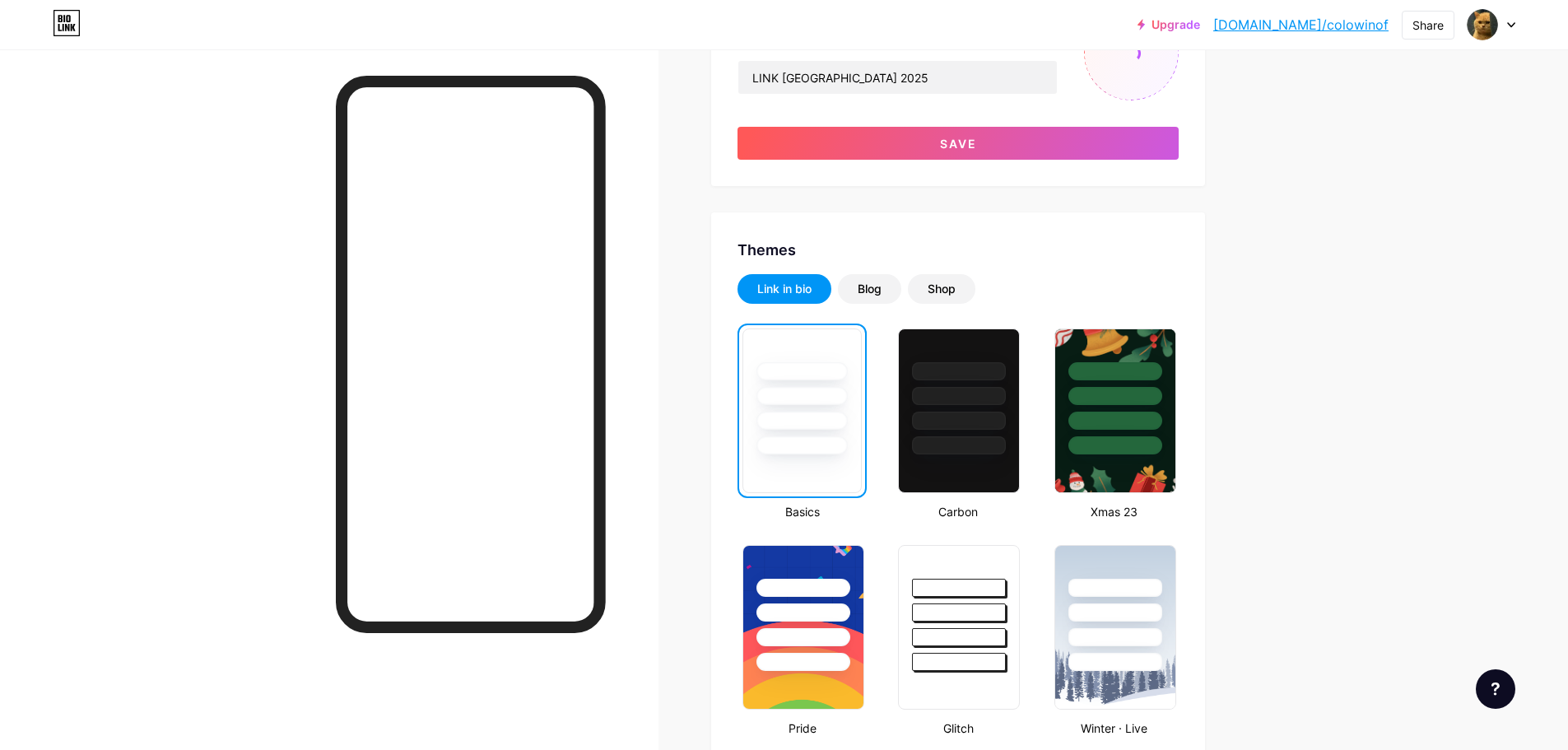
scroll to position [247, 0]
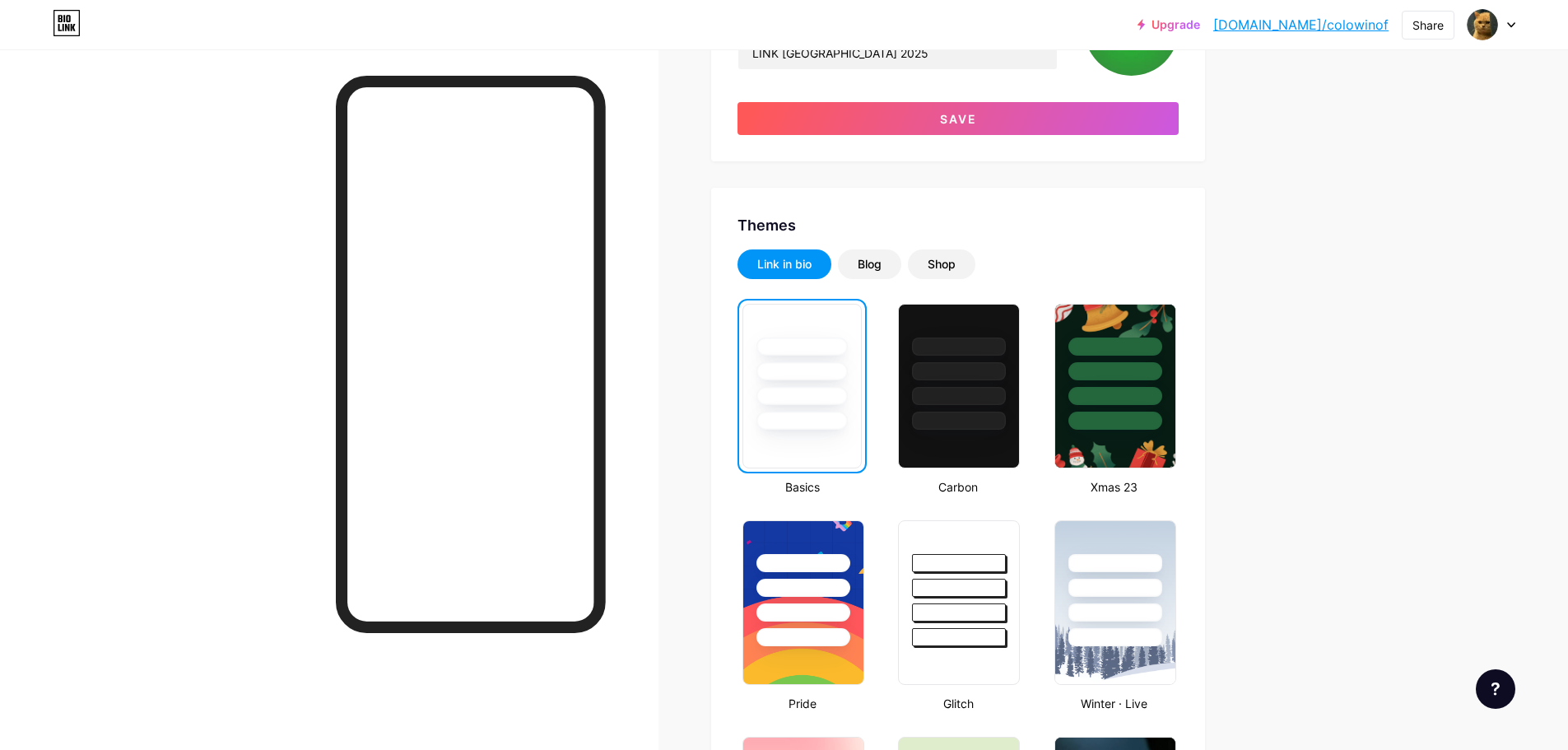
click at [987, 337] on div at bounding box center [959, 346] width 94 height 18
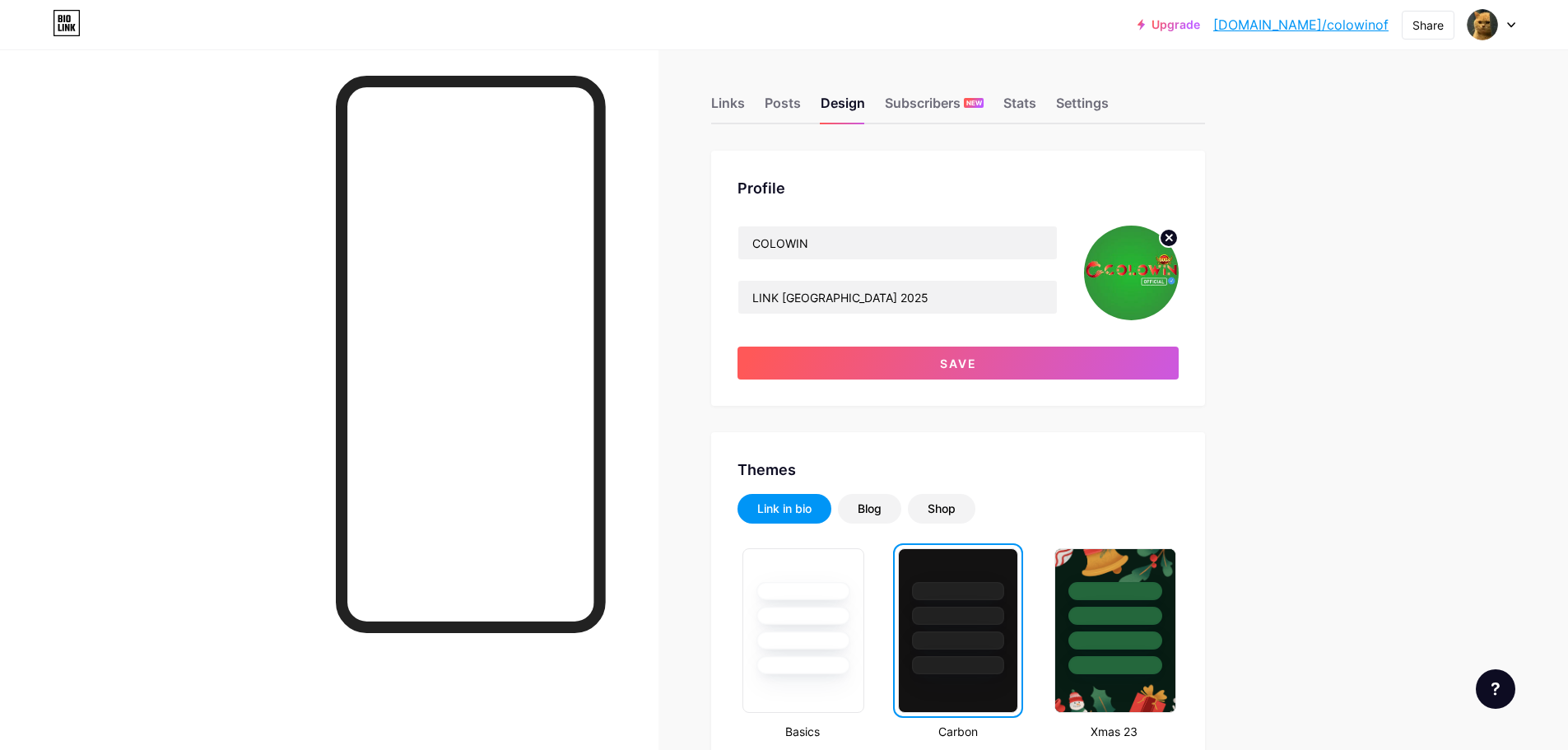
scroll to position [0, 0]
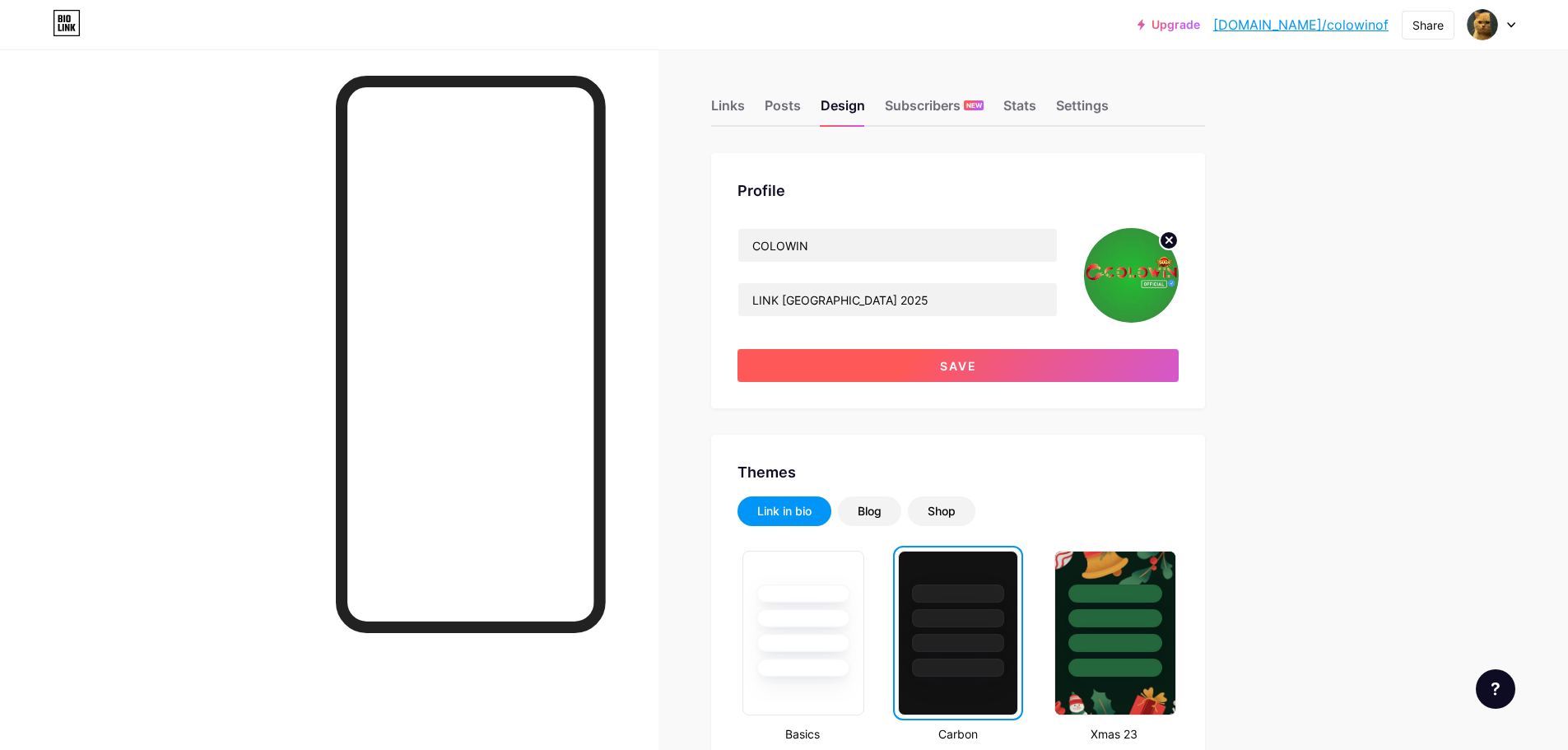
click at [1002, 360] on button "Save" at bounding box center [958, 366] width 441 height 33
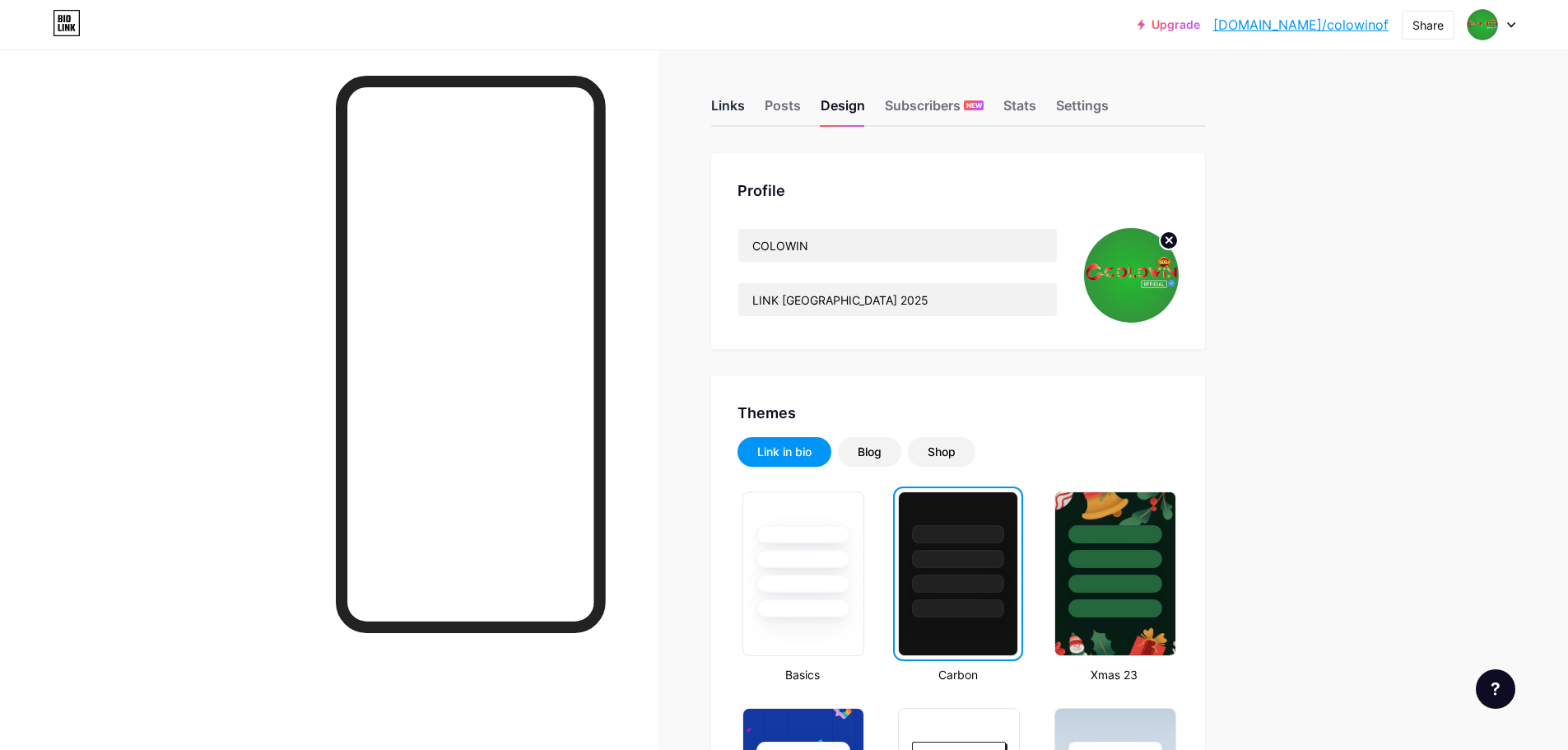
click at [728, 101] on div "Links" at bounding box center [728, 109] width 34 height 29
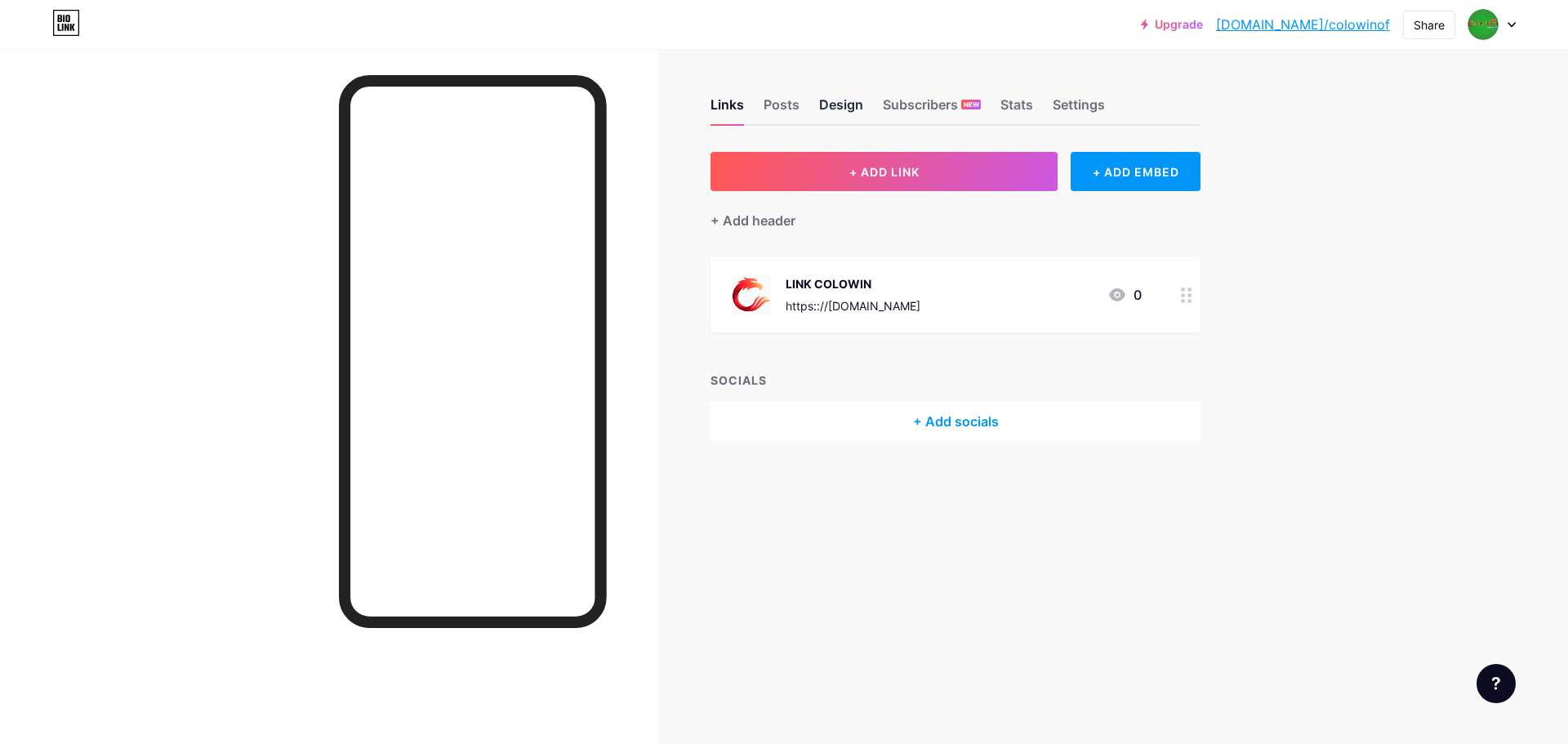
click at [839, 109] on div "Design" at bounding box center [841, 108] width 44 height 29
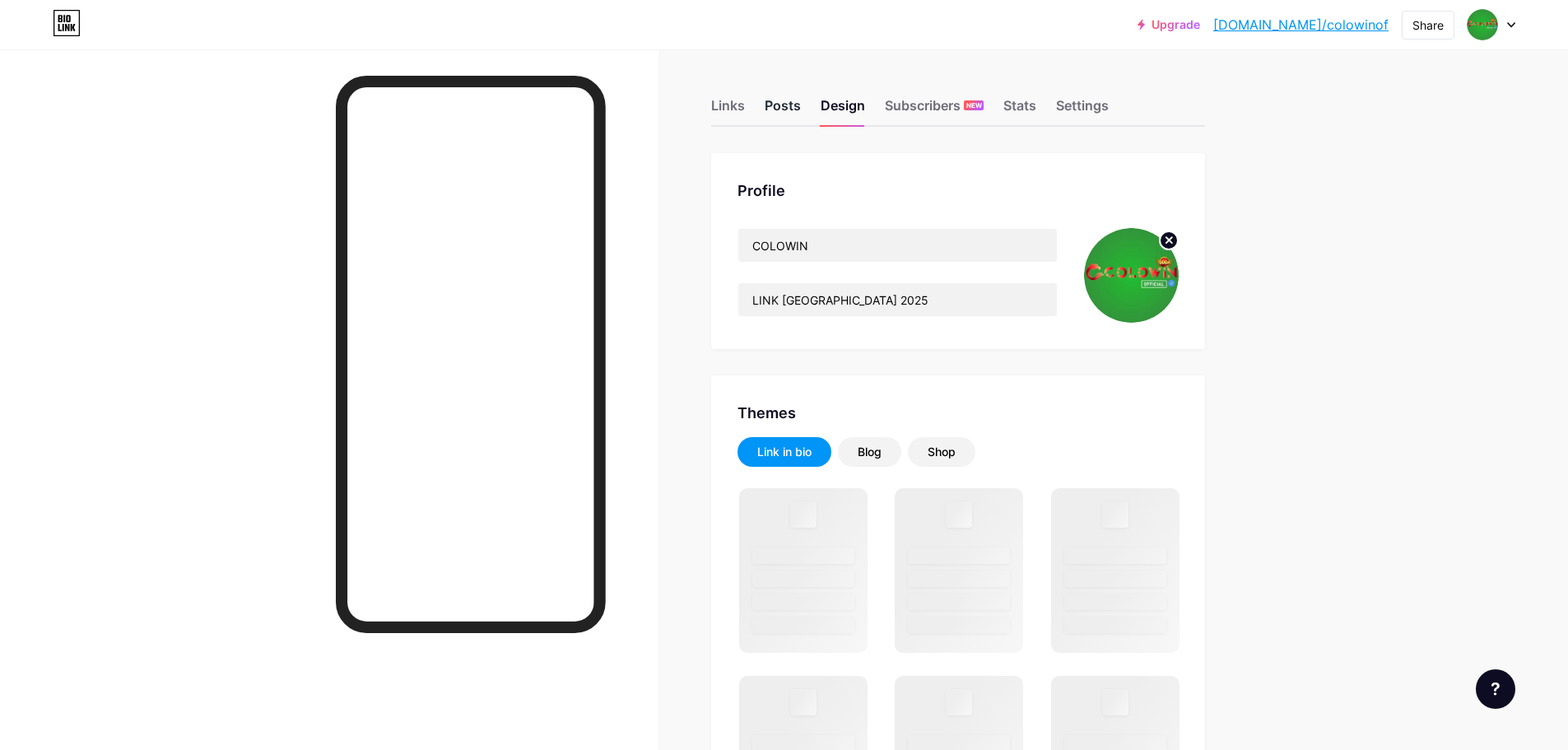
click at [783, 106] on div "Posts" at bounding box center [783, 109] width 36 height 29
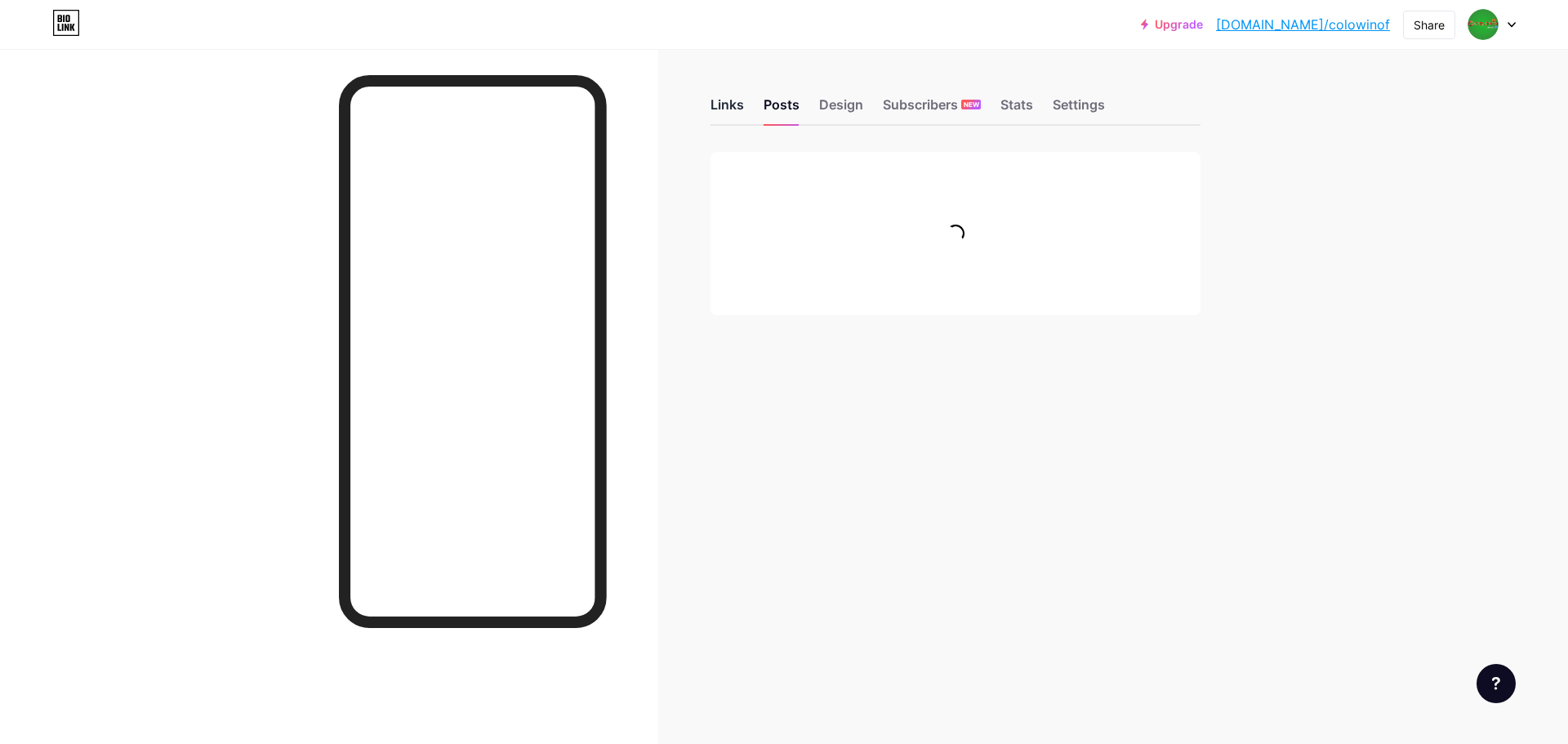
click at [744, 106] on div "Links" at bounding box center [727, 108] width 34 height 29
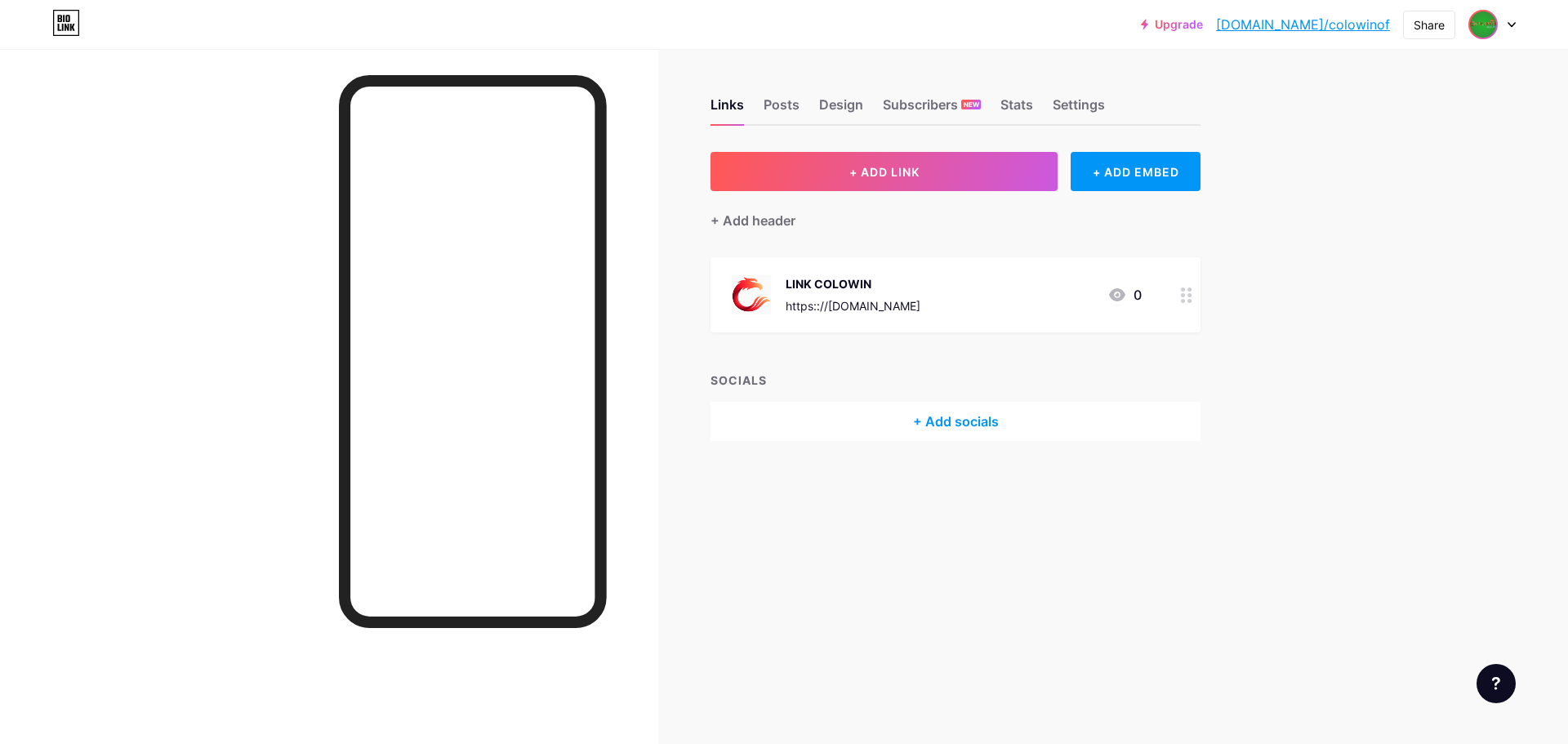
click at [1493, 29] on img at bounding box center [1483, 24] width 26 height 26
click at [1339, 179] on link "Account settings" at bounding box center [1413, 185] width 203 height 44
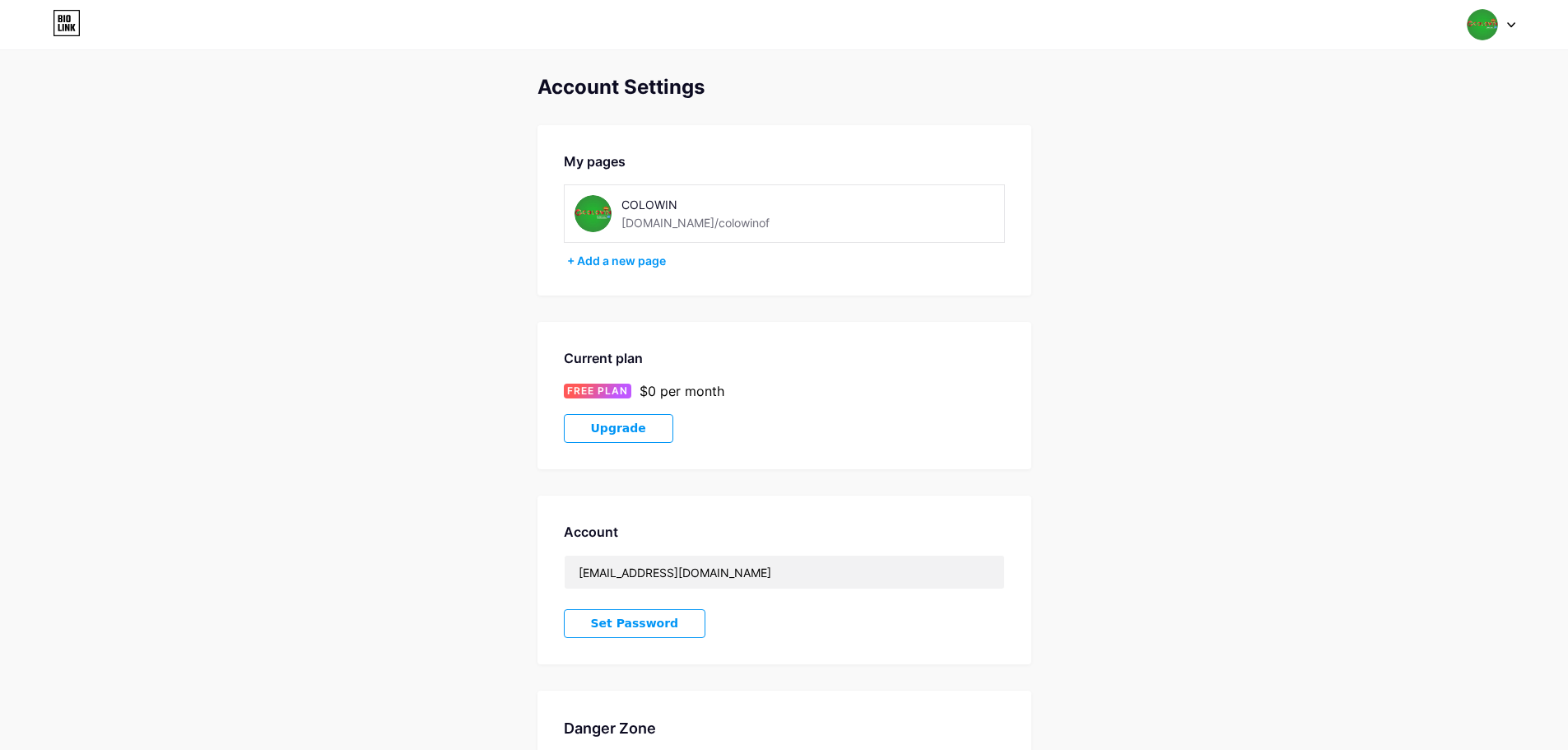
click at [766, 212] on div "COLOWIN" at bounding box center [723, 204] width 204 height 17
click at [1479, 27] on img at bounding box center [1481, 24] width 31 height 31
click at [1359, 195] on link "Dashboard" at bounding box center [1412, 187] width 204 height 44
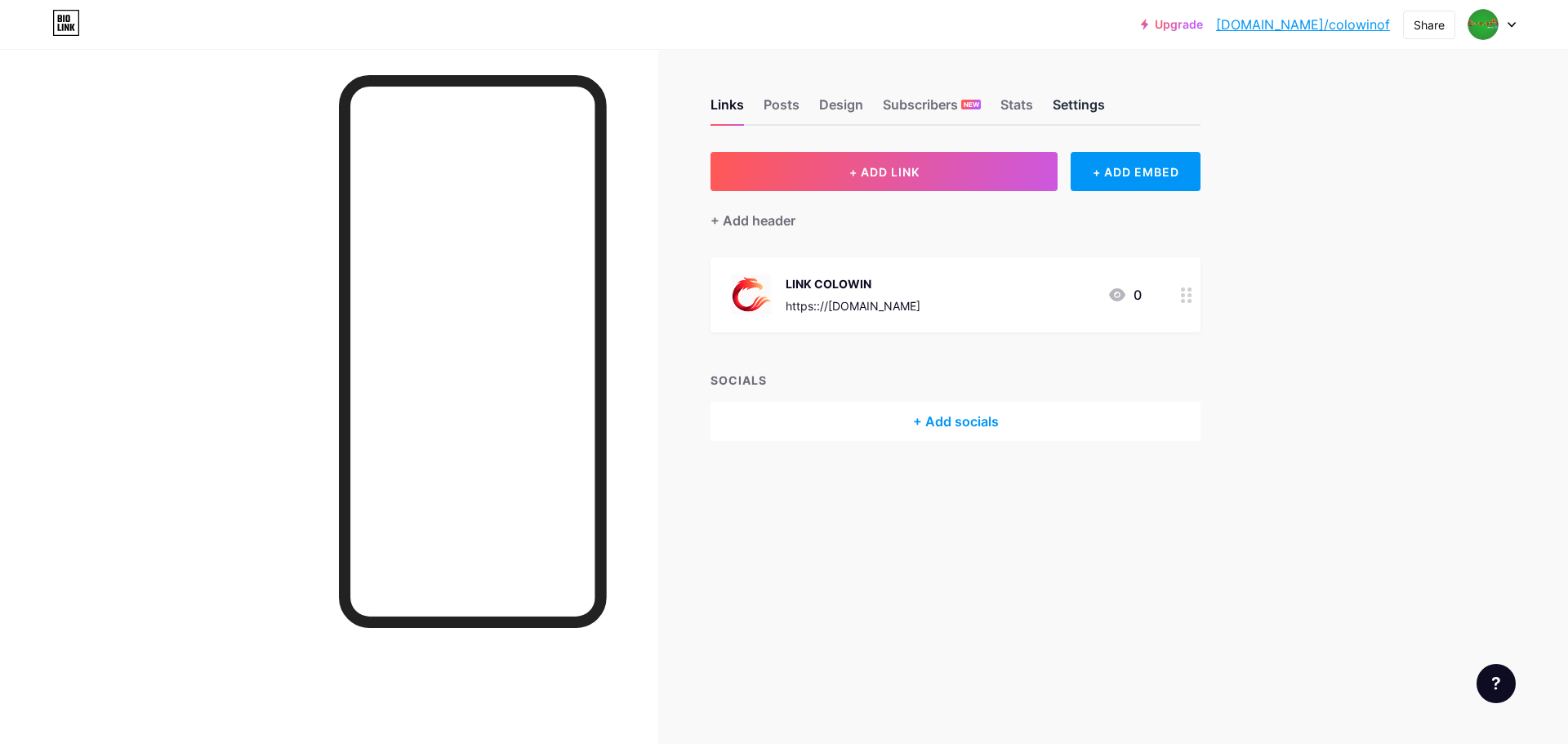
click at [1074, 97] on div "Settings" at bounding box center [1079, 108] width 52 height 29
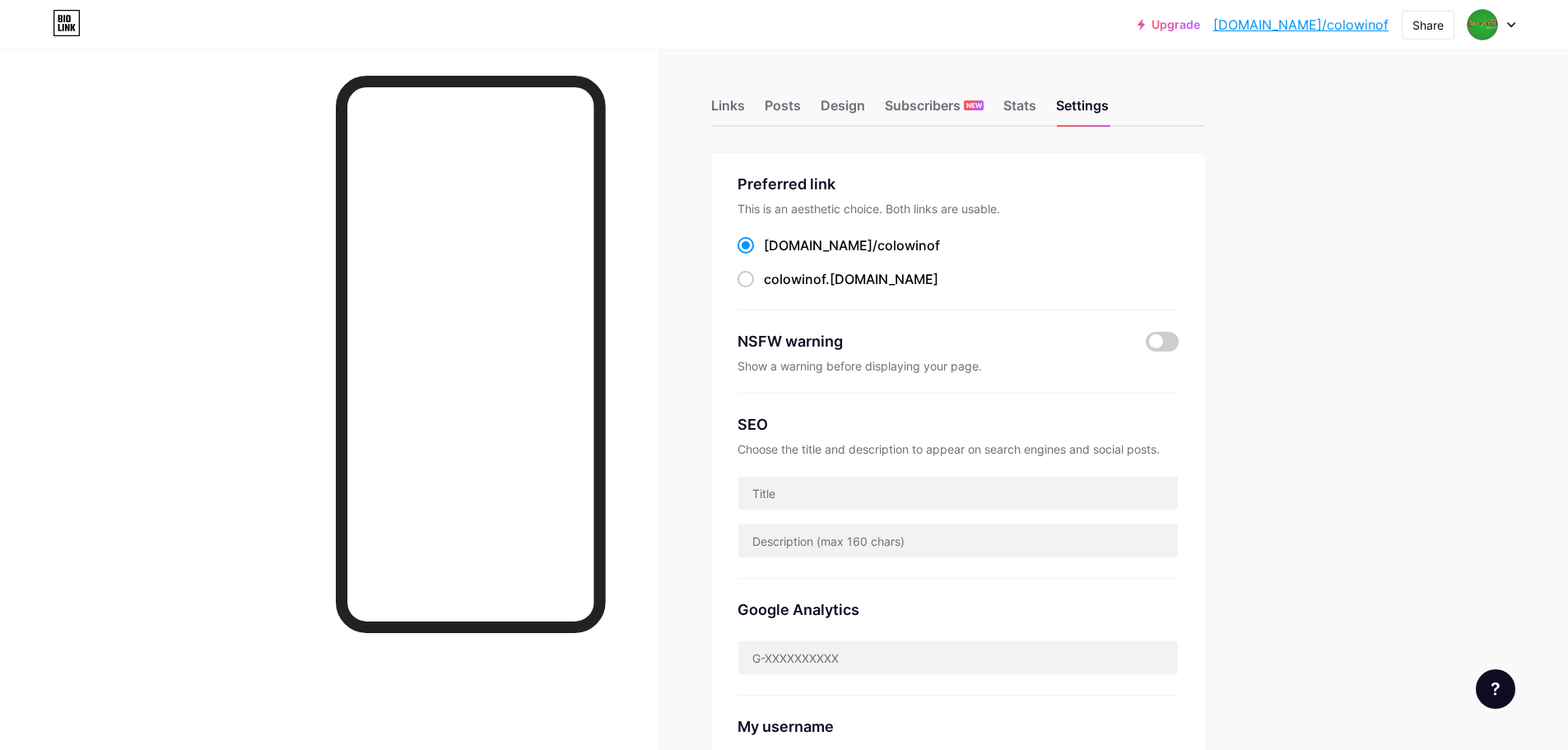
click at [928, 210] on div "This is an aesthetic choice. Both links are usable." at bounding box center [958, 208] width 441 height 14
click at [986, 199] on div "Preferred link This is an aesthetic choice. Both links are usable. bio.link/ co…" at bounding box center [958, 242] width 441 height 138
click at [1007, 192] on div "Preferred link" at bounding box center [958, 185] width 441 height 23
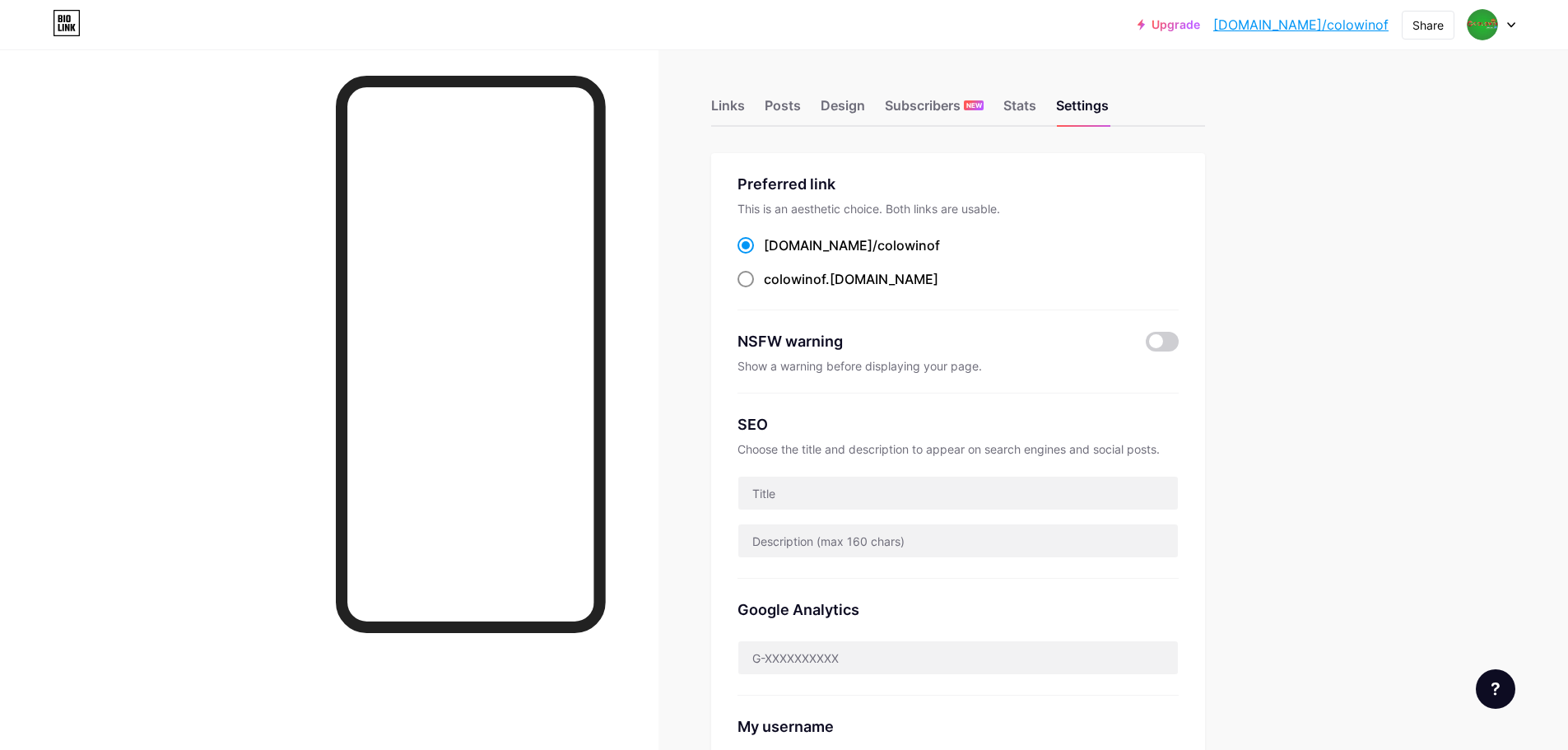
click at [832, 284] on div "colowinof .bio.link" at bounding box center [850, 279] width 174 height 20
click at [774, 289] on input "colowinof .bio.link" at bounding box center [768, 294] width 10 height 10
radio input "true"
click at [878, 246] on span "colowinof" at bounding box center [909, 245] width 62 height 16
click at [774, 255] on input "bio.link/ colowinof" at bounding box center [768, 260] width 10 height 10
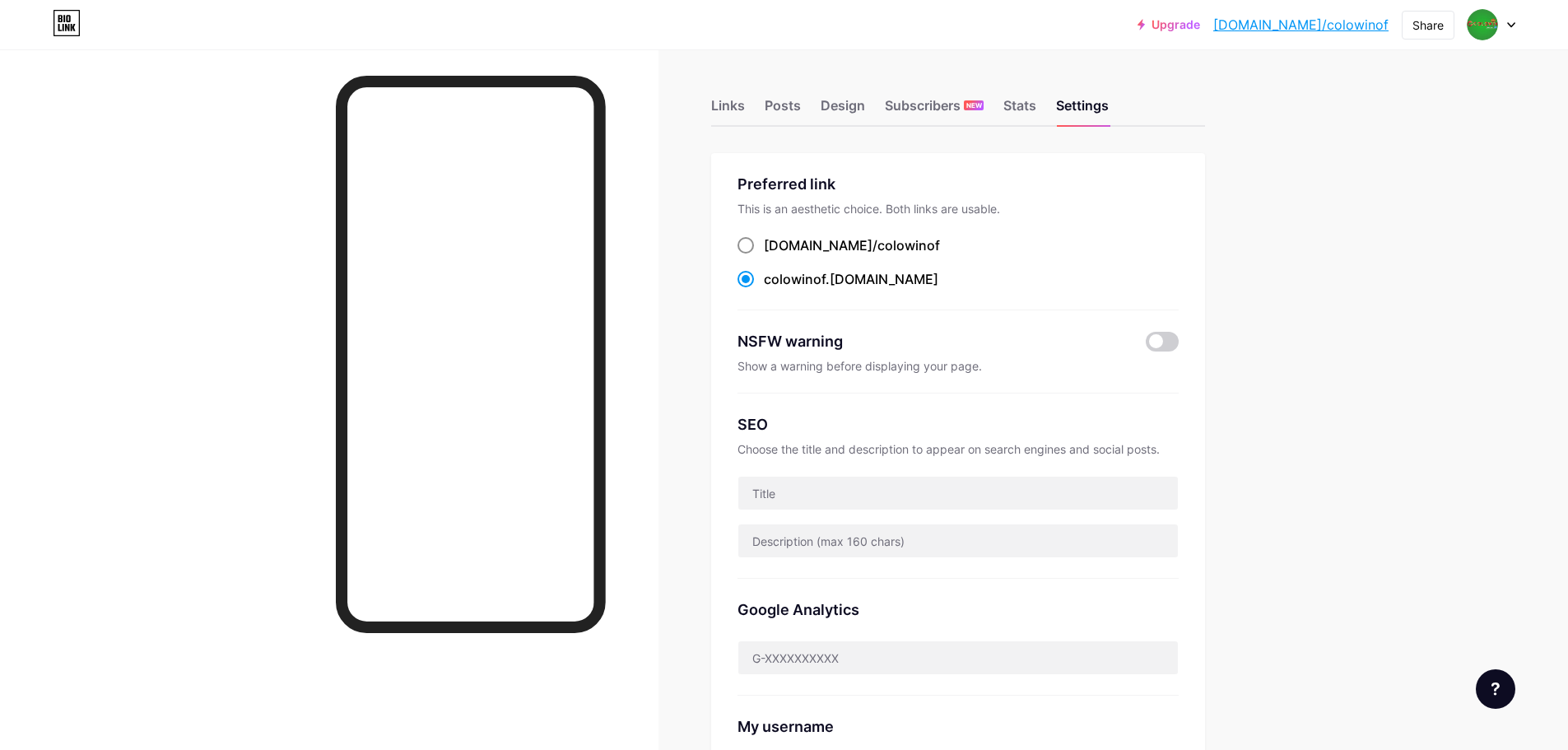
radio input "true"
click at [957, 231] on div "Preferred link This is an aesthetic choice. Both links are usable. bio.link/ co…" at bounding box center [958, 242] width 441 height 138
click at [900, 258] on div "bio.link/ colowinof colowinof .bio.link" at bounding box center [958, 263] width 441 height 55
click at [906, 237] on div "bio.link/ colowinof" at bounding box center [958, 246] width 441 height 21
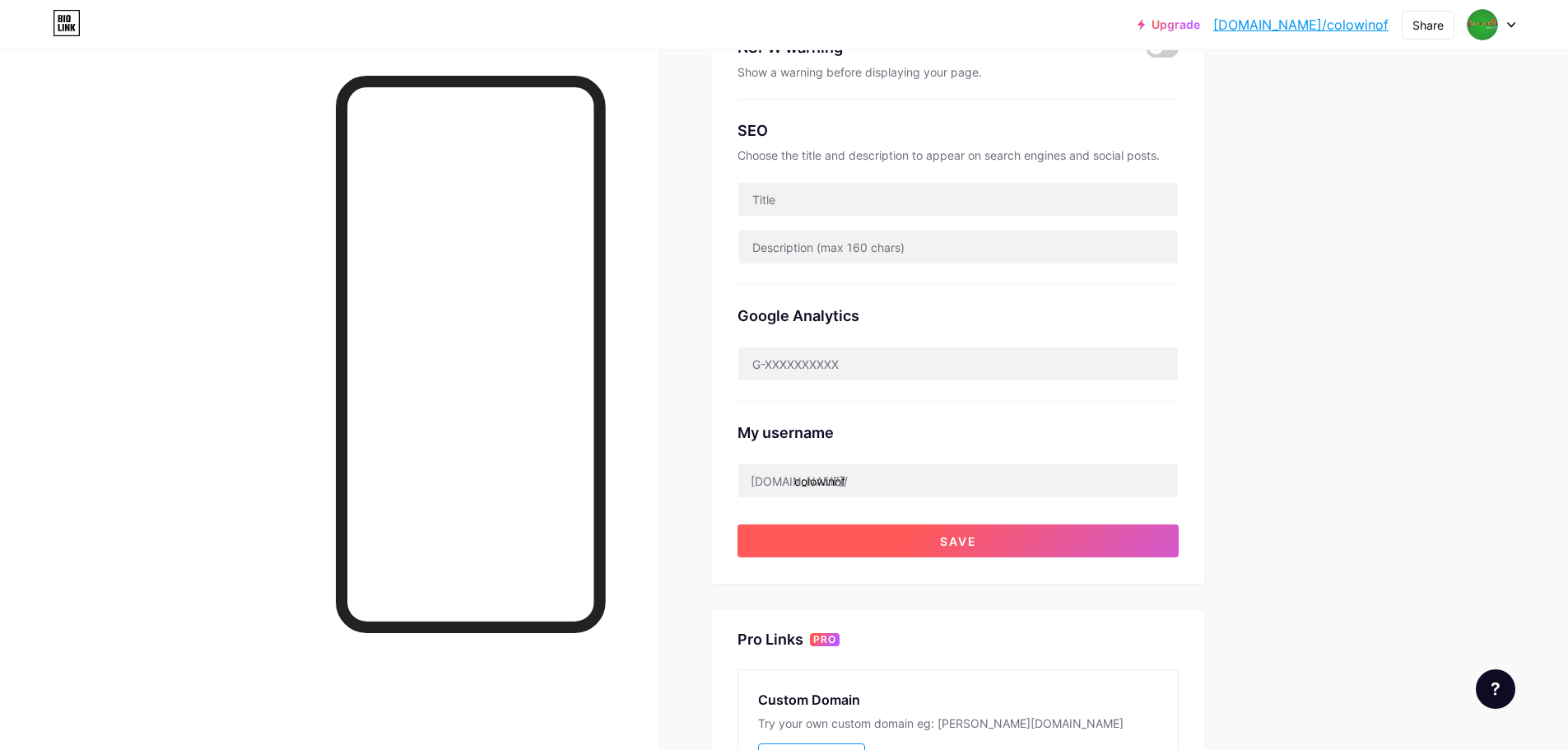
scroll to position [597, 0]
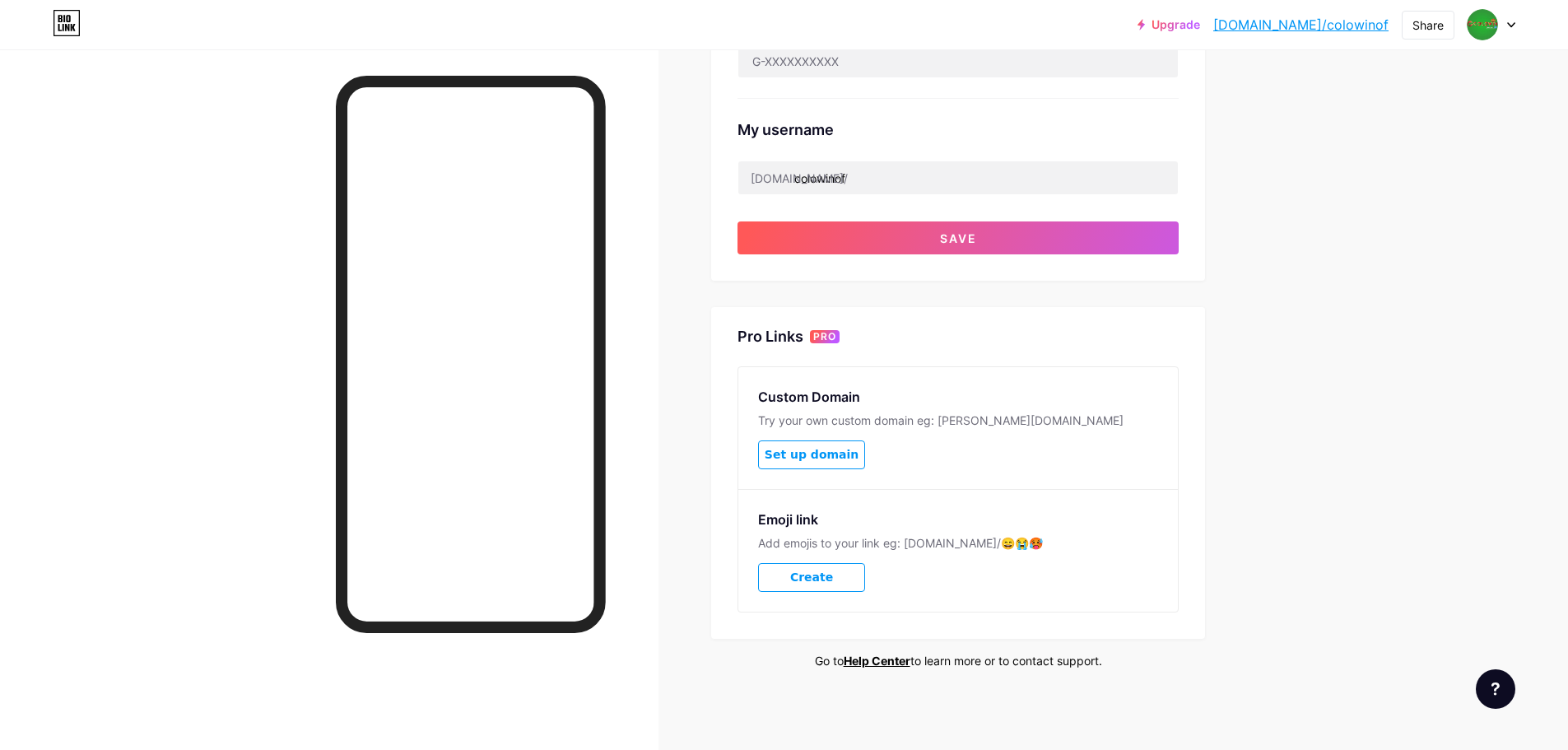
click at [828, 454] on span "Set up domain" at bounding box center [812, 454] width 94 height 14
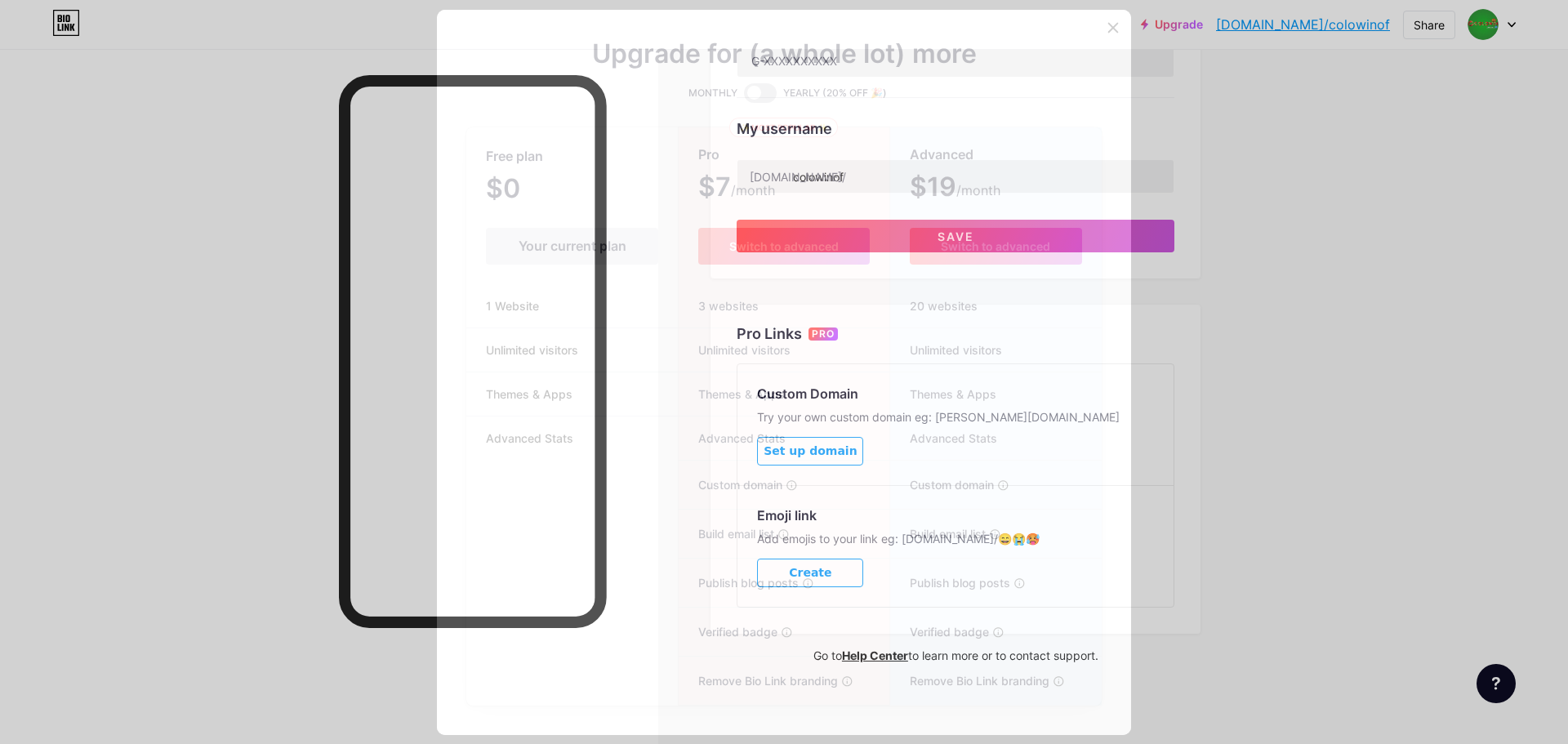
click at [1137, 407] on div at bounding box center [784, 372] width 1568 height 744
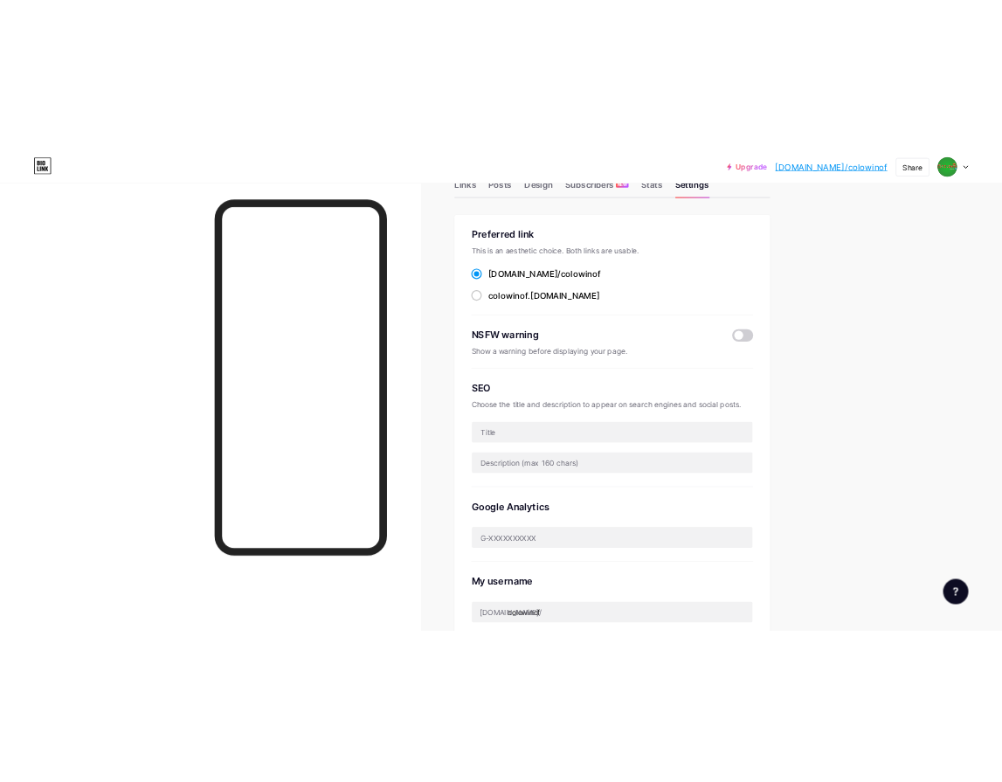
scroll to position [0, 0]
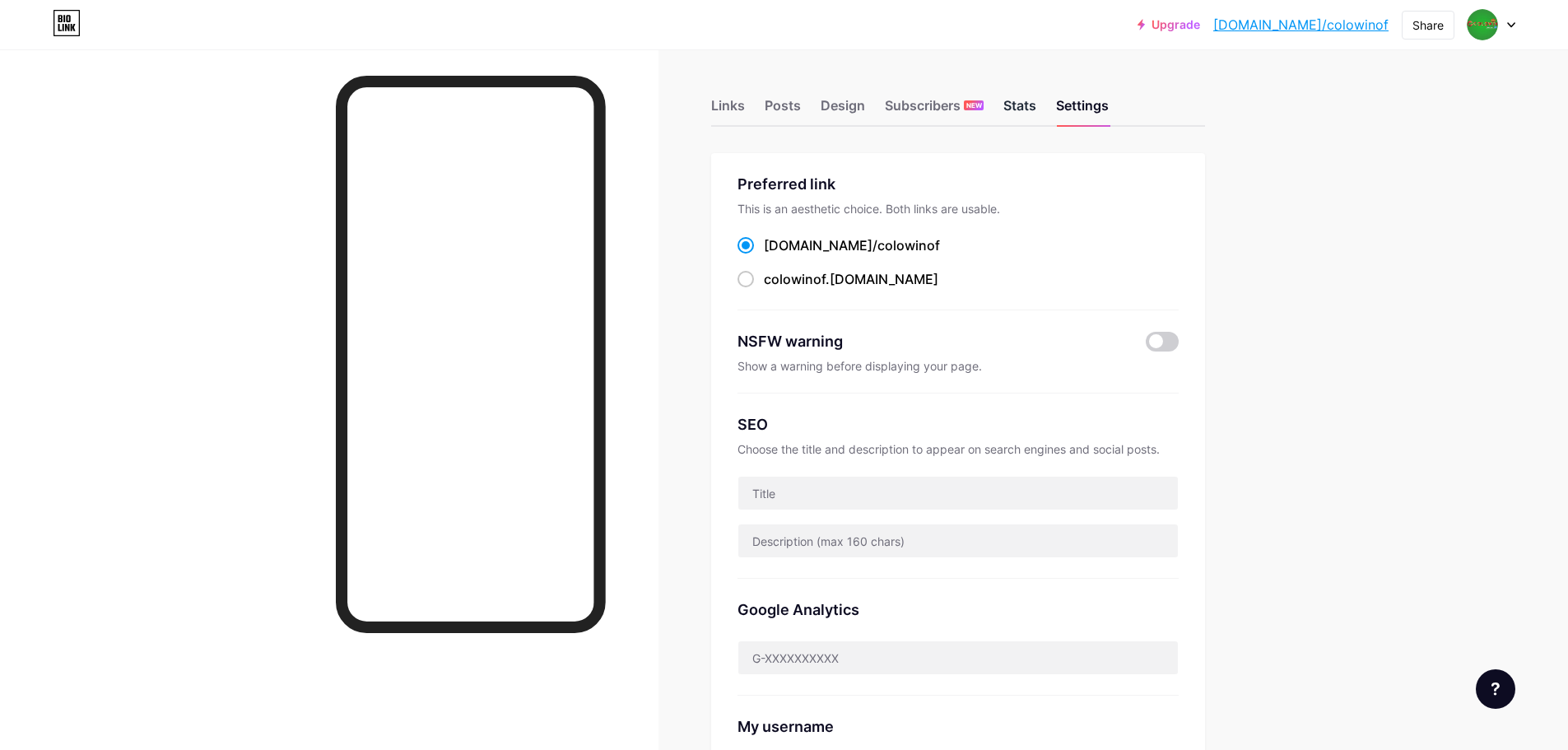
click at [1009, 113] on div "Stats" at bounding box center [1019, 109] width 33 height 29
click at [893, 123] on div "Subscribers NEW" at bounding box center [934, 109] width 99 height 29
click at [858, 114] on div "Design" at bounding box center [842, 109] width 44 height 29
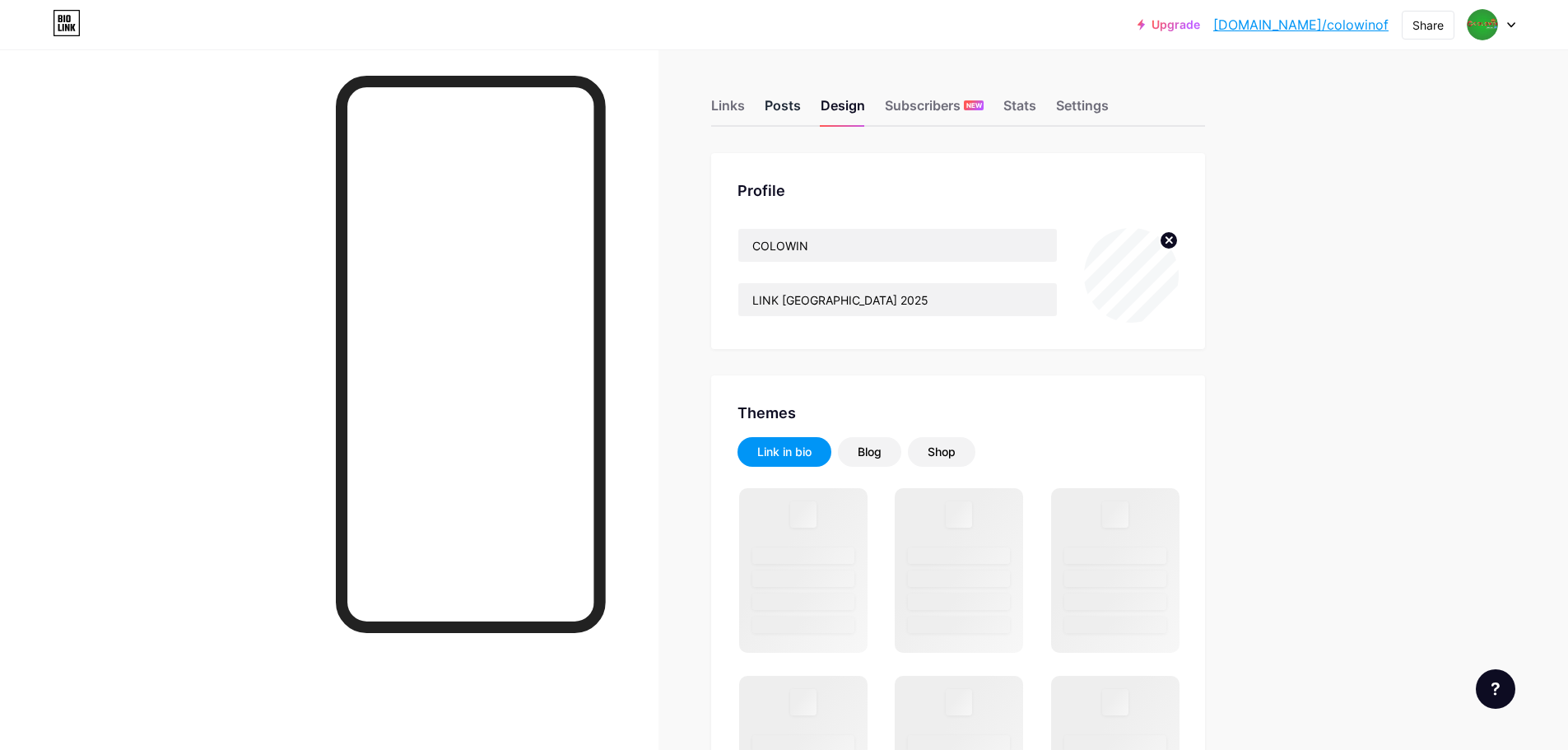
click at [800, 109] on div "Posts" at bounding box center [783, 109] width 36 height 29
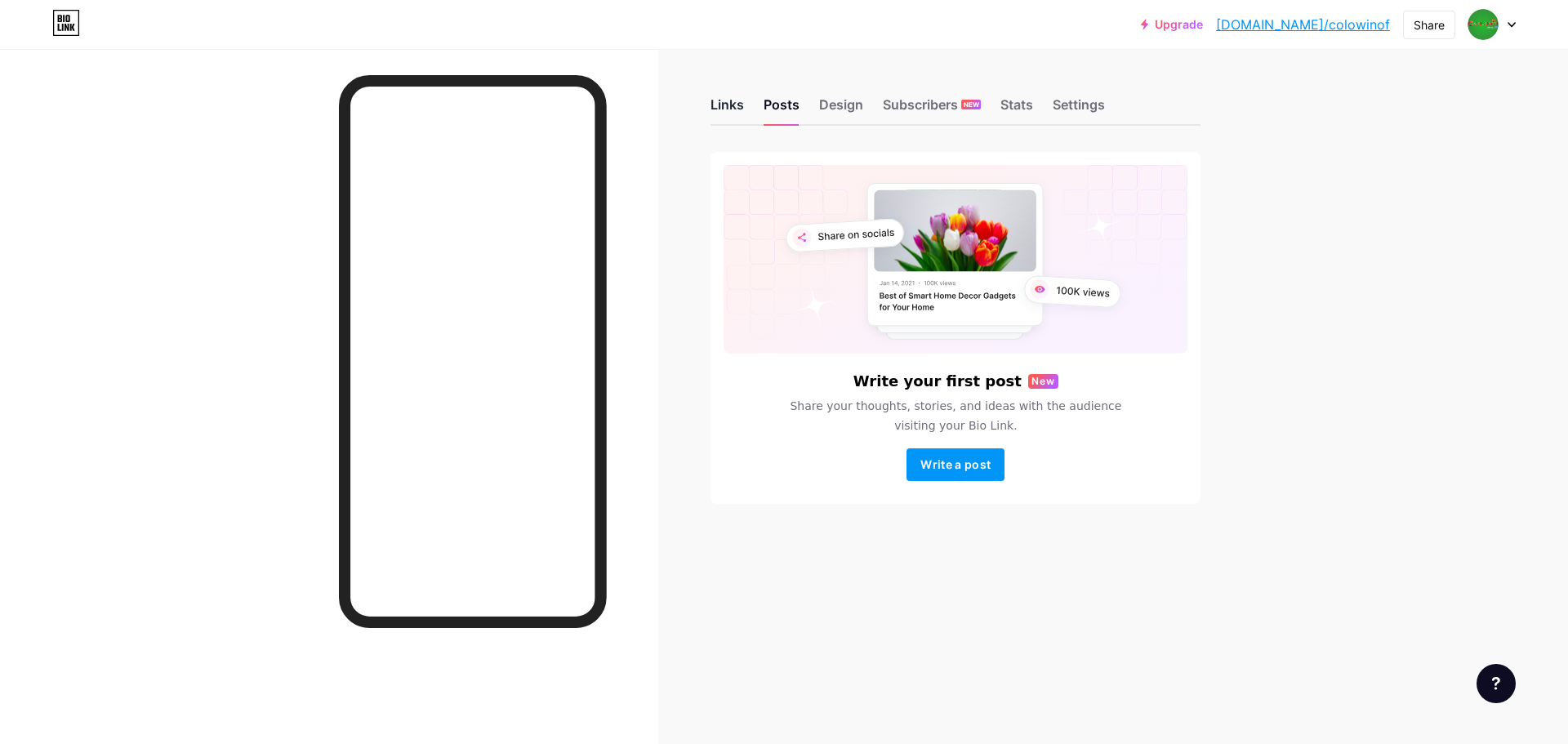
click at [733, 97] on div "Links" at bounding box center [727, 108] width 34 height 29
